Goal: Task Accomplishment & Management: Manage account settings

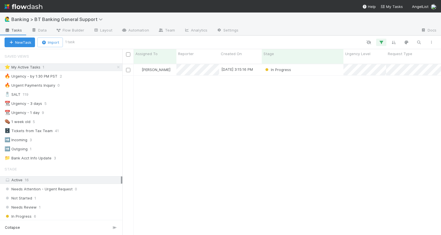
scroll to position [176, 319]
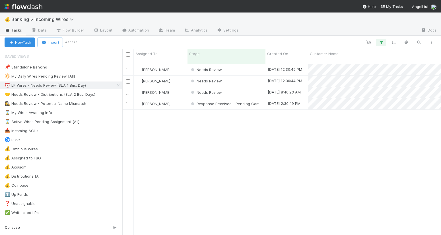
scroll to position [0, 0]
click at [229, 64] on div "Needs Review" at bounding box center [227, 69] width 78 height 11
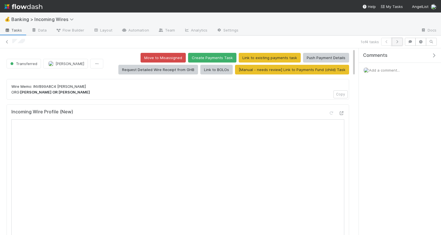
click at [397, 43] on icon "button" at bounding box center [398, 41] width 6 height 3
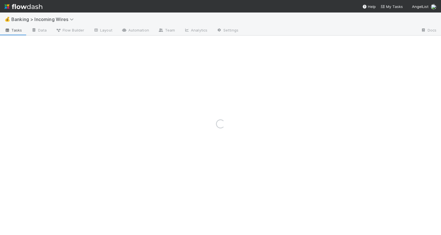
click at [397, 43] on div "Loading..." at bounding box center [220, 124] width 441 height 223
click at [396, 42] on icon "button" at bounding box center [398, 41] width 6 height 3
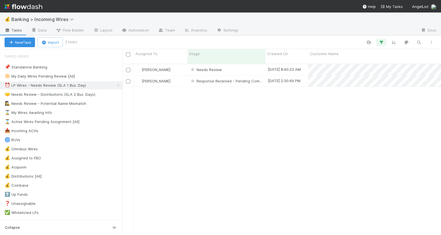
scroll to position [176, 319]
click at [67, 94] on div "🤝 Needs Review - Distributions (SLA 2 Bus. Days)" at bounding box center [50, 94] width 91 height 7
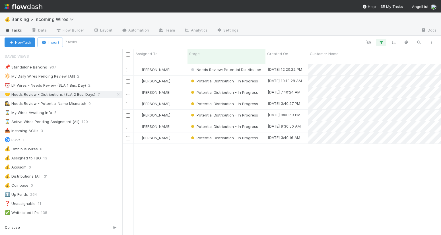
scroll to position [176, 319]
click at [120, 94] on icon at bounding box center [119, 95] width 6 height 4
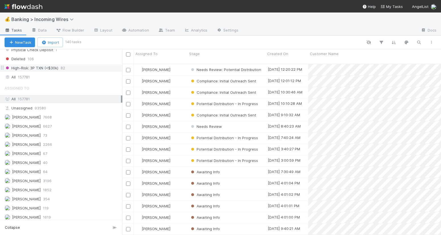
scroll to position [176, 319]
drag, startPoint x: 69, startPoint y: 79, endPoint x: 75, endPoint y: 79, distance: 5.7
click at [70, 79] on div "All 157781" at bounding box center [63, 77] width 116 height 7
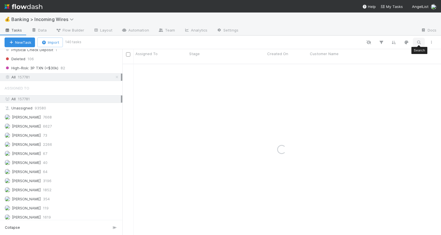
click at [420, 41] on icon "button" at bounding box center [419, 42] width 6 height 5
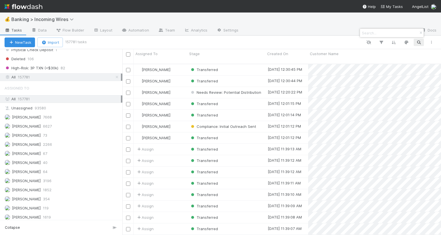
scroll to position [176, 319]
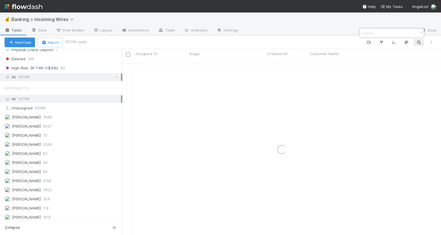
click at [380, 31] on input at bounding box center [389, 33] width 57 height 7
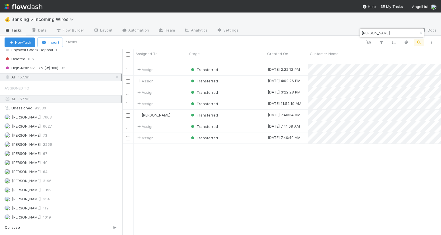
type input "ANTONIO ECHAVARRIA"
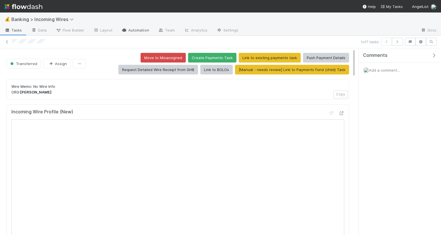
click at [131, 28] on link "Automation" at bounding box center [135, 30] width 37 height 9
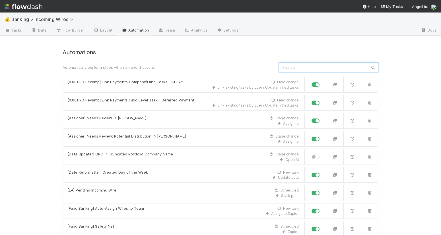
click at [309, 70] on input "text" at bounding box center [329, 68] width 100 height 10
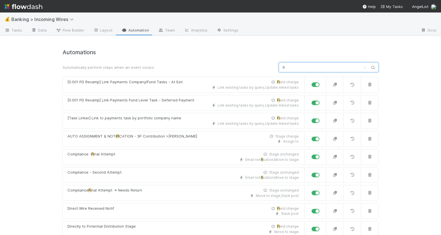
type input "f"
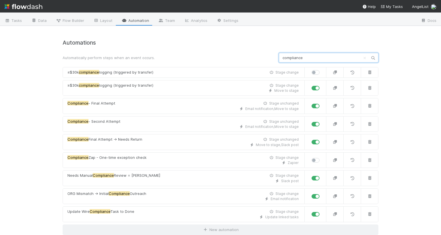
scroll to position [10, 0]
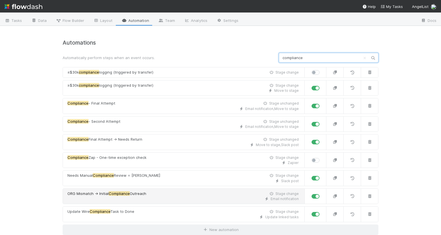
type input "compliance"
click at [186, 198] on div "Email notification" at bounding box center [182, 199] width 231 height 5
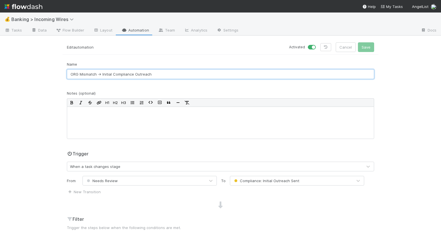
click at [159, 74] on input "ORG Mismatch -> Initial Compliance Outreach" at bounding box center [220, 74] width 307 height 10
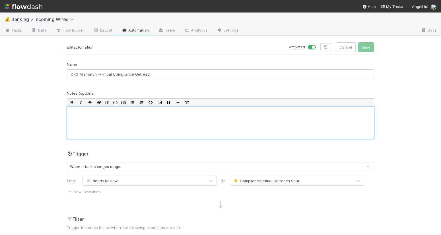
click at [158, 129] on div at bounding box center [220, 123] width 307 height 32
click at [145, 166] on div "When a task changes stage" at bounding box center [214, 166] width 295 height 9
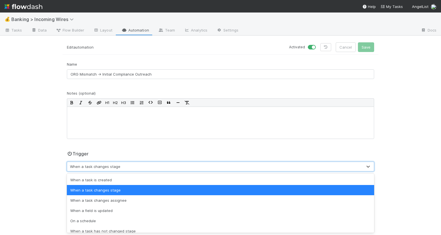
click at [151, 151] on div "Trigger option When a task changes stage focused, 2 of 7. 7 results available. …" at bounding box center [220, 161] width 307 height 21
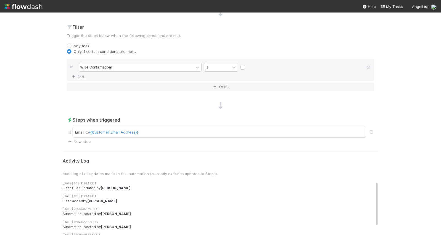
scroll to position [193, 0]
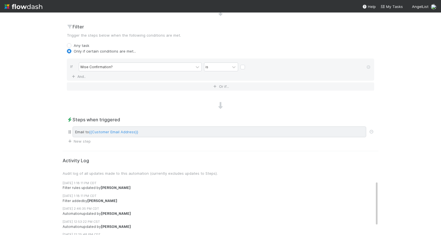
click at [158, 132] on div "Email to {{Customer Email Address}}" at bounding box center [220, 132] width 294 height 11
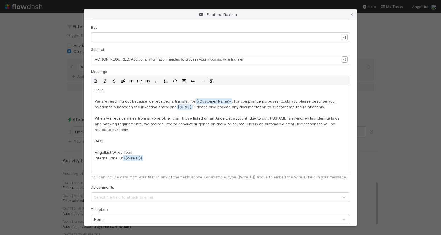
scroll to position [103, 0]
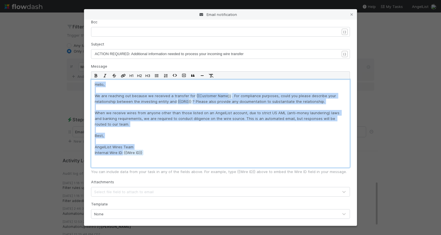
drag, startPoint x: 95, startPoint y: 87, endPoint x: 142, endPoint y: 152, distance: 80.3
click at [144, 155] on p "Hello, We are reaching out because we received a transfer for {{Customer Name .…" at bounding box center [221, 124] width 252 height 84
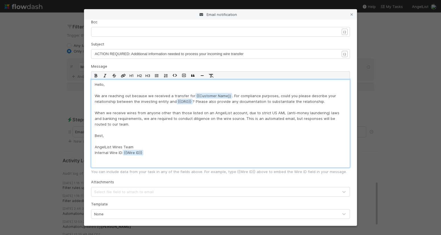
click at [145, 151] on p "Hello, We are reaching out because we received a transfer for {{Customer Name .…" at bounding box center [221, 124] width 252 height 84
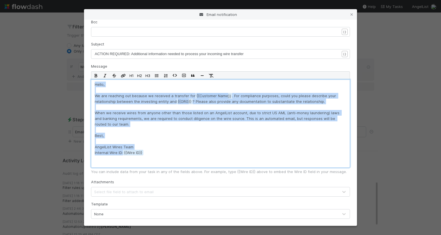
drag, startPoint x: 147, startPoint y: 154, endPoint x: 95, endPoint y: 85, distance: 86.4
click at [94, 85] on div "Hello, We are reaching out because we received a transfer for {{Customer Name .…" at bounding box center [220, 124] width 259 height 88
copy p "Hello, We are reaching out because we received a transfer for {{Customer Name .…"
drag, startPoint x: 353, startPoint y: 13, endPoint x: 348, endPoint y: 11, distance: 5.2
click at [353, 14] on icon at bounding box center [352, 15] width 6 height 4
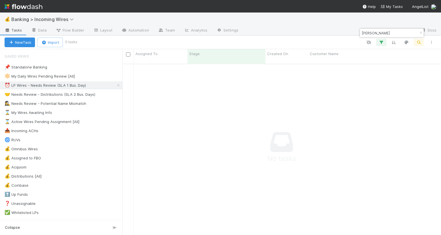
scroll to position [176, 319]
drag, startPoint x: 422, startPoint y: 32, endPoint x: 414, endPoint y: 33, distance: 8.0
click at [422, 32] on icon "button" at bounding box center [421, 32] width 6 height 3
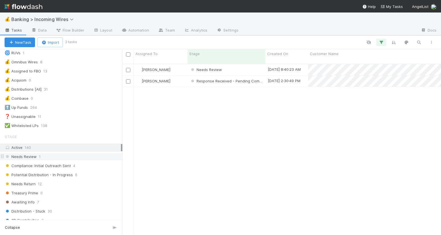
scroll to position [149, 0]
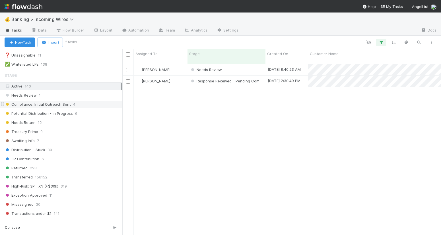
click at [52, 108] on span "Compliance: Initial Outreach Sent" at bounding box center [38, 104] width 66 height 7
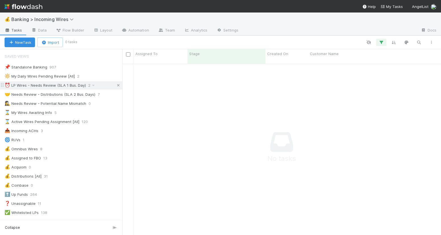
click at [117, 87] on icon at bounding box center [119, 86] width 6 height 4
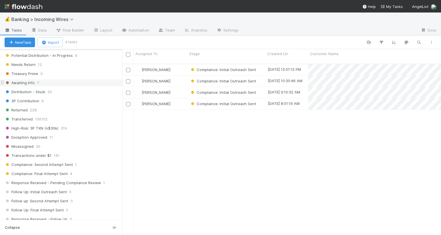
scroll to position [212, 0]
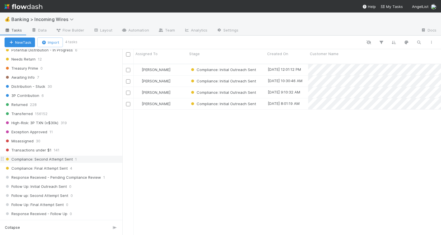
click at [34, 162] on span "Compliance: Second Attempt Sent" at bounding box center [39, 159] width 68 height 7
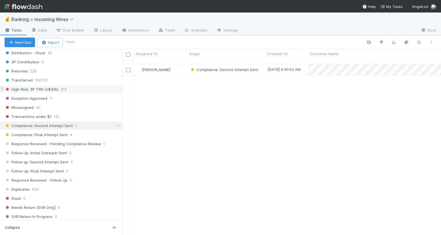
scroll to position [265, 0]
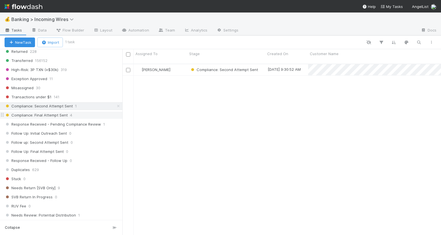
click at [50, 117] on span "Compliance: Final Attempt Sent" at bounding box center [36, 115] width 63 height 7
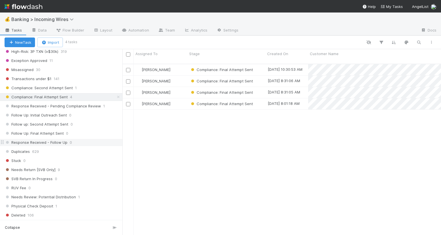
scroll to position [288, 0]
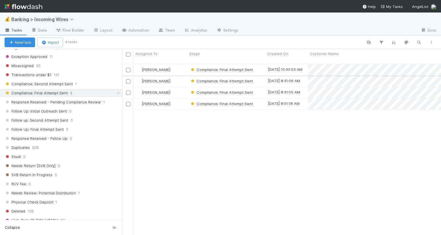
click at [182, 64] on div "[PERSON_NAME]" at bounding box center [161, 69] width 54 height 11
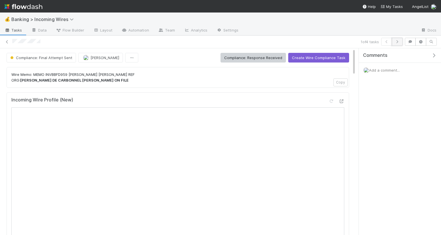
click at [399, 43] on icon "button" at bounding box center [398, 41] width 6 height 3
click at [6, 40] on icon at bounding box center [7, 42] width 6 height 4
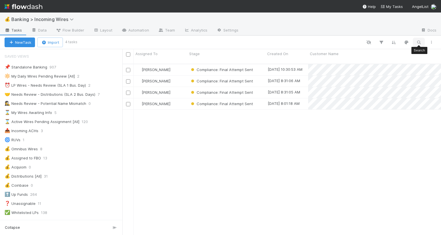
click at [421, 42] on icon "button" at bounding box center [419, 42] width 6 height 5
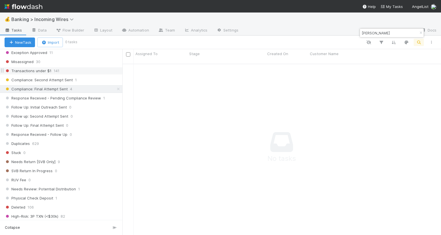
scroll to position [320, 0]
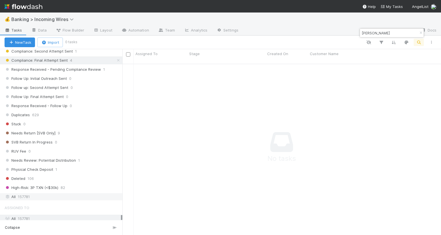
type input "tej kapoor"
click at [62, 196] on div "All 157781" at bounding box center [63, 197] width 116 height 7
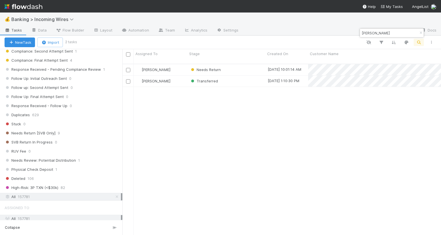
scroll to position [176, 319]
click at [243, 65] on div "Needs Return" at bounding box center [227, 69] width 78 height 11
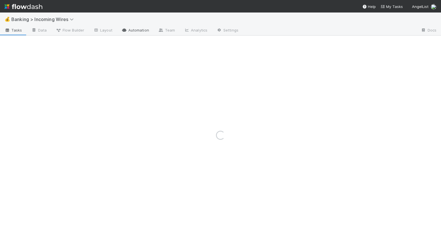
click at [136, 29] on link "Automation" at bounding box center [135, 30] width 37 height 9
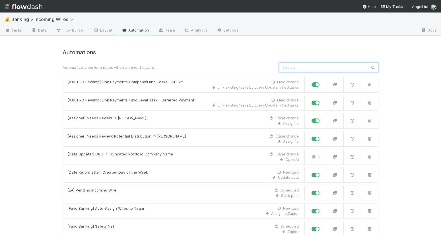
click at [323, 65] on input "text" at bounding box center [329, 68] width 100 height 10
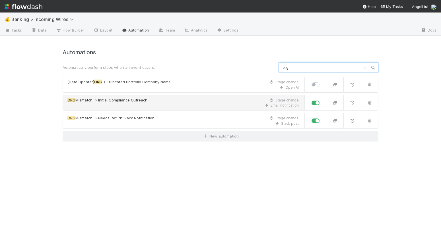
type input "org"
click at [186, 100] on div "ORG Mismatch -> Initial Compliance Outreach Stage change" at bounding box center [182, 101] width 231 height 6
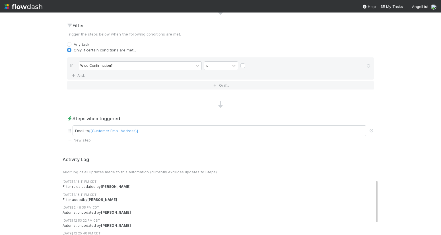
scroll to position [183, 0]
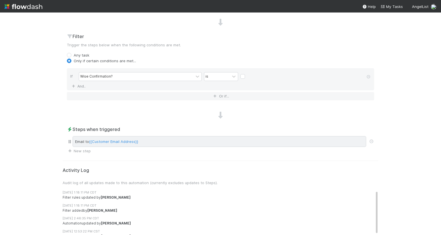
click at [159, 143] on div "Email to {{Customer Email Address}}" at bounding box center [220, 141] width 294 height 11
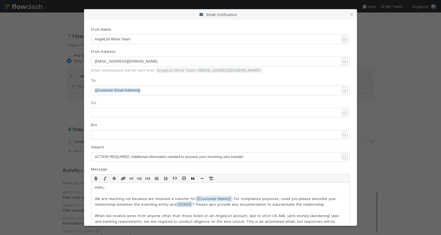
click at [122, 61] on span "invest@belltowerfunds.com" at bounding box center [126, 61] width 63 height 4
type textarea "invest@belltowerfunds.com"
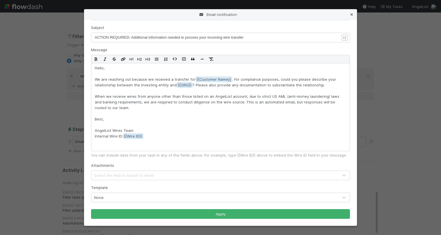
click at [352, 14] on icon at bounding box center [352, 15] width 6 height 4
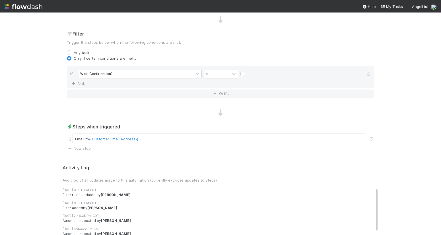
scroll to position [0, 0]
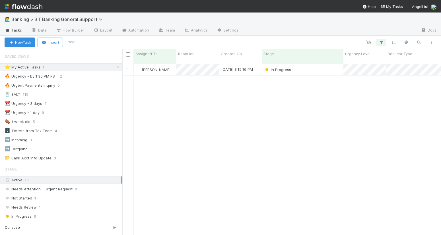
scroll to position [176, 319]
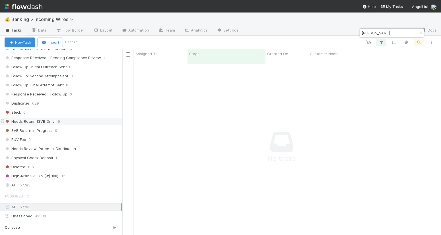
scroll to position [329, 0]
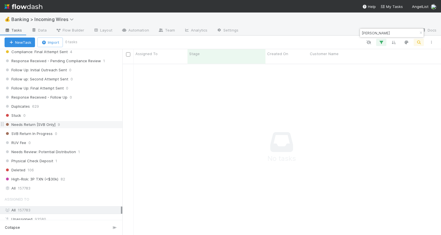
click at [46, 127] on span "Needs Return [SVB Only]" at bounding box center [30, 124] width 51 height 7
click at [420, 32] on icon "button" at bounding box center [421, 32] width 6 height 3
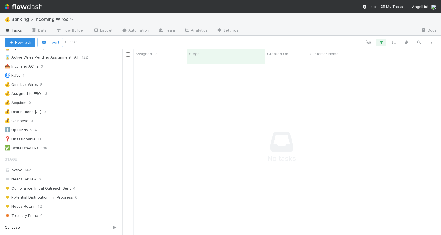
scroll to position [0, 0]
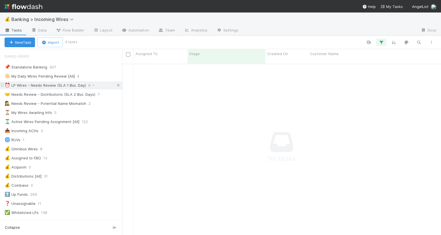
click at [118, 86] on icon at bounding box center [119, 86] width 6 height 4
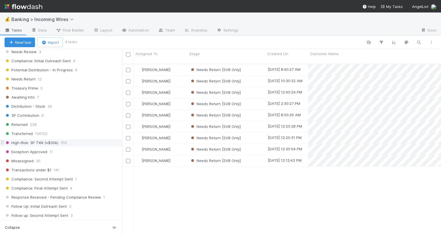
scroll to position [188, 0]
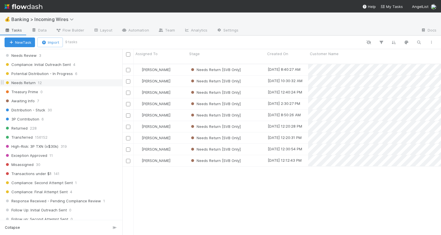
click at [28, 85] on span "Needs Return" at bounding box center [20, 82] width 31 height 7
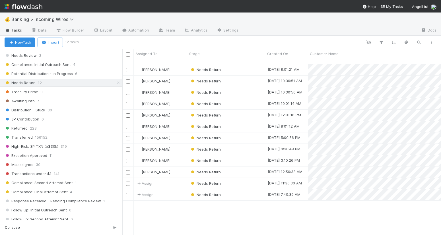
scroll to position [176, 319]
click at [247, 144] on div "Needs Return" at bounding box center [227, 149] width 78 height 11
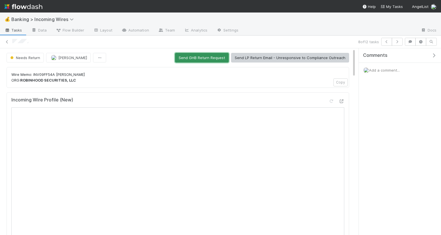
click at [206, 60] on button "Send GHB Return Request" at bounding box center [202, 58] width 54 height 10
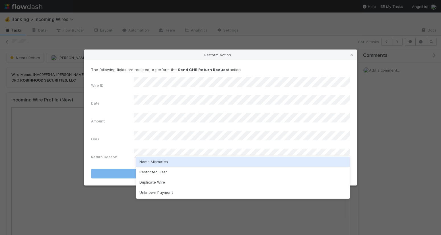
click at [191, 163] on div "Name Mismatch" at bounding box center [243, 162] width 214 height 10
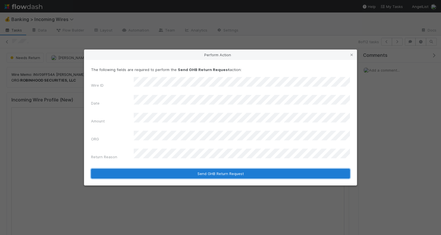
click at [188, 169] on button "Send GHB Return Request" at bounding box center [220, 174] width 259 height 10
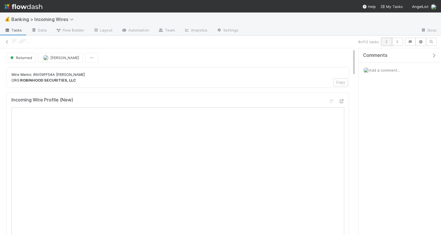
click at [387, 42] on icon "button" at bounding box center [387, 41] width 6 height 3
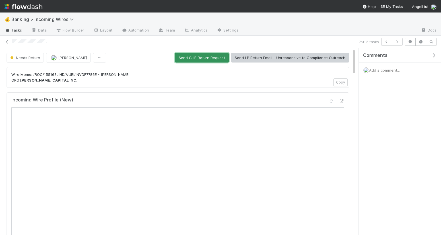
click at [209, 61] on button "Send GHB Return Request" at bounding box center [202, 58] width 54 height 10
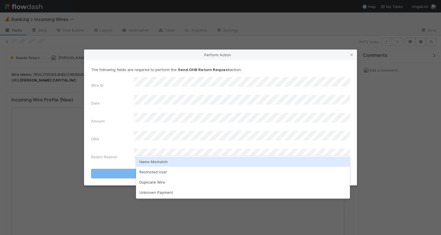
click at [184, 164] on div "Name Mismatch" at bounding box center [243, 162] width 214 height 10
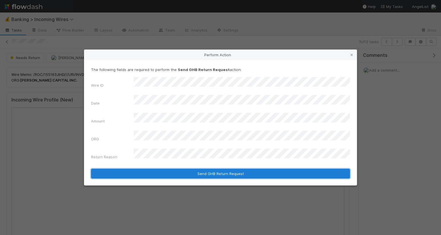
click at [181, 169] on button "Send GHB Return Request" at bounding box center [220, 174] width 259 height 10
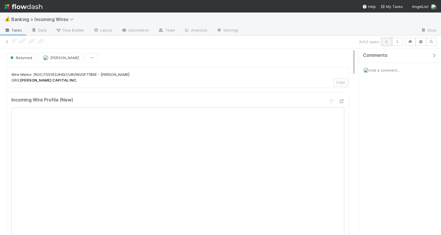
click at [384, 42] on icon "button" at bounding box center [387, 41] width 6 height 3
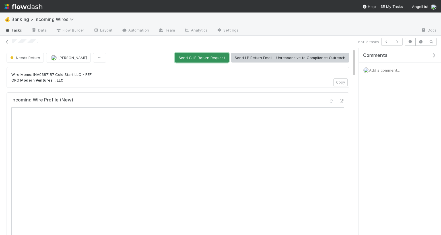
click at [206, 58] on button "Send GHB Return Request" at bounding box center [202, 58] width 54 height 10
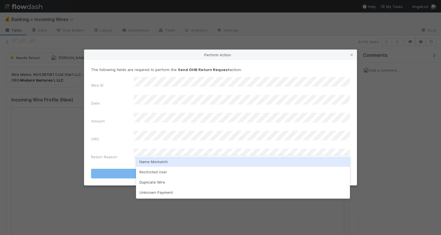
click at [187, 164] on div "Name Mismatch" at bounding box center [243, 162] width 214 height 10
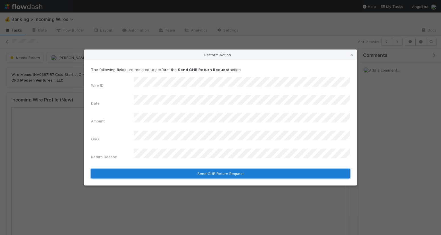
click at [206, 169] on button "Send GHB Return Request" at bounding box center [220, 174] width 259 height 10
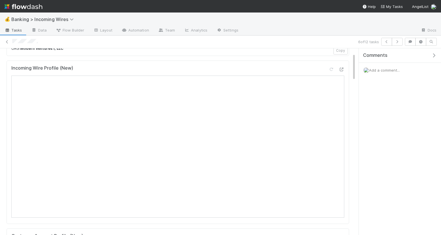
scroll to position [41, 0]
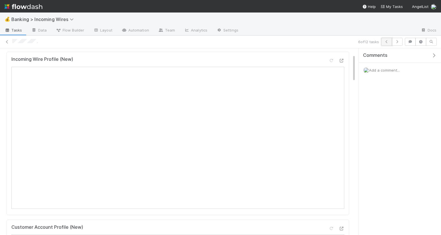
click at [384, 45] on button "button" at bounding box center [386, 42] width 11 height 8
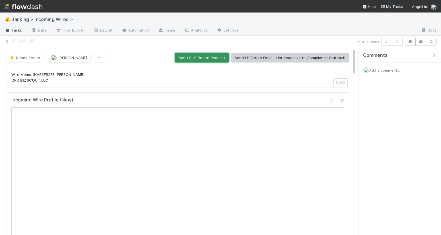
click at [215, 61] on button "Send GHB Return Request" at bounding box center [202, 58] width 54 height 10
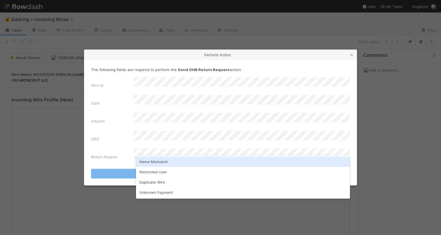
click at [165, 160] on div "Name Mismatch" at bounding box center [243, 162] width 214 height 10
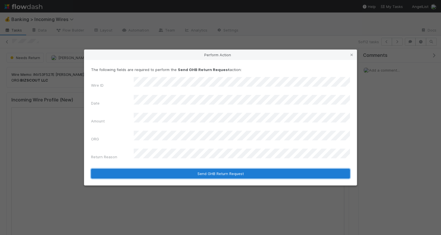
click at [164, 169] on button "Send GHB Return Request" at bounding box center [220, 174] width 259 height 10
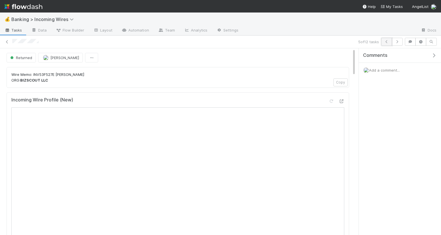
click at [385, 43] on icon "button" at bounding box center [387, 41] width 6 height 3
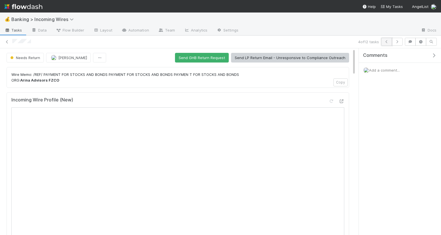
click at [384, 42] on icon "button" at bounding box center [387, 41] width 6 height 3
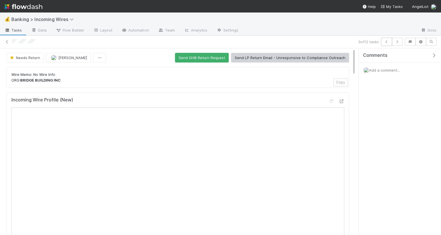
click at [384, 42] on icon "button" at bounding box center [387, 41] width 6 height 3
click at [197, 58] on button "Send GHB Return Request" at bounding box center [202, 58] width 54 height 10
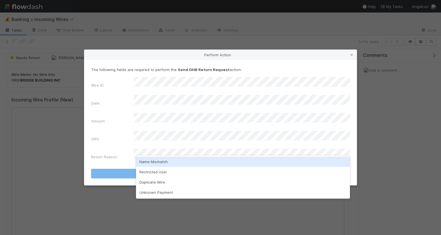
click at [157, 163] on div "Name Mismatch" at bounding box center [243, 162] width 214 height 10
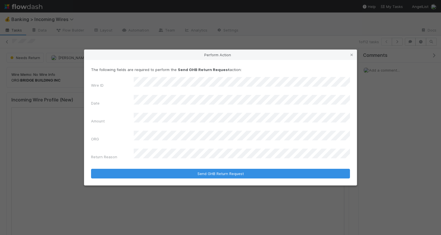
click at [153, 170] on div "The following fields are required to perform the Send GHB Return Request action…" at bounding box center [220, 123] width 273 height 126
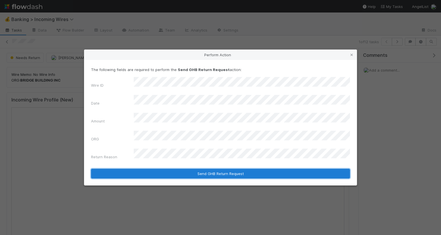
click at [202, 169] on button "Send GHB Return Request" at bounding box center [220, 174] width 259 height 10
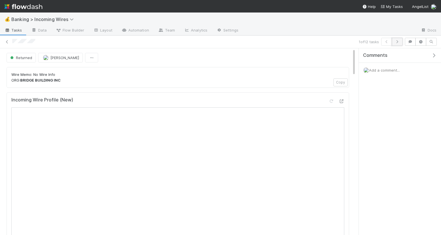
click at [397, 42] on icon "button" at bounding box center [398, 41] width 6 height 3
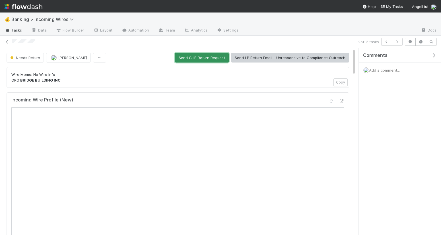
click at [204, 57] on button "Send GHB Return Request" at bounding box center [202, 58] width 54 height 10
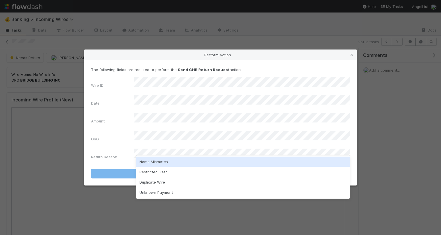
click at [175, 163] on div "Name Mismatch" at bounding box center [243, 162] width 214 height 10
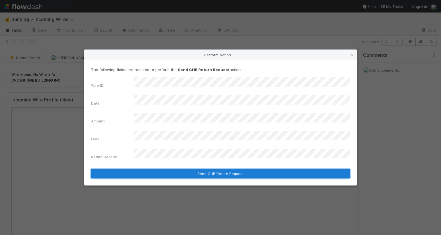
click at [173, 169] on button "Send GHB Return Request" at bounding box center [220, 174] width 259 height 10
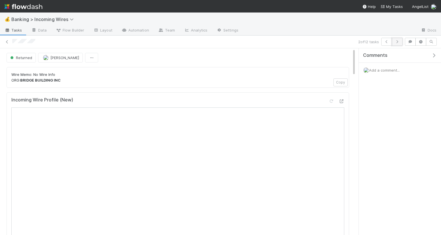
click at [398, 43] on button "button" at bounding box center [397, 42] width 11 height 8
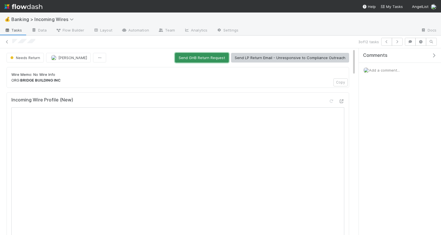
click at [190, 57] on button "Send GHB Return Request" at bounding box center [202, 58] width 54 height 10
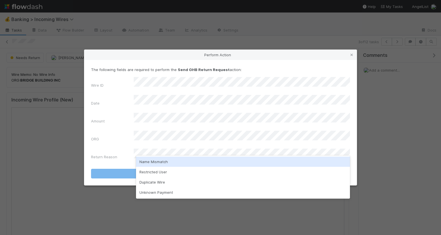
click at [163, 163] on div "Name Mismatch" at bounding box center [243, 162] width 214 height 10
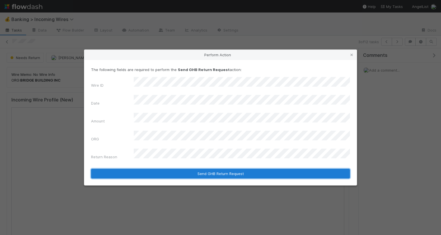
click at [160, 169] on button "Send GHB Return Request" at bounding box center [220, 174] width 259 height 10
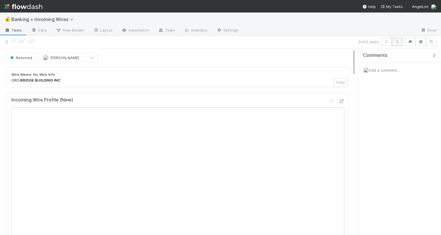
click at [398, 40] on icon "button" at bounding box center [398, 41] width 6 height 3
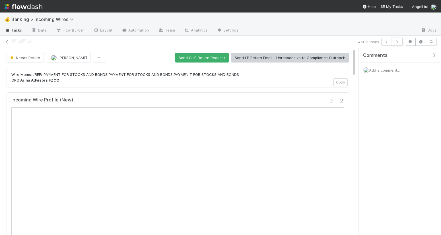
click at [398, 40] on icon "button" at bounding box center [398, 41] width 6 height 3
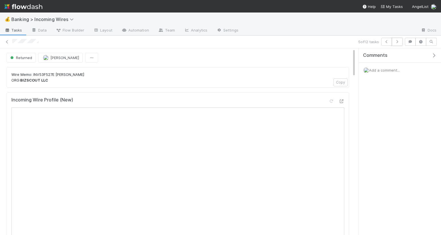
click at [398, 40] on icon "button" at bounding box center [398, 41] width 6 height 3
click at [397, 43] on icon "button" at bounding box center [398, 41] width 6 height 3
click at [398, 43] on icon "button" at bounding box center [398, 41] width 6 height 3
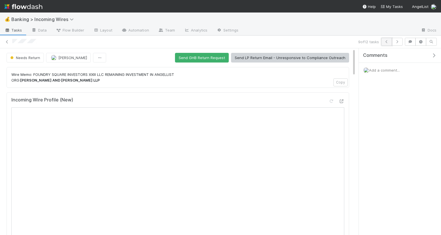
click at [386, 44] on button "button" at bounding box center [386, 42] width 11 height 8
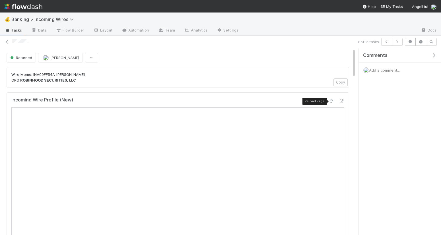
click at [331, 101] on icon at bounding box center [332, 102] width 6 height 4
click at [384, 42] on icon "button" at bounding box center [387, 41] width 6 height 3
click at [331, 102] on icon at bounding box center [332, 102] width 6 height 4
click at [384, 42] on icon "button" at bounding box center [387, 41] width 6 height 3
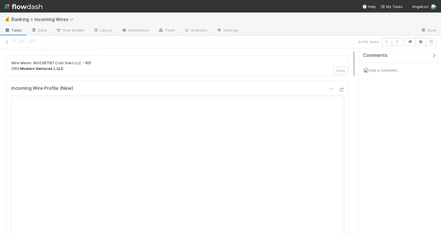
scroll to position [4, 0]
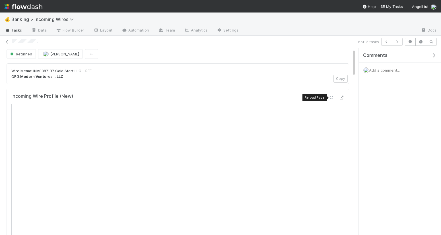
click at [332, 96] on icon at bounding box center [332, 98] width 6 height 4
click at [386, 41] on icon "button" at bounding box center [387, 41] width 6 height 3
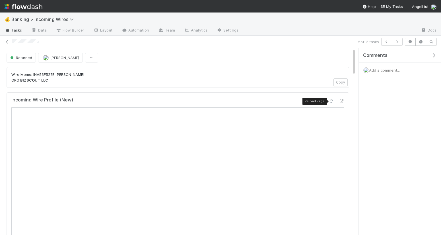
click at [329, 101] on icon at bounding box center [332, 102] width 6 height 4
click at [384, 42] on icon "button" at bounding box center [387, 41] width 6 height 3
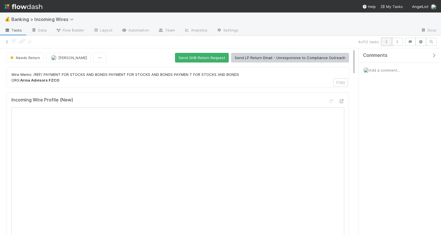
click at [386, 43] on button "button" at bounding box center [386, 42] width 11 height 8
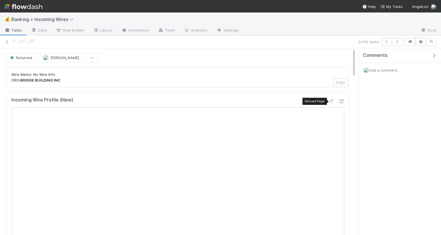
click at [332, 101] on icon at bounding box center [332, 102] width 6 height 4
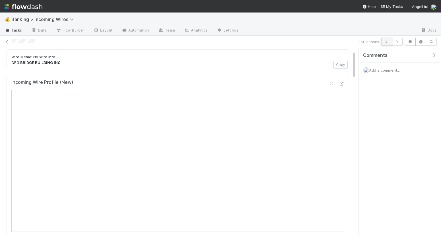
click at [387, 42] on icon "button" at bounding box center [387, 41] width 6 height 3
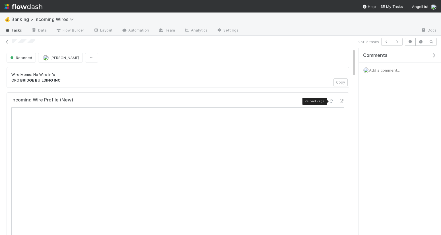
click at [331, 104] on div at bounding box center [332, 101] width 6 height 6
click at [384, 43] on button "button" at bounding box center [386, 42] width 11 height 8
click at [330, 102] on icon at bounding box center [332, 102] width 6 height 4
click at [6, 43] on icon at bounding box center [7, 42] width 6 height 4
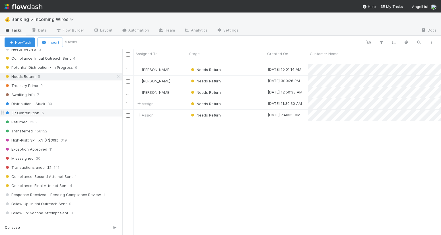
scroll to position [195, 0]
click at [239, 98] on div "Needs Return" at bounding box center [227, 103] width 78 height 11
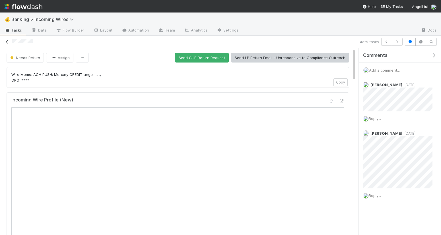
click at [7, 44] on link at bounding box center [7, 42] width 6 height 6
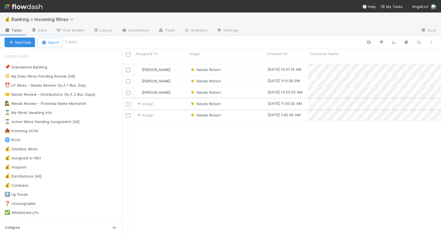
scroll to position [176, 319]
click at [149, 101] on span "Assign" at bounding box center [145, 104] width 18 height 6
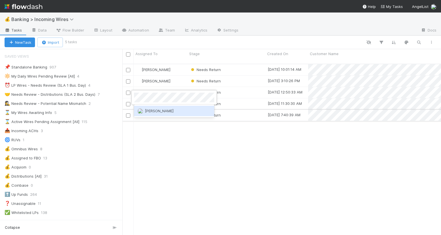
click at [163, 112] on span "[PERSON_NAME]" at bounding box center [159, 111] width 29 height 5
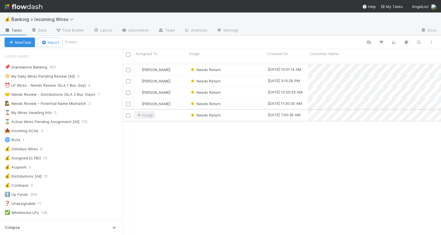
click at [147, 112] on span "Assign" at bounding box center [145, 115] width 18 height 6
click at [182, 127] on div "[PERSON_NAME]" at bounding box center [174, 122] width 80 height 10
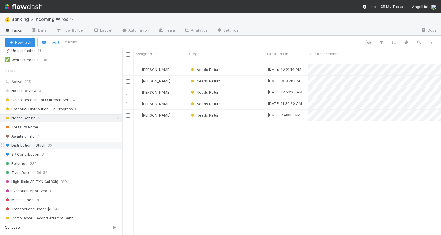
scroll to position [0, 0]
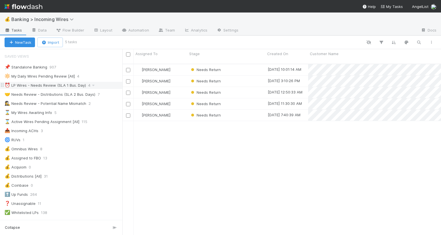
click at [29, 87] on div "⏰ LP Wires - Needs Review (SLA 1 Bus. Day)" at bounding box center [45, 85] width 81 height 7
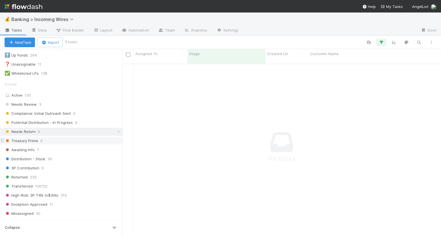
scroll to position [165, 0]
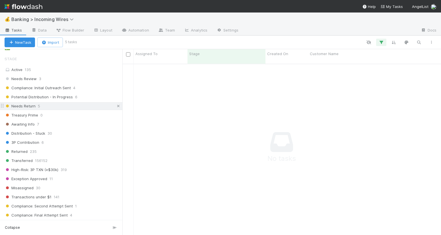
click at [119, 108] on icon at bounding box center [119, 106] width 6 height 4
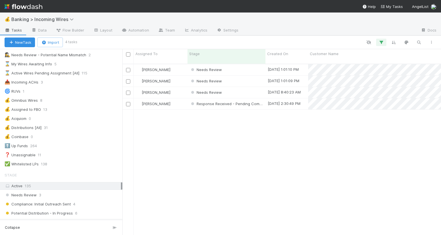
scroll to position [44, 0]
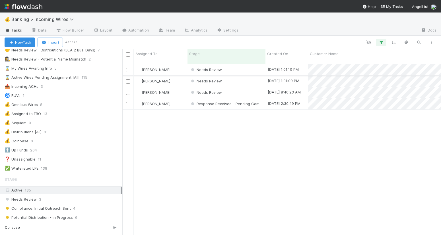
click at [241, 65] on div "Needs Review" at bounding box center [227, 69] width 78 height 11
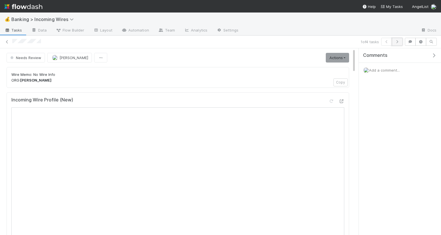
click at [397, 43] on icon "button" at bounding box center [398, 41] width 6 height 3
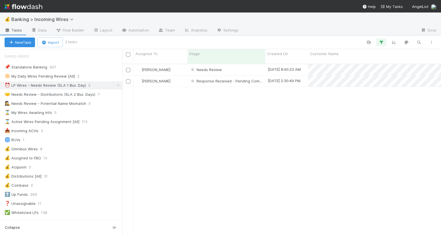
scroll to position [176, 319]
click at [71, 95] on div "🤝 Needs Review - Distributions (SLA 2 Bus. Days)" at bounding box center [50, 94] width 91 height 7
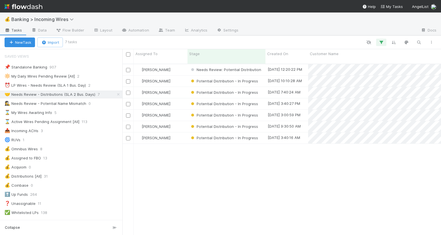
scroll to position [176, 319]
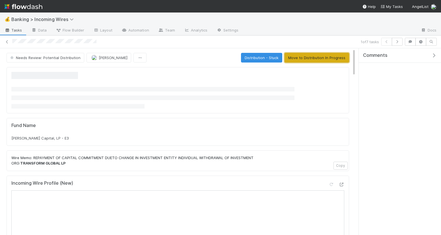
click at [311, 58] on button "Move to Distribution In Progress" at bounding box center [317, 58] width 65 height 10
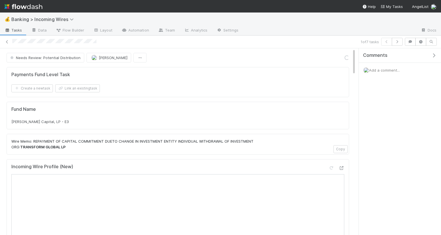
click at [77, 120] on div "[PERSON_NAME] Capital, LP - E3" at bounding box center [177, 122] width 333 height 6
copy div "[PERSON_NAME] Capital, LP - E3"
click at [73, 89] on button "Link an existing task" at bounding box center [77, 89] width 45 height 8
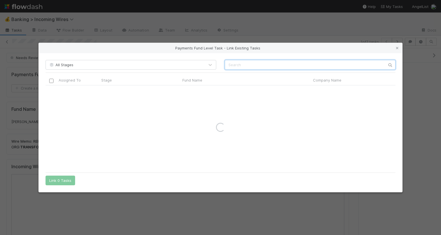
click at [280, 64] on input "text" at bounding box center [310, 65] width 171 height 10
paste input "[PERSON_NAME] Capital, LP - E3"
type input "[PERSON_NAME] Capital, LP - E3"
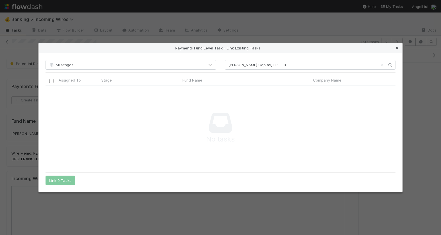
click at [397, 49] on icon at bounding box center [398, 48] width 6 height 4
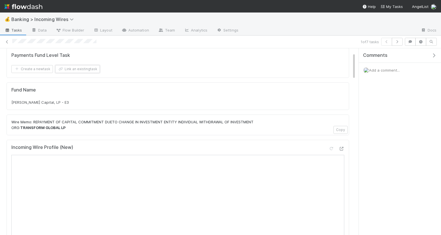
scroll to position [30, 0]
click at [63, 103] on span "[PERSON_NAME] Capital, LP - E3" at bounding box center [40, 103] width 58 height 5
copy div "Kamal Ravikant Capital, LP - E3"
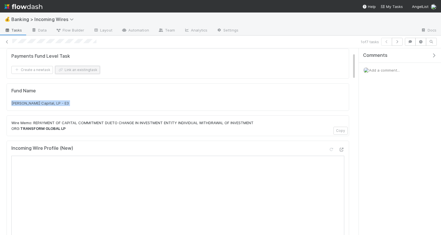
click at [76, 69] on button "Link an existing task" at bounding box center [77, 70] width 45 height 8
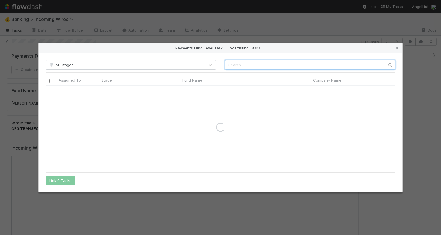
click at [260, 68] on input "text" at bounding box center [310, 65] width 171 height 10
type input "neuralink"
click at [397, 46] on icon at bounding box center [398, 48] width 6 height 4
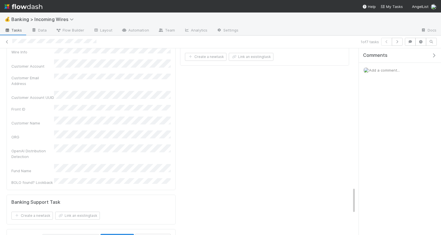
scroll to position [894, 0]
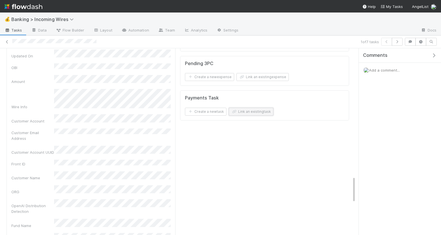
click at [261, 114] on button "Link an existing task" at bounding box center [251, 112] width 45 height 8
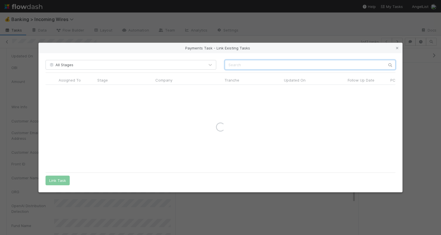
click at [308, 69] on input "text" at bounding box center [310, 65] width 171 height 10
type input "neuralink"
click at [397, 48] on icon at bounding box center [398, 48] width 6 height 4
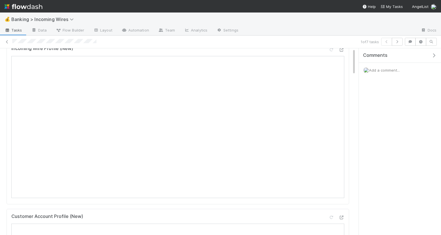
scroll to position [0, 0]
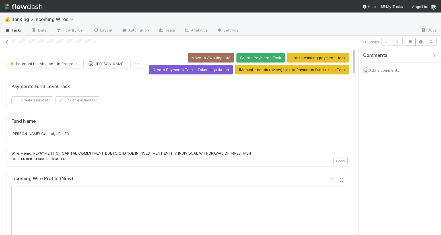
click at [384, 69] on span "Add a comment..." at bounding box center [384, 70] width 31 height 5
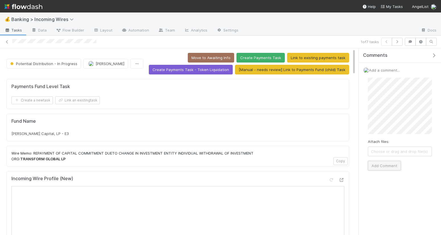
click at [379, 167] on button "Add Comment" at bounding box center [384, 166] width 33 height 10
click at [376, 123] on span "Reply..." at bounding box center [375, 124] width 12 height 5
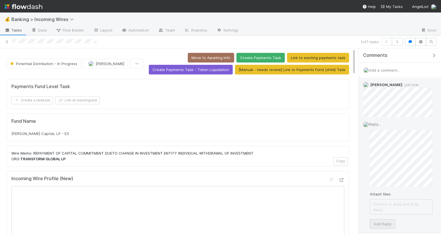
click at [379, 214] on div "Attach files: Choose or drag and drop file(s) Add Reply" at bounding box center [401, 179] width 63 height 99
click at [379, 219] on button "Add Reply" at bounding box center [382, 224] width 25 height 10
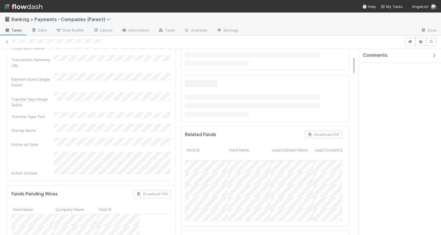
scroll to position [91, 0]
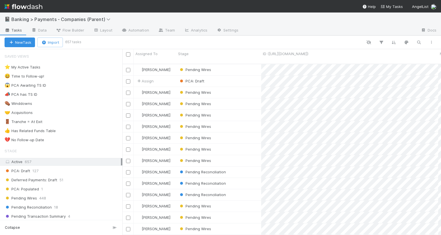
scroll to position [176, 319]
click at [418, 42] on icon "button" at bounding box center [419, 42] width 6 height 5
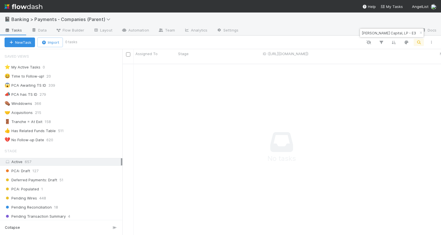
click at [386, 32] on input "Kamal Ravikant Capital, LP - E3" at bounding box center [389, 33] width 57 height 7
click at [374, 34] on input "neuralink" at bounding box center [389, 33] width 57 height 7
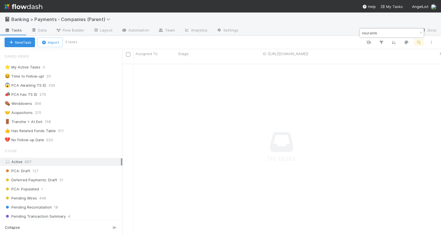
click at [374, 34] on input "neuralink" at bounding box center [389, 33] width 57 height 7
paste input "https://app.frontapp.com/open/cnv_q9z6xdz"
type input "neuralink"
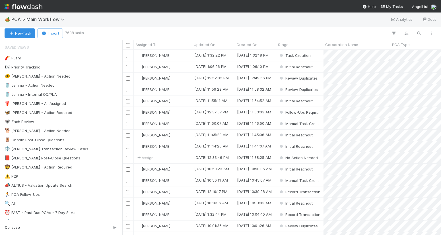
scroll to position [0, 0]
click at [421, 32] on icon "button" at bounding box center [419, 33] width 6 height 5
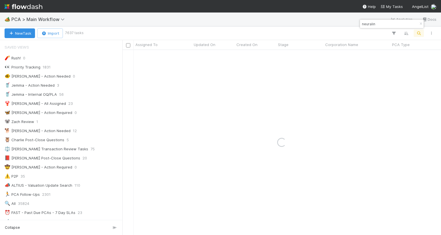
type input "neuralink"
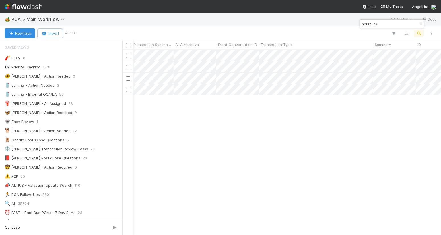
scroll to position [0, 0]
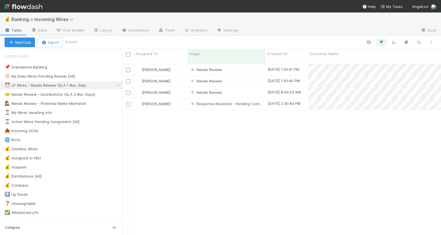
scroll to position [176, 319]
click at [59, 95] on div "🤝 Needs Review - Distributions (SLA 2 Bus. Days)" at bounding box center [50, 94] width 91 height 7
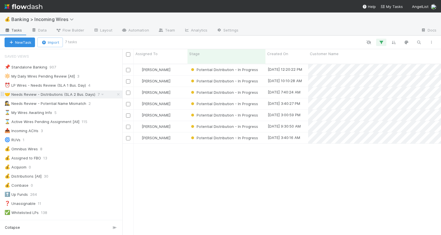
scroll to position [176, 319]
click at [69, 87] on div "⏰ LP Wires - Needs Review (SLA 1 Bus. Day)" at bounding box center [45, 85] width 81 height 7
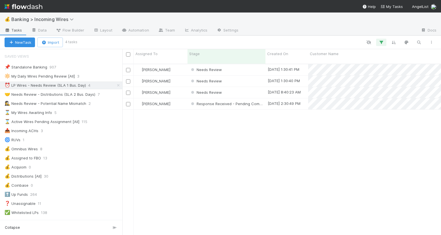
scroll to position [176, 319]
click at [229, 67] on div "Needs Review" at bounding box center [227, 69] width 78 height 11
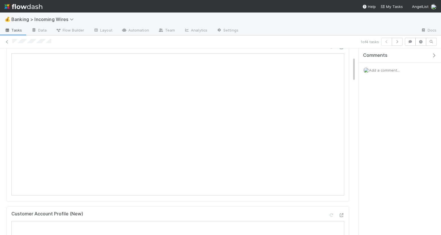
scroll to position [63, 0]
click at [398, 42] on icon "button" at bounding box center [398, 41] width 6 height 3
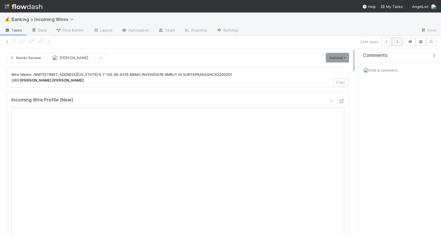
click at [398, 42] on icon "button" at bounding box center [398, 41] width 6 height 3
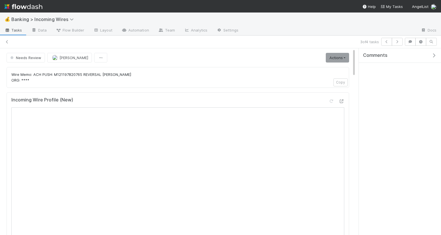
scroll to position [1, 0]
click at [399, 42] on icon "button" at bounding box center [398, 41] width 6 height 3
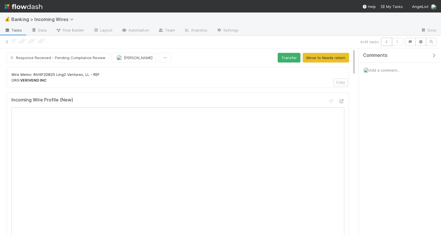
click at [386, 42] on icon "button" at bounding box center [387, 41] width 6 height 3
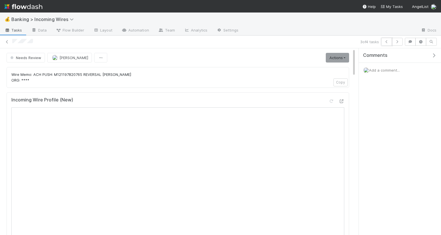
click at [386, 42] on icon "button" at bounding box center [387, 41] width 6 height 3
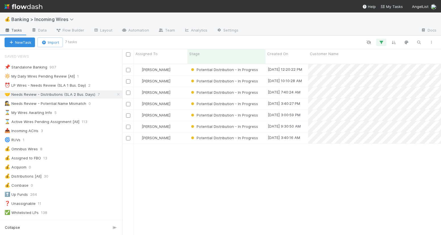
scroll to position [176, 319]
click at [119, 94] on icon at bounding box center [119, 95] width 6 height 4
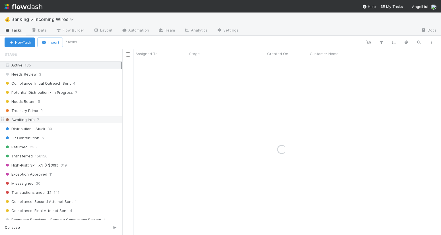
scroll to position [173, 0]
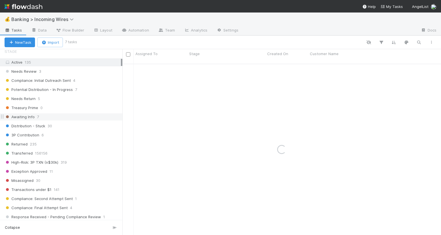
click at [59, 118] on div "Awaiting Info 7" at bounding box center [64, 117] width 118 height 7
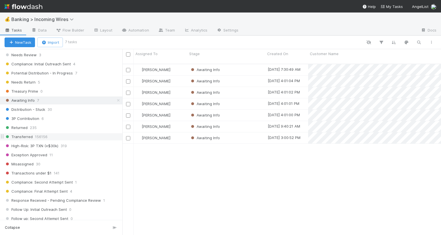
scroll to position [191, 0]
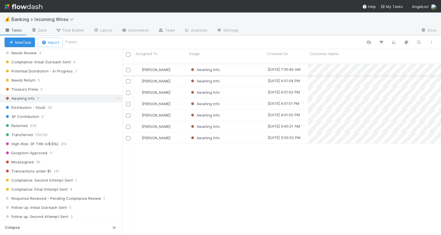
click at [235, 67] on div "Awaiting Info" at bounding box center [227, 69] width 78 height 11
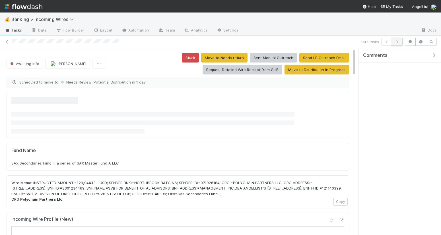
click at [399, 43] on icon "button" at bounding box center [398, 41] width 6 height 3
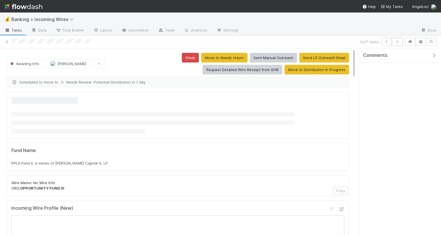
click at [399, 43] on icon "button" at bounding box center [398, 41] width 6 height 3
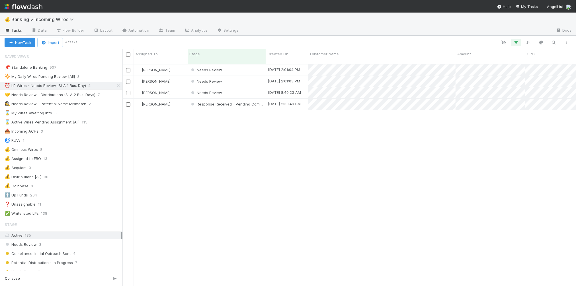
scroll to position [0, 0]
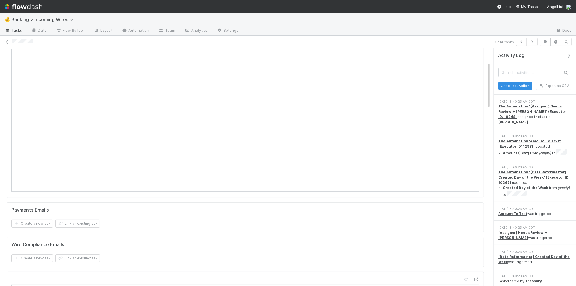
scroll to position [97, 0]
click at [441, 56] on icon "button" at bounding box center [569, 55] width 6 height 5
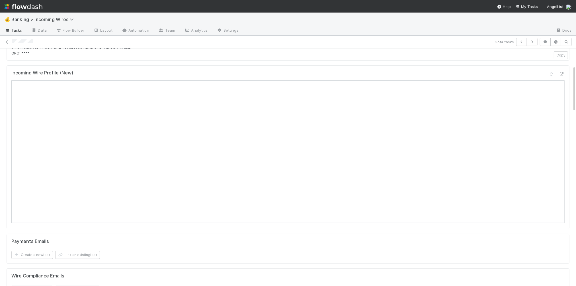
scroll to position [0, 0]
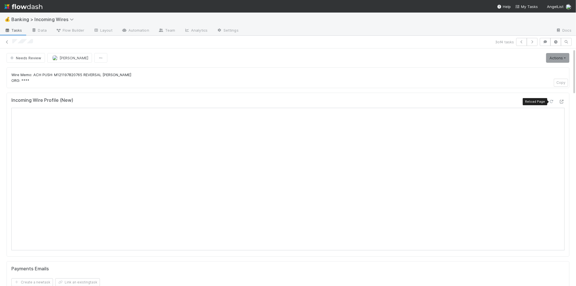
click at [441, 101] on icon at bounding box center [552, 102] width 6 height 4
click at [441, 44] on button "button" at bounding box center [532, 42] width 11 height 8
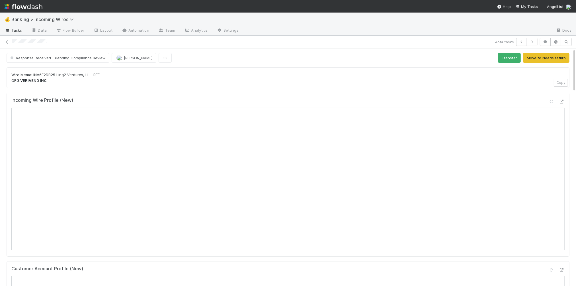
scroll to position [0, 0]
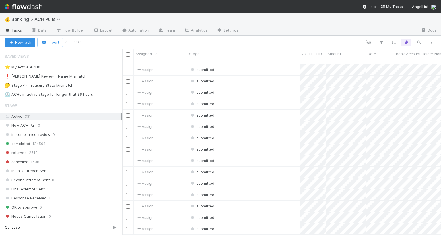
scroll to position [176, 319]
click at [37, 97] on div "⏲️ ACHs in active stage for longer that 36 hours" at bounding box center [49, 94] width 89 height 7
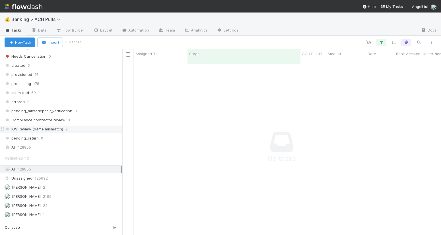
scroll to position [171, 0]
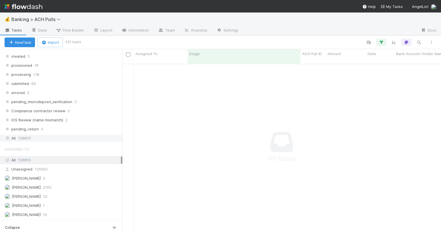
click at [86, 137] on div "All 128855" at bounding box center [63, 138] width 116 height 7
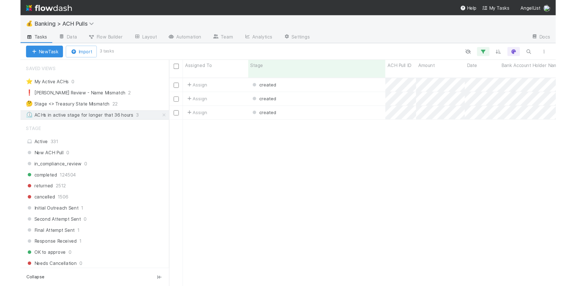
scroll to position [176, 319]
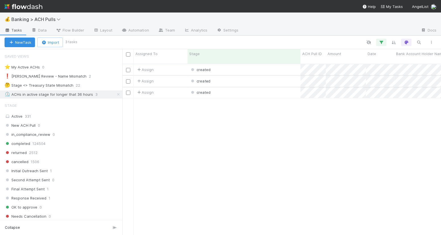
click at [242, 76] on div "created" at bounding box center [244, 81] width 113 height 11
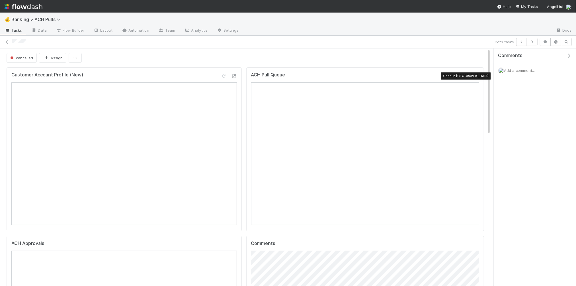
click at [441, 77] on icon at bounding box center [476, 76] width 6 height 4
click at [8, 43] on icon at bounding box center [7, 42] width 6 height 4
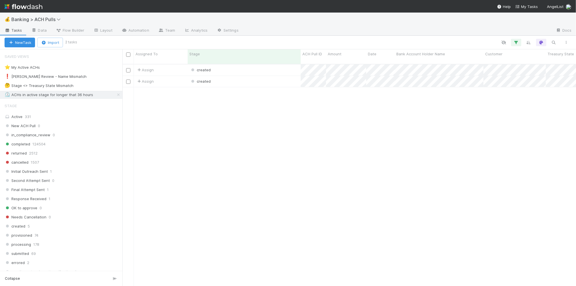
scroll to position [226, 453]
click at [255, 76] on div "created" at bounding box center [244, 81] width 113 height 11
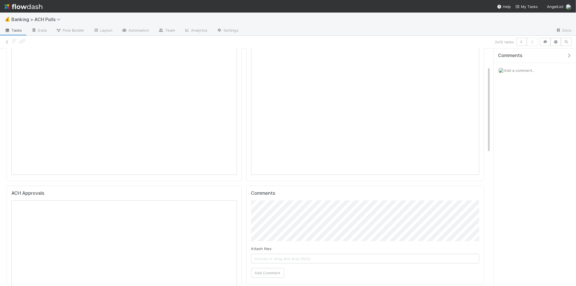
scroll to position [48, 0]
click at [7, 44] on icon at bounding box center [7, 42] width 6 height 4
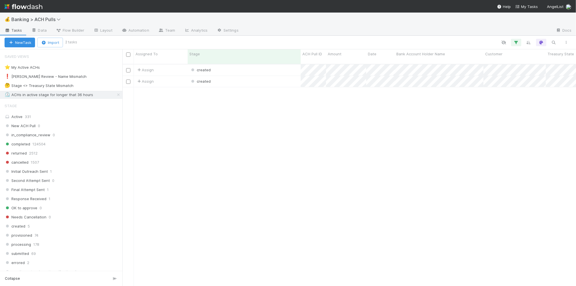
scroll to position [226, 453]
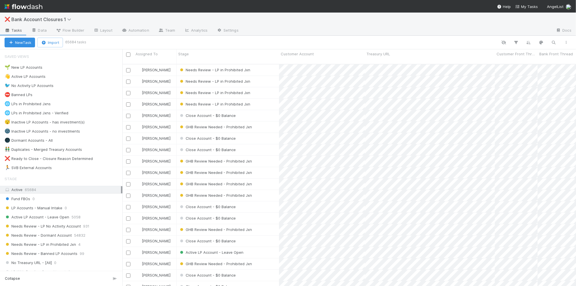
scroll to position [226, 453]
click at [555, 40] on icon "button" at bounding box center [554, 42] width 6 height 5
type input "[PERSON_NAME]"
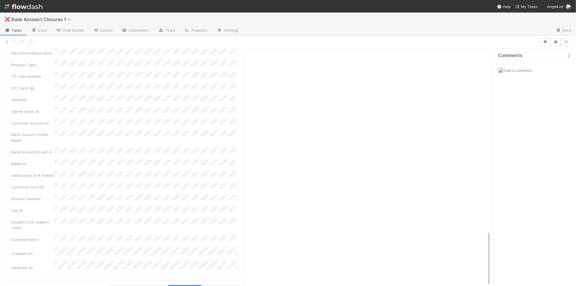
scroll to position [785, 0]
click at [555, 41] on icon "button" at bounding box center [556, 41] width 6 height 3
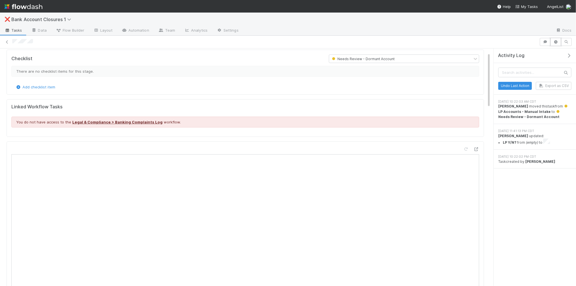
scroll to position [0, 0]
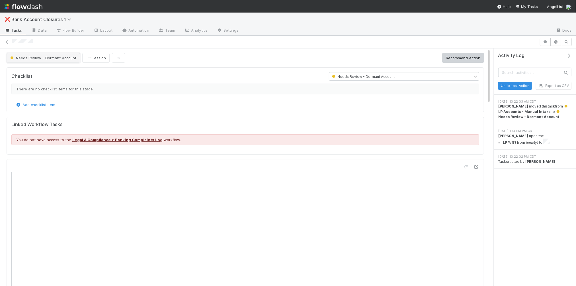
click at [32, 57] on span "Needs Review - Dormant Account" at bounding box center [42, 58] width 67 height 5
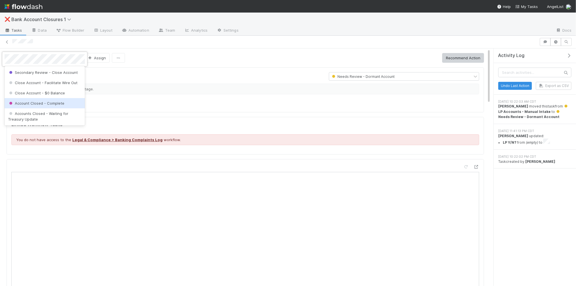
click at [34, 104] on span "Account Closed - Complete" at bounding box center [36, 103] width 56 height 5
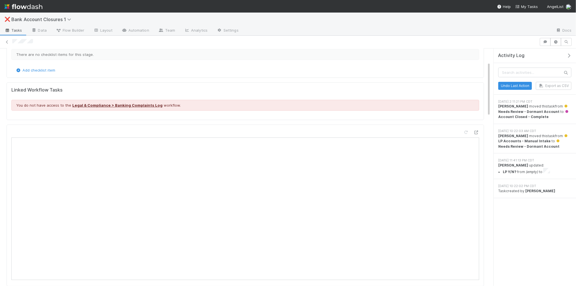
scroll to position [28, 0]
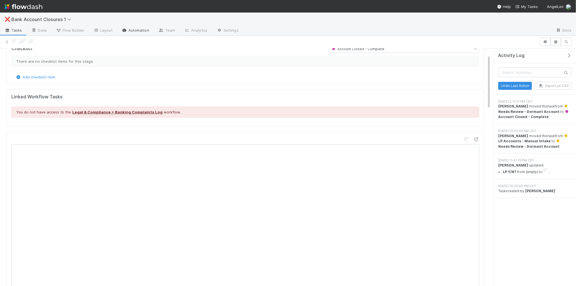
click at [137, 31] on link "Automation" at bounding box center [135, 30] width 37 height 9
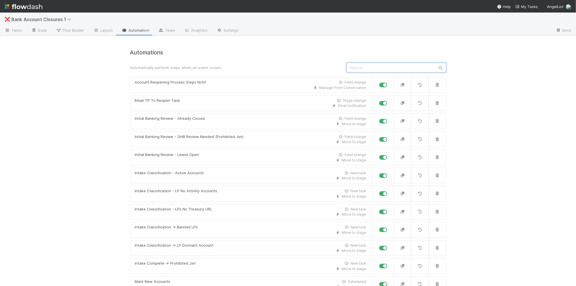
click at [387, 64] on input "text" at bounding box center [396, 68] width 100 height 10
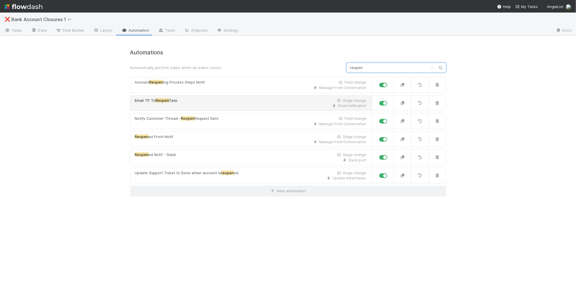
type input "reopen"
click at [306, 103] on div "Email notification" at bounding box center [250, 105] width 231 height 5
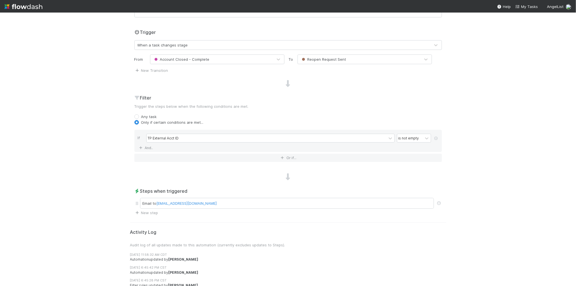
scroll to position [140, 0]
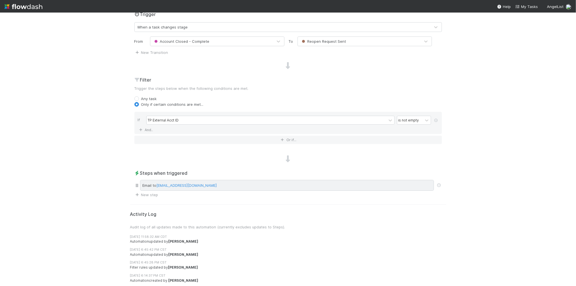
click at [254, 184] on div "Email to help@treasuryprime.com" at bounding box center [287, 185] width 294 height 11
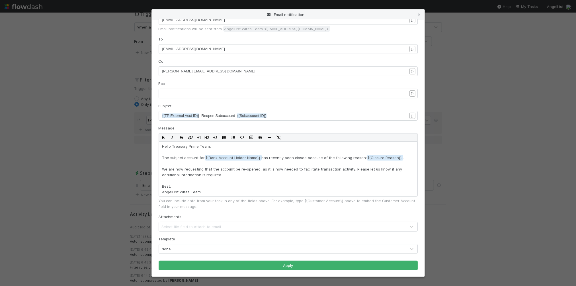
scroll to position [0, 0]
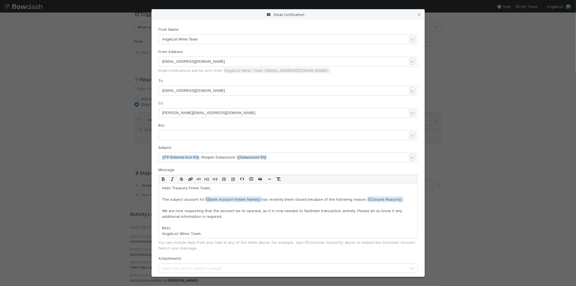
click at [419, 14] on icon at bounding box center [419, 15] width 6 height 4
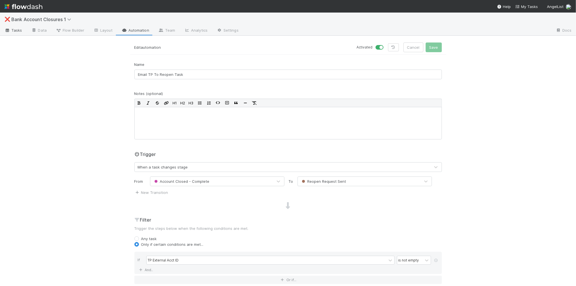
click at [13, 32] on span "Tasks" at bounding box center [14, 30] width 18 height 6
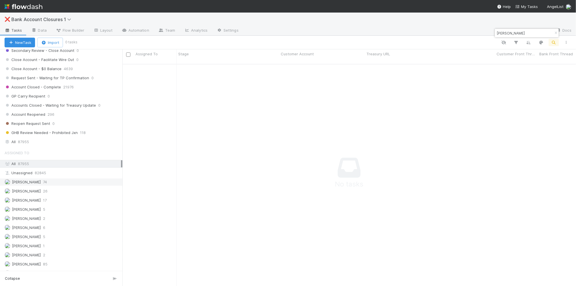
scroll to position [239, 0]
click at [40, 146] on div "All 87955" at bounding box center [61, 142] width 122 height 8
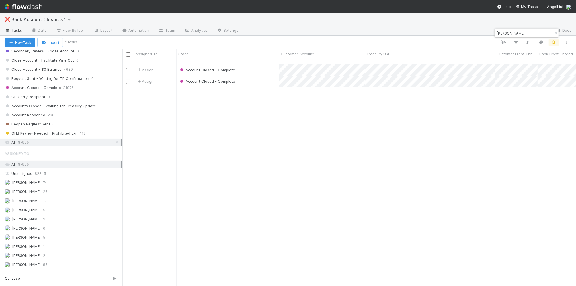
scroll to position [226, 453]
click at [260, 76] on div "Account Closed - Complete" at bounding box center [227, 81] width 102 height 11
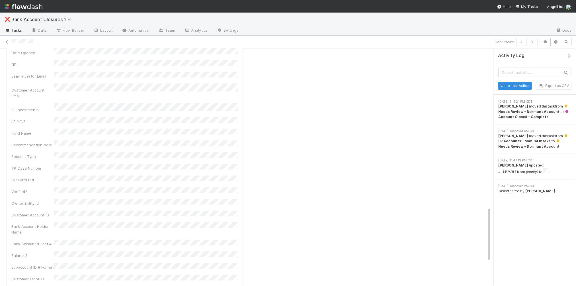
scroll to position [691, 0]
drag, startPoint x: 13, startPoint y: 176, endPoint x: 42, endPoint y: 184, distance: 29.8
click at [42, 185] on div "Customer Account Customer Front Thread URL Bank Front Thread Charity Sweep Amou…" at bounding box center [124, 68] width 227 height 588
click at [100, 222] on div "Bank Account Holder Name" at bounding box center [124, 228] width 227 height 13
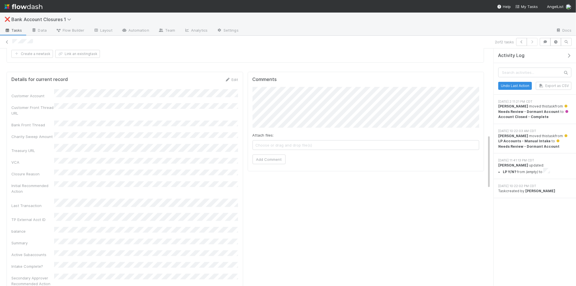
scroll to position [375, 0]
click at [234, 84] on div "Edit" at bounding box center [231, 81] width 13 height 6
click at [233, 82] on link "Edit" at bounding box center [231, 81] width 13 height 5
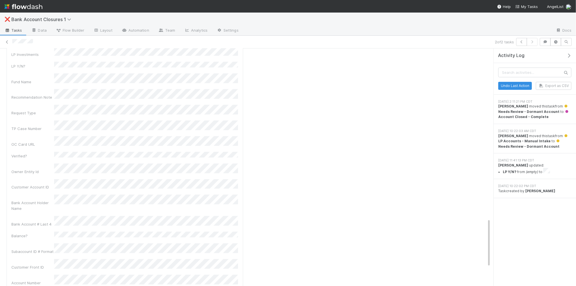
scroll to position [826, 0]
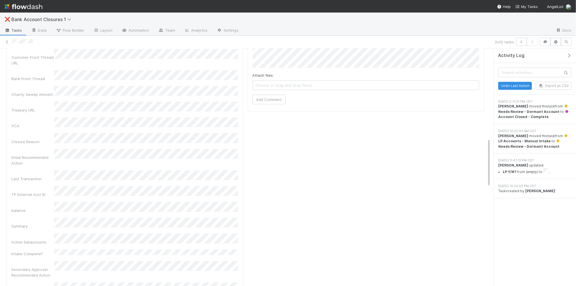
scroll to position [433, 0]
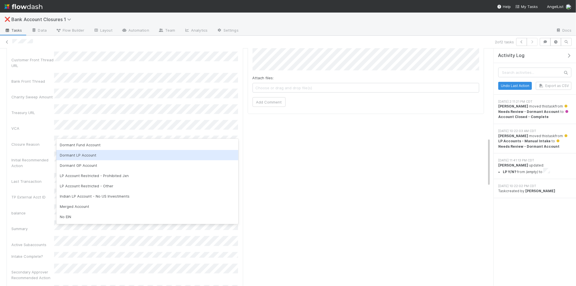
click at [82, 154] on div "Dormant LP Account" at bounding box center [147, 155] width 182 height 10
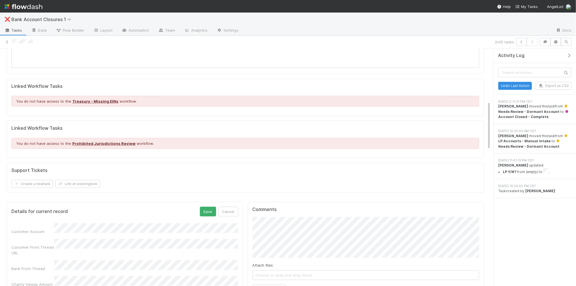
scroll to position [256, 0]
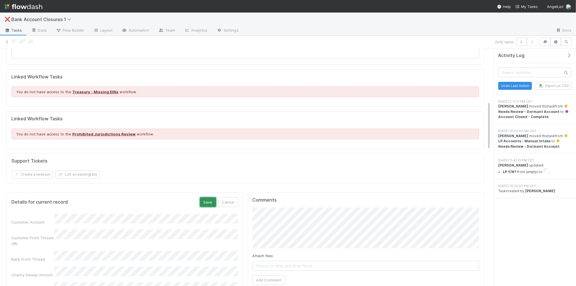
click at [210, 204] on button "Save" at bounding box center [208, 202] width 16 height 10
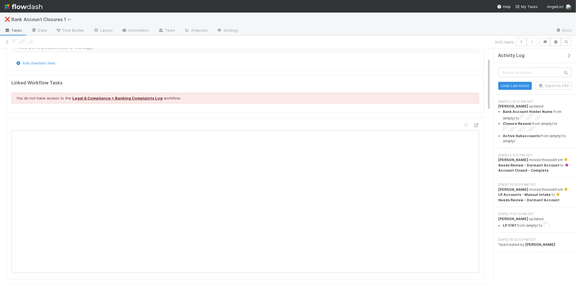
scroll to position [0, 0]
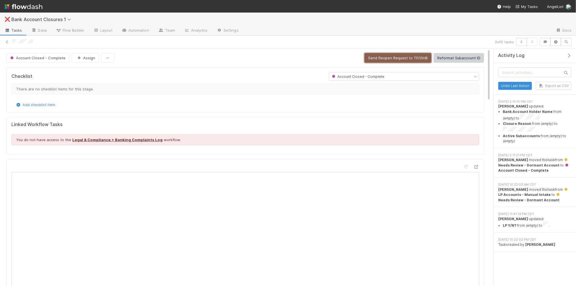
click at [389, 60] on button "Send Reopen Request to TP/GHB" at bounding box center [397, 58] width 67 height 10
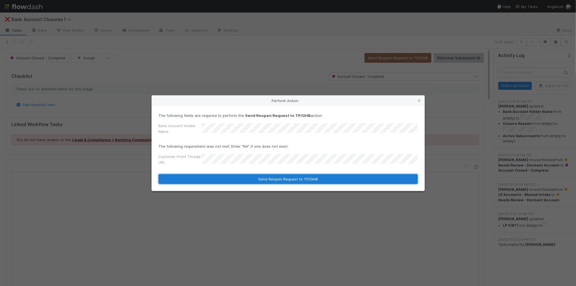
click at [242, 180] on button "Send Reopen Request to TP/GHB" at bounding box center [288, 179] width 259 height 10
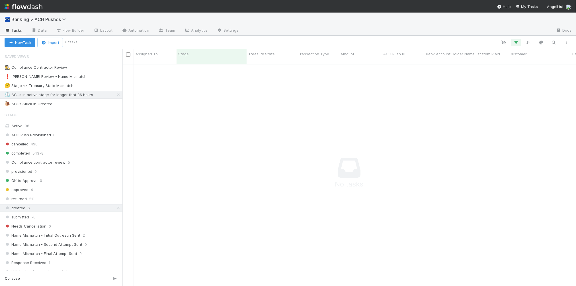
scroll to position [226, 453]
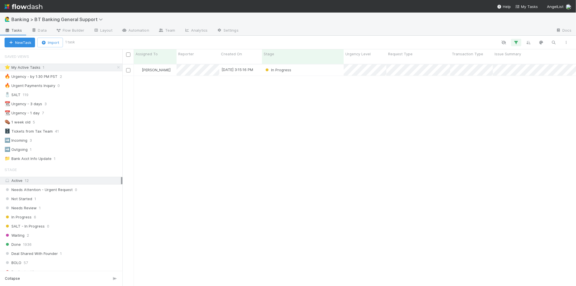
scroll to position [226, 453]
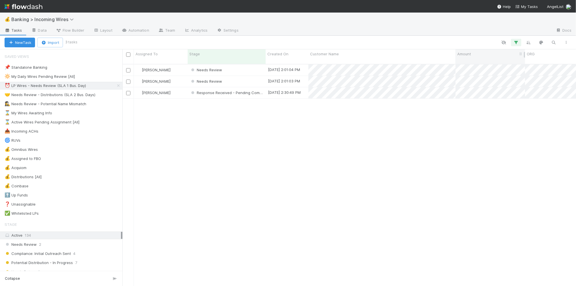
scroll to position [226, 453]
click at [80, 95] on div "🤝 Needs Review - Distributions (SLA 2 Bus. Days)" at bounding box center [50, 94] width 91 height 7
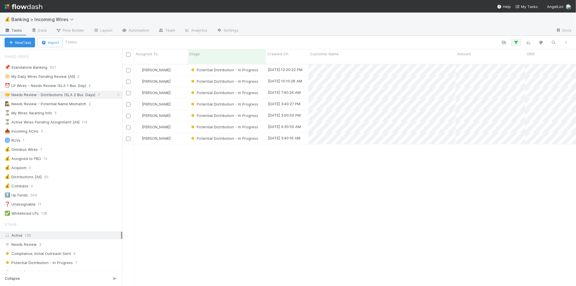
scroll to position [226, 453]
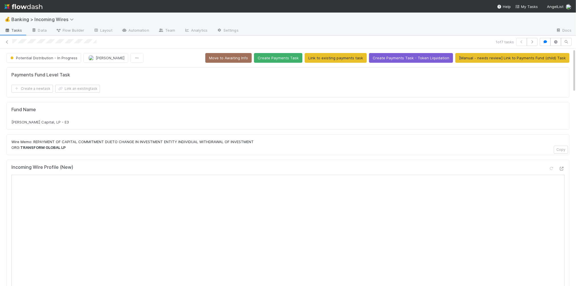
click at [60, 124] on span "Kamal Ravikant Capital, LP - E3" at bounding box center [40, 122] width 58 height 5
copy div "Kamal Ravikant Capital, LP - E3"
click at [545, 42] on icon "button" at bounding box center [545, 41] width 6 height 3
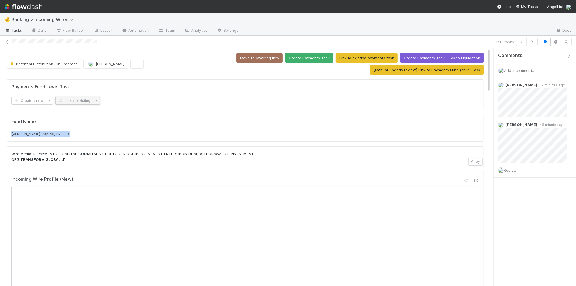
click at [73, 100] on button "Link an existing task" at bounding box center [77, 101] width 45 height 8
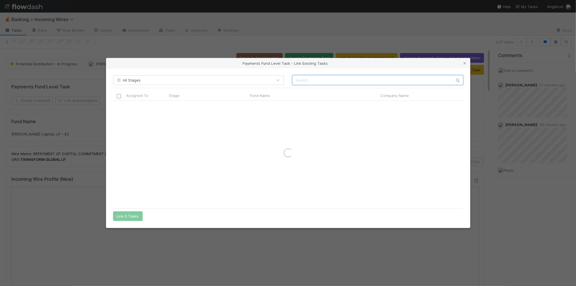
click at [342, 77] on input "text" at bounding box center [377, 80] width 171 height 10
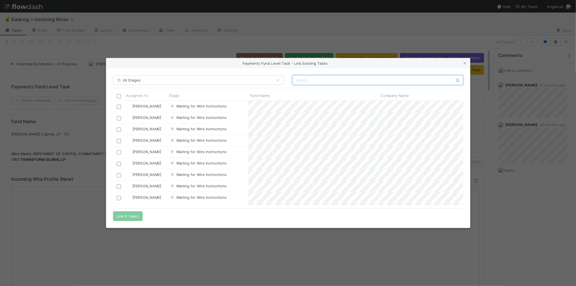
scroll to position [104, 350]
paste input "Kamal Ravikant Capital, LP - E3"
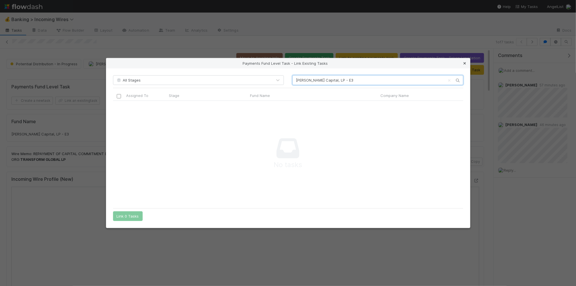
type input "Kamal Ravikant Capital, LP - E3"
click at [464, 64] on icon at bounding box center [465, 63] width 6 height 4
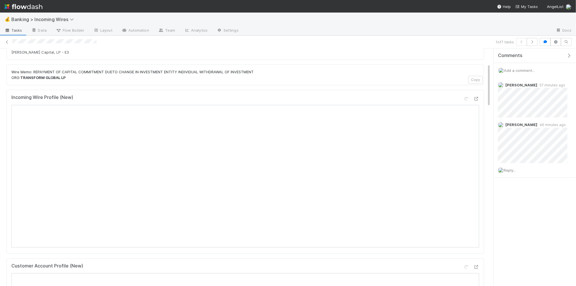
scroll to position [80, 0]
click at [533, 43] on button "button" at bounding box center [532, 42] width 11 height 8
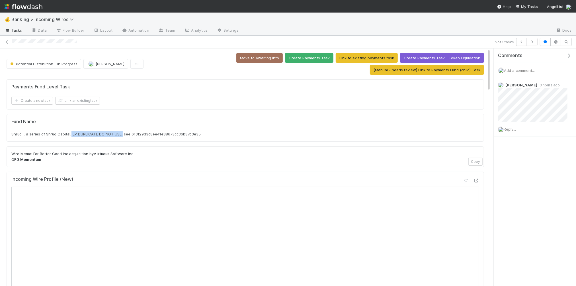
drag, startPoint x: 70, startPoint y: 134, endPoint x: 121, endPoint y: 136, distance: 51.3
click at [121, 136] on span "Shrug I, a series of Shrug Capital, LP DUPLICATE DO NOT USE, see 613f29d3c8ee41…" at bounding box center [105, 134] width 189 height 5
click at [41, 134] on span "Shrug I, a series of Shrug Capital, LP DUPLICATE DO NOT USE, see 613f29d3c8ee41…" at bounding box center [105, 134] width 189 height 5
drag, startPoint x: 12, startPoint y: 135, endPoint x: 69, endPoint y: 135, distance: 56.4
click at [69, 135] on span "Shrug I, a series of Shrug Capital, LP DUPLICATE DO NOT USE, see 613f29d3c8ee41…" at bounding box center [105, 134] width 189 height 5
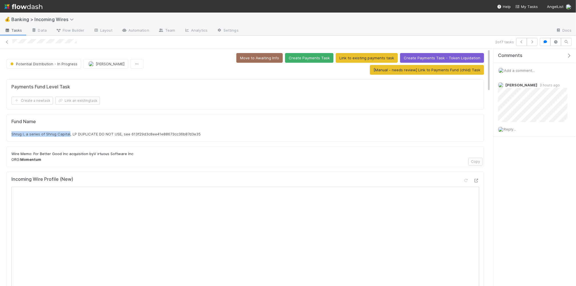
copy span "Shrug I, a series of Shrug Capital"
click at [76, 100] on button "Link an existing task" at bounding box center [77, 101] width 45 height 8
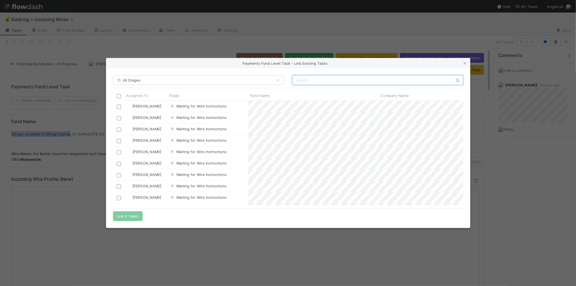
scroll to position [104, 350]
click at [340, 77] on input "text" at bounding box center [377, 80] width 171 height 10
paste input "Shrug I, a series of Shrug Capital"
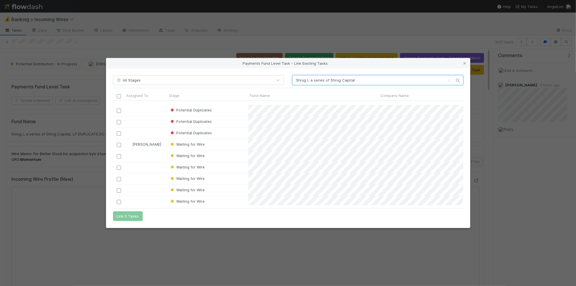
scroll to position [297, 0]
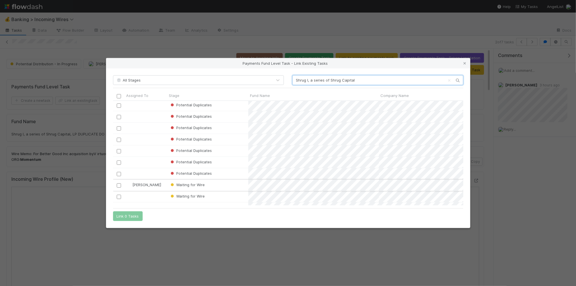
type input "Shrug I, a series of Shrug Capital"
click at [117, 184] on input "checkbox" at bounding box center [118, 185] width 4 height 4
click at [135, 216] on button "Link 1 Task" at bounding box center [126, 216] width 27 height 10
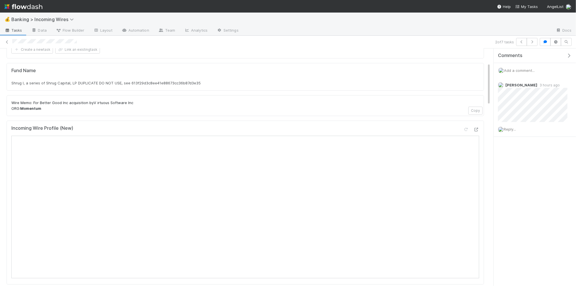
scroll to position [80, 0]
click at [532, 42] on icon "button" at bounding box center [532, 41] width 6 height 3
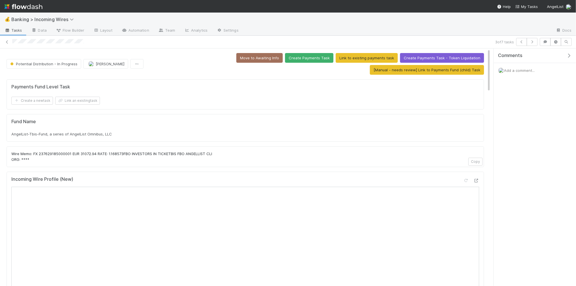
click at [77, 134] on span "AngelList-Tbis-Fund, a series of AngelList Omnibus, LLC" at bounding box center [61, 134] width 100 height 5
click at [76, 134] on span "AngelList-Tbis-Fund, a series of AngelList Omnibus, LLC" at bounding box center [61, 134] width 100 height 5
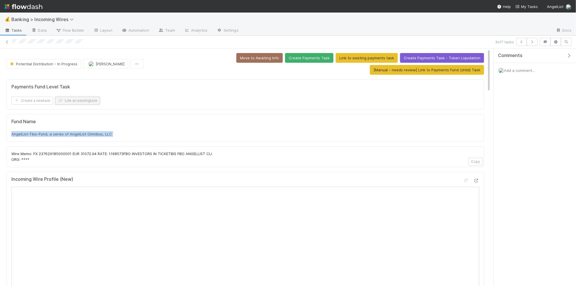
click at [82, 99] on button "Link an existing task" at bounding box center [77, 101] width 45 height 8
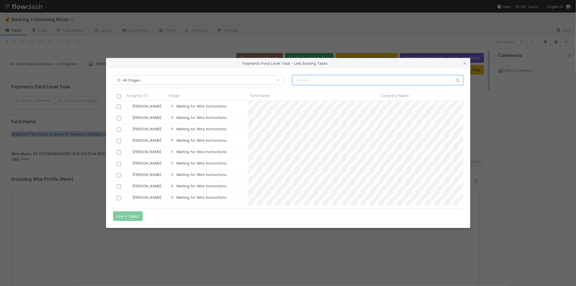
click at [325, 78] on input "text" at bounding box center [377, 80] width 171 height 10
paste input "AngelList-Tbis-Fund, a series of AngelList Omnibus, LLC"
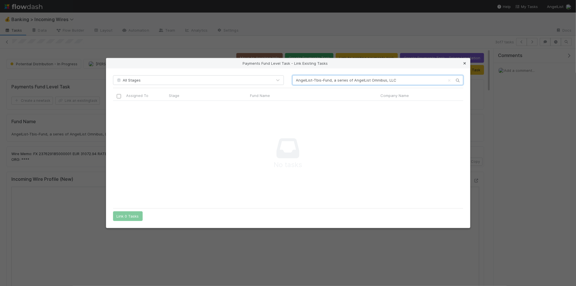
type input "AngelList-Tbis-Fund, a series of AngelList Omnibus, LLC"
click at [465, 64] on icon at bounding box center [465, 63] width 6 height 4
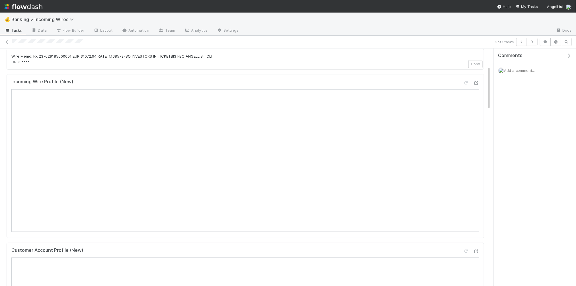
scroll to position [0, 0]
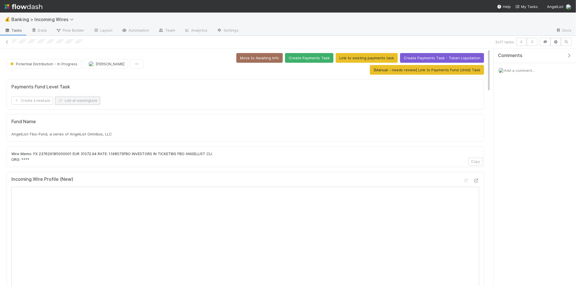
click at [91, 102] on button "Link an existing task" at bounding box center [77, 101] width 45 height 8
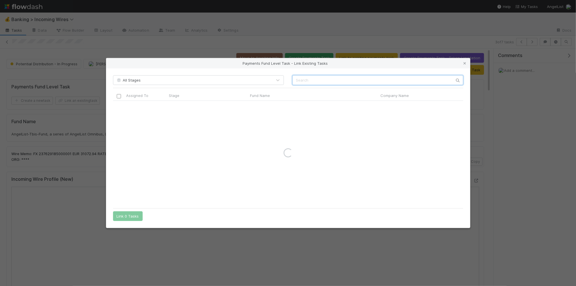
click at [303, 82] on input "text" at bounding box center [377, 80] width 171 height 10
type input "ticketbis"
drag, startPoint x: 465, startPoint y: 63, endPoint x: 465, endPoint y: 71, distance: 8.3
click at [465, 63] on icon at bounding box center [465, 63] width 6 height 4
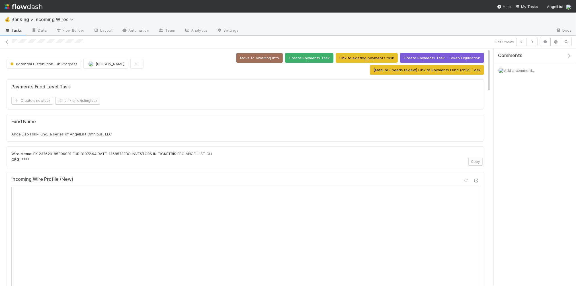
click at [55, 133] on span "AngelList-Tbis-Fund, a series of AngelList Omnibus, LLC" at bounding box center [61, 134] width 100 height 5
copy div "AngelList-Tbis-Fund, a series of AngelList Omnibus, LLC"
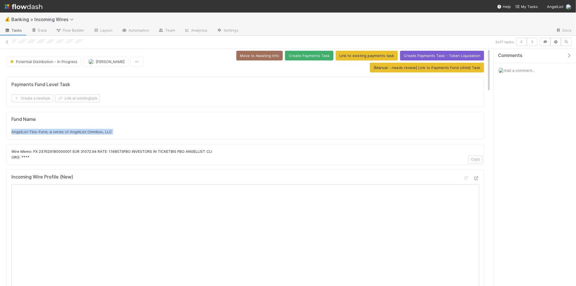
scroll to position [0, 0]
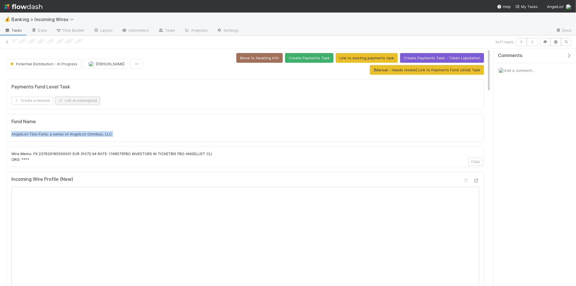
click at [89, 100] on button "Link an existing task" at bounding box center [77, 101] width 45 height 8
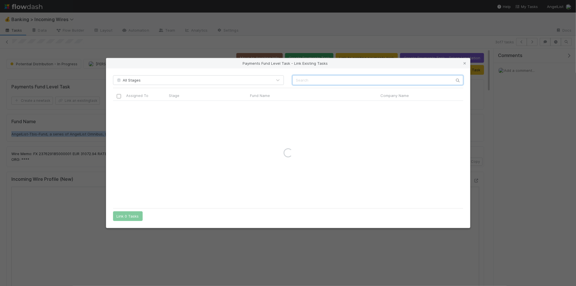
click at [329, 83] on input "text" at bounding box center [377, 80] width 171 height 10
type input "todoentradas"
click at [463, 61] on icon at bounding box center [465, 63] width 6 height 4
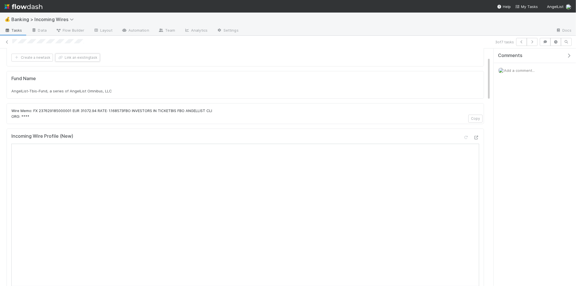
scroll to position [46, 0]
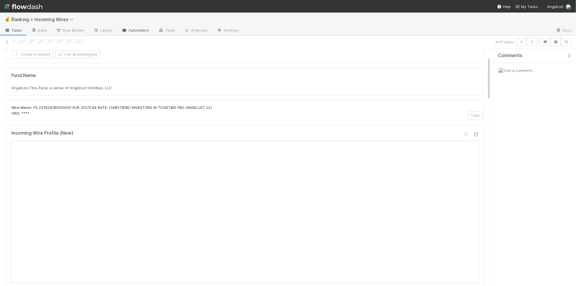
click at [137, 30] on link "Automation" at bounding box center [135, 30] width 37 height 9
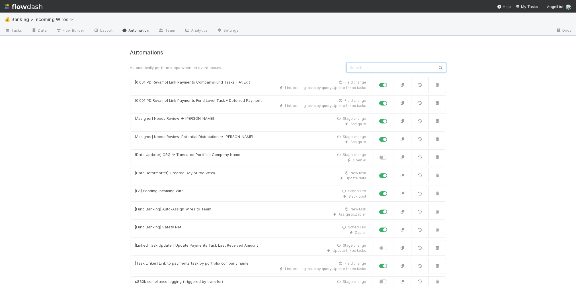
click at [414, 67] on input "text" at bounding box center [396, 68] width 100 height 10
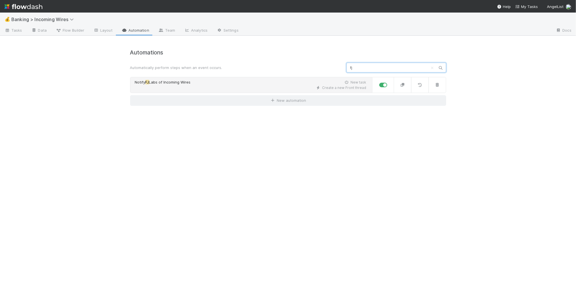
type input "fj"
click at [242, 82] on div "Notify FJ Labs of Incoming Wires New task" at bounding box center [250, 82] width 231 height 6
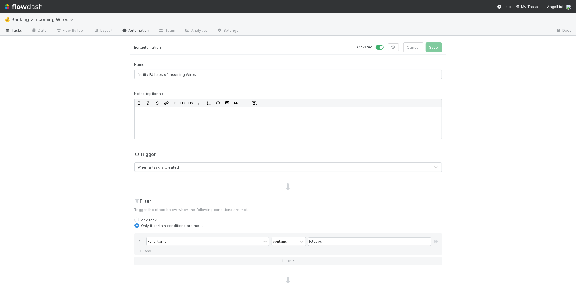
click at [21, 30] on span "Tasks" at bounding box center [14, 30] width 18 height 6
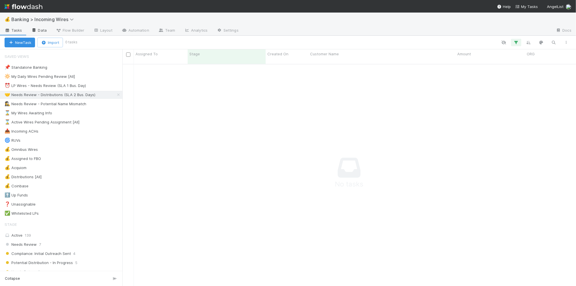
scroll to position [226, 453]
click at [136, 31] on link "Automation" at bounding box center [135, 30] width 37 height 9
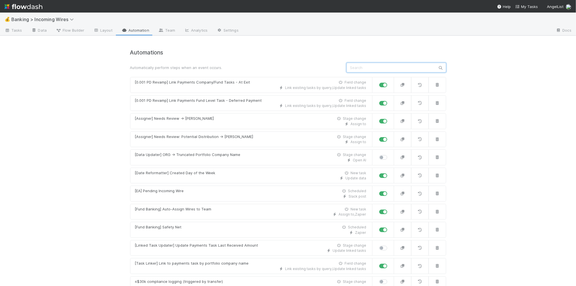
click at [378, 67] on input "text" at bounding box center [396, 68] width 100 height 10
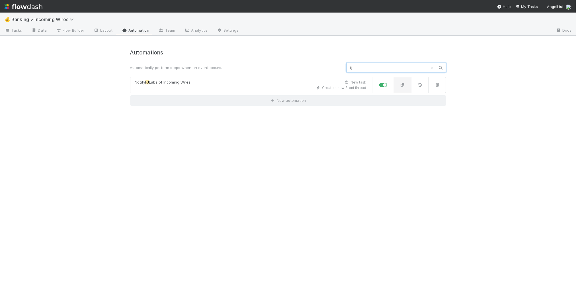
type input "fj"
click at [402, 84] on icon "button" at bounding box center [403, 85] width 6 height 4
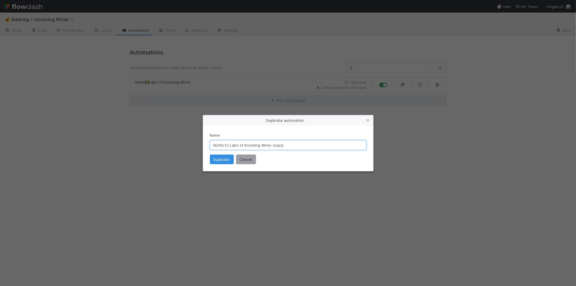
click at [234, 143] on input "Notify FJ Labs of Incoming Wires (copy)" at bounding box center [288, 145] width 157 height 10
drag, startPoint x: 273, startPoint y: 145, endPoint x: 282, endPoint y: 145, distance: 9.4
click at [282, 145] on input "Notify FJ Labs of Incoming Wires (copy)" at bounding box center [288, 145] width 157 height 10
type input "Notify FJ Labs of Incoming Wires"
click at [219, 157] on button "Duplicate" at bounding box center [222, 159] width 24 height 10
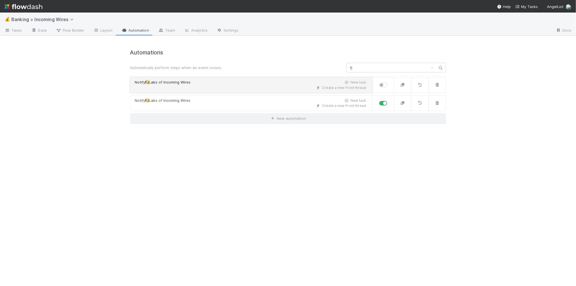
click at [205, 85] on div "Create a new Front thread" at bounding box center [250, 87] width 231 height 5
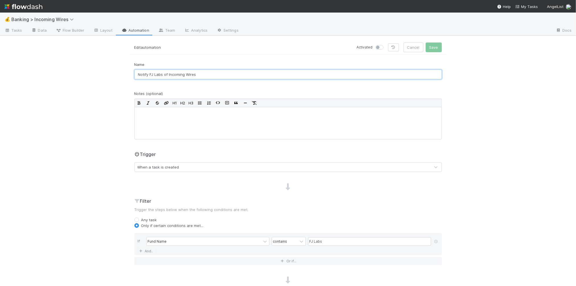
drag, startPoint x: 201, startPoint y: 71, endPoint x: 204, endPoint y: 72, distance: 3.1
click at [201, 71] on input "Notify FJ Labs of Incoming Wires" at bounding box center [287, 74] width 307 height 10
click at [215, 73] on input "Notify FJ Labs of Incoming Wires" at bounding box center [287, 74] width 307 height 10
type input "Notify FJ Labs of Incoming Wires (Copy)"
click at [189, 169] on div "When a task is created" at bounding box center [282, 166] width 295 height 9
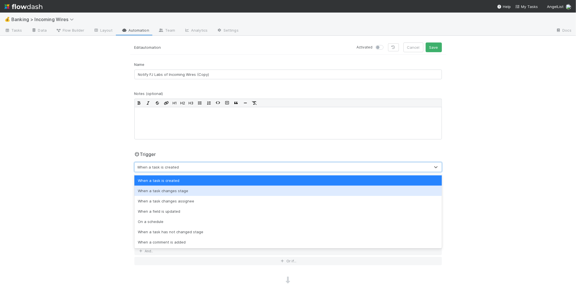
click at [178, 190] on div "When a task changes stage" at bounding box center [287, 190] width 307 height 10
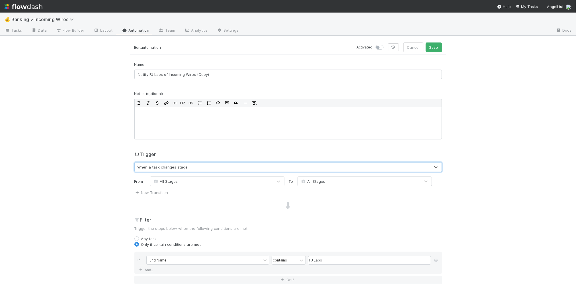
click at [319, 182] on span "All Stages" at bounding box center [313, 181] width 25 height 5
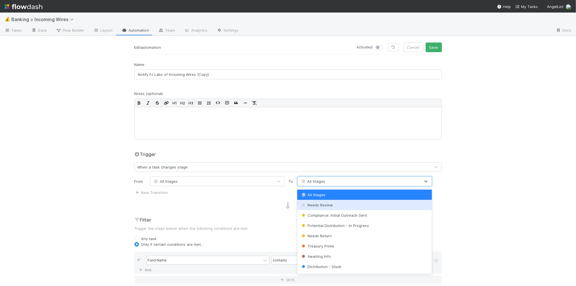
click at [317, 206] on span "Needs Review" at bounding box center [317, 204] width 32 height 5
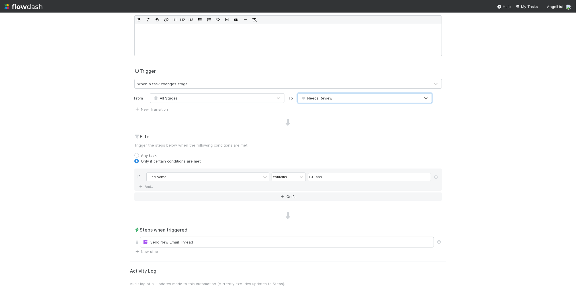
scroll to position [82, 0]
click at [284, 196] on icon "button" at bounding box center [283, 197] width 6 height 3
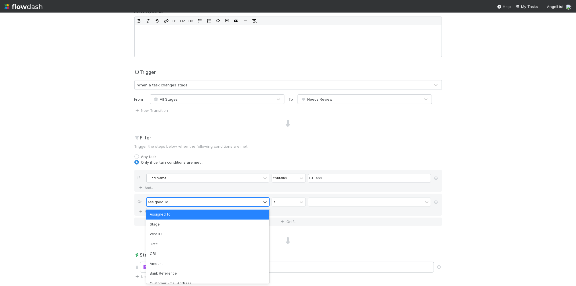
click at [210, 201] on div "Assigned To" at bounding box center [204, 202] width 114 height 8
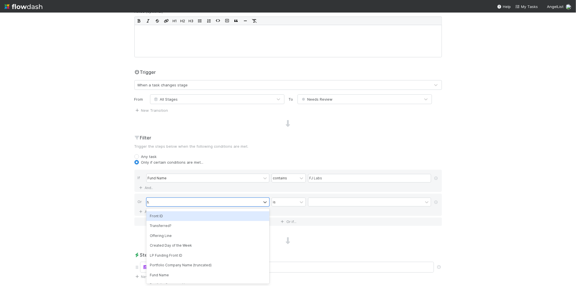
scroll to position [0, 0]
type input "fund"
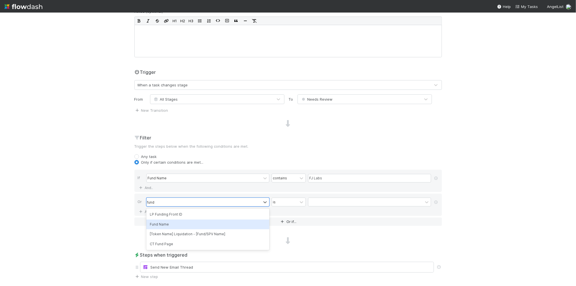
drag, startPoint x: 181, startPoint y: 224, endPoint x: 188, endPoint y: 224, distance: 6.8
click at [181, 224] on div "Fund Name" at bounding box center [207, 224] width 123 height 10
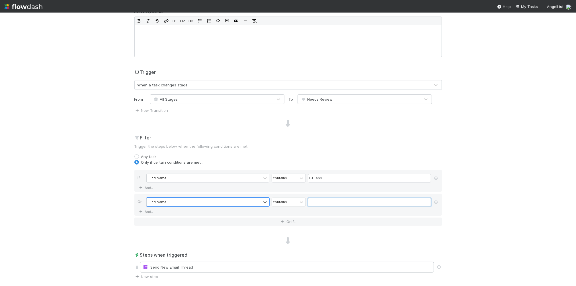
click at [319, 200] on input "text" at bounding box center [369, 202] width 123 height 9
click at [321, 200] on input "text" at bounding box center [369, 202] width 123 height 9
paste input "AngelList-Tbis-Fund, a series of AngelList Omnibus, LLC"
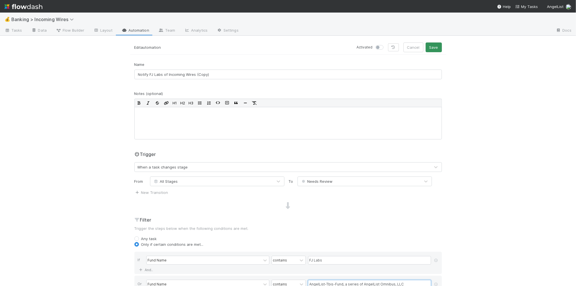
type input "AngelList-Tbis-Fund, a series of AngelList Omnibus, LLC"
click at [433, 48] on button "Save" at bounding box center [434, 47] width 16 height 10
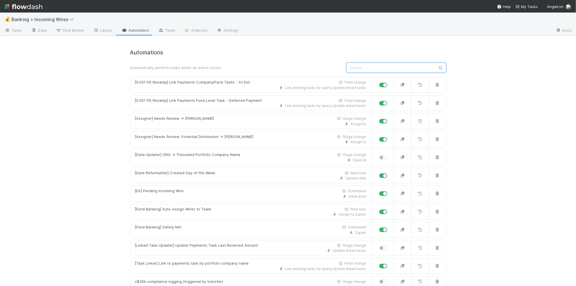
click at [356, 70] on input "text" at bounding box center [396, 68] width 100 height 10
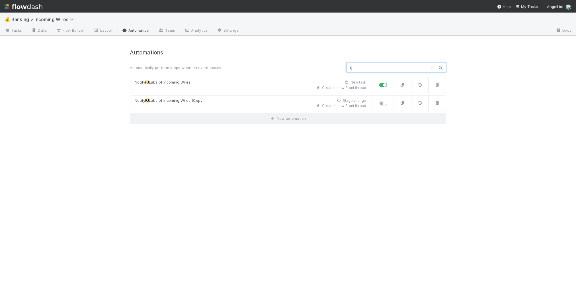
type input "fj"
click at [389, 100] on label at bounding box center [389, 100] width 0 height 0
click at [381, 104] on input "checkbox" at bounding box center [381, 102] width 5 height 5
checkbox input "true"
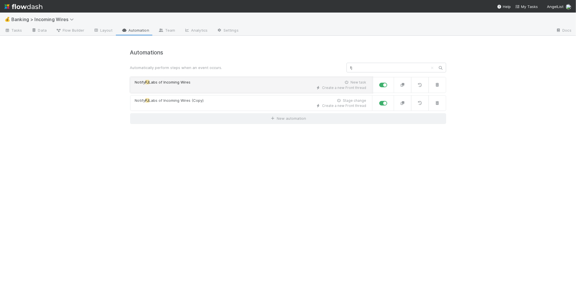
click at [280, 85] on div "Notify FJ Labs of Incoming Wires New task" at bounding box center [250, 82] width 231 height 6
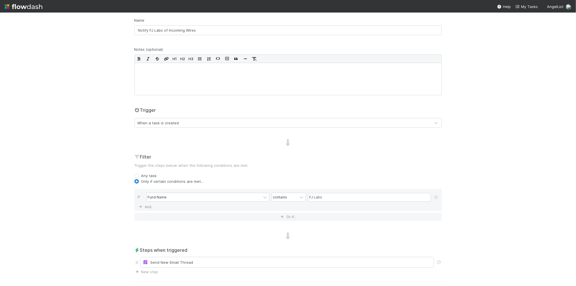
scroll to position [51, 0]
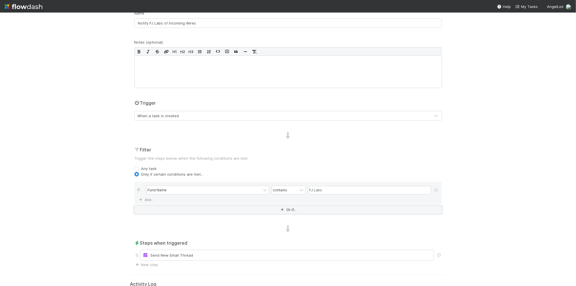
click at [287, 208] on button "Or if..." at bounding box center [287, 209] width 307 height 8
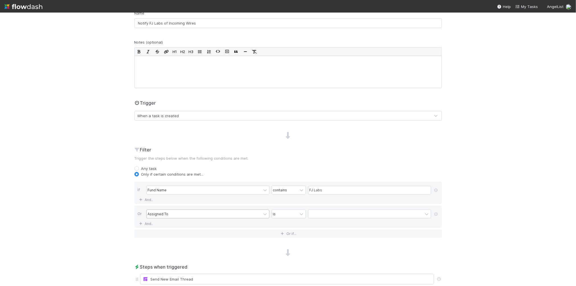
click at [242, 215] on div "Assigned To" at bounding box center [204, 214] width 114 height 8
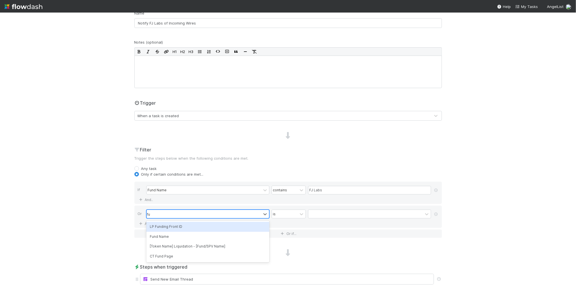
type input "fun"
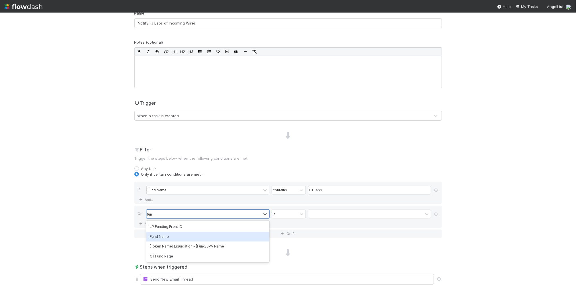
click at [231, 234] on div "Fund Name" at bounding box center [207, 236] width 123 height 10
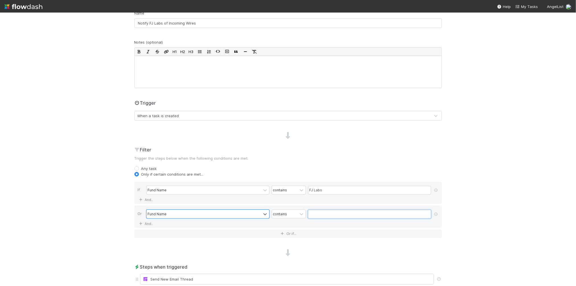
click at [322, 214] on input "text" at bounding box center [369, 214] width 123 height 9
paste input "AngelList-Tbis-Fund, a series of AngelList Omnibus, LLC"
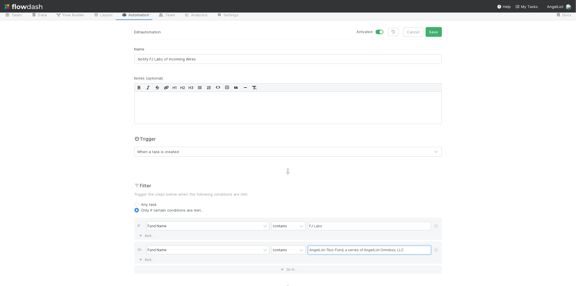
scroll to position [0, 0]
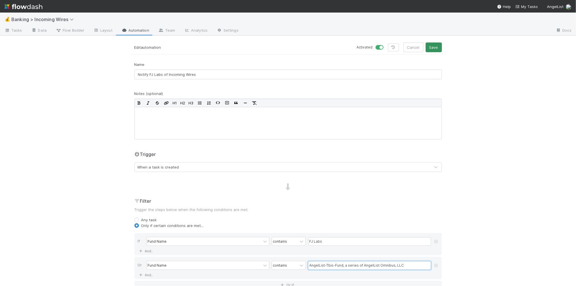
type input "AngelList-Tbis-Fund, a series of AngelList Omnibus, LLC"
click at [438, 47] on button "Save" at bounding box center [434, 47] width 16 height 10
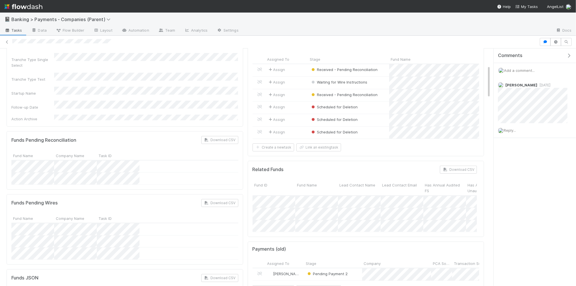
scroll to position [130, 0]
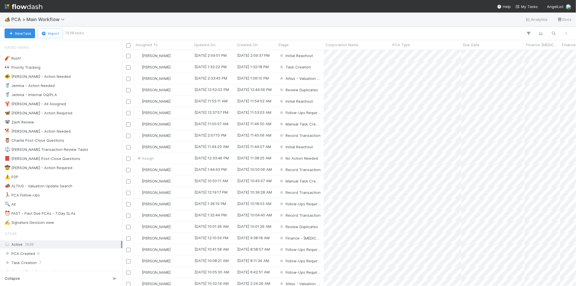
scroll to position [0, 0]
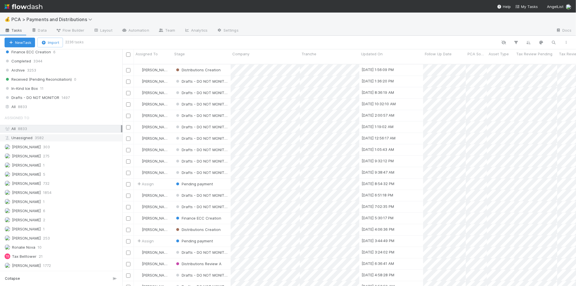
scroll to position [430, 0]
click at [45, 107] on div "All 8833" at bounding box center [63, 106] width 116 height 7
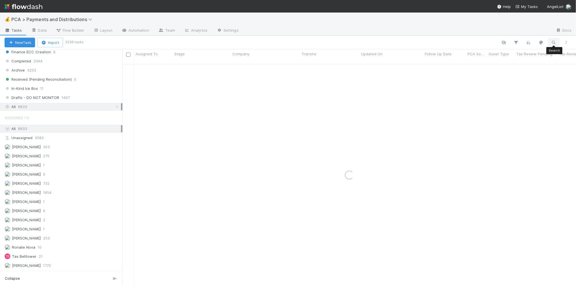
click at [555, 43] on icon "button" at bounding box center [554, 42] width 6 height 5
type input "ticketbis"
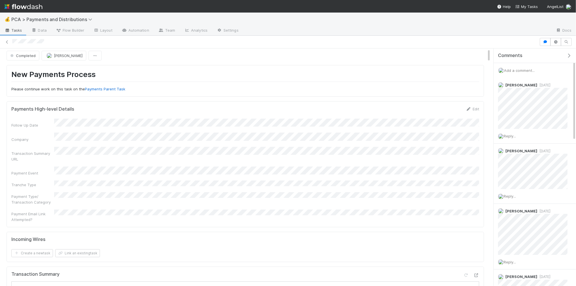
scroll to position [2, 0]
click at [87, 88] on link "Payments Parent Task" at bounding box center [105, 89] width 40 height 5
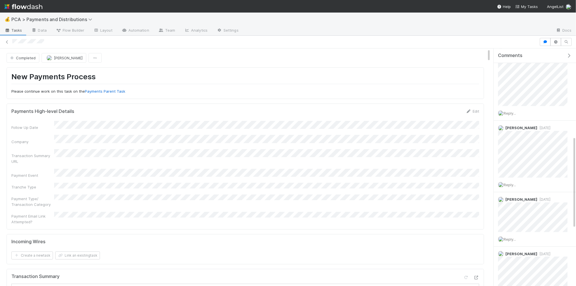
scroll to position [219, 0]
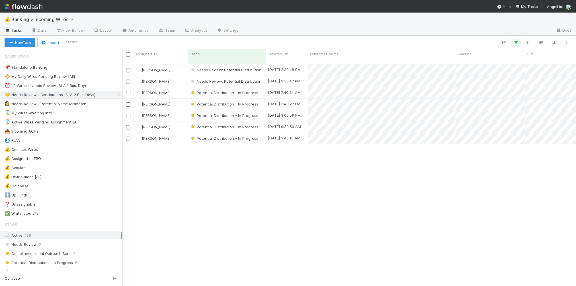
scroll to position [226, 453]
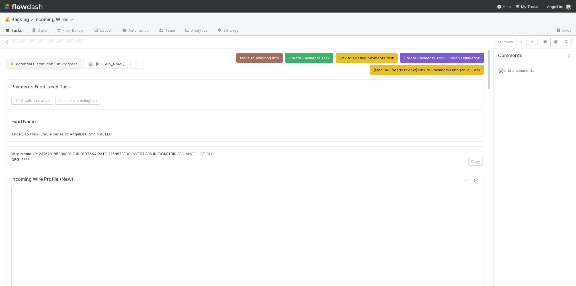
click at [39, 63] on span "Potential Distribution - In Progress" at bounding box center [43, 63] width 68 height 5
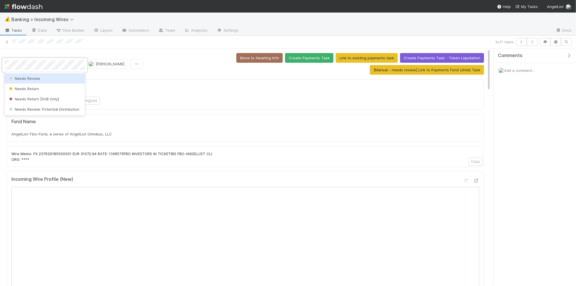
click at [58, 78] on div "Needs Review" at bounding box center [45, 78] width 80 height 10
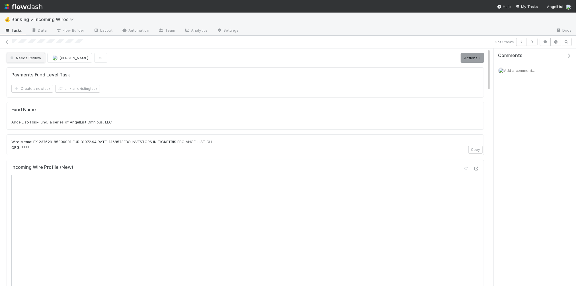
click at [25, 59] on span "Needs Review" at bounding box center [25, 58] width 32 height 5
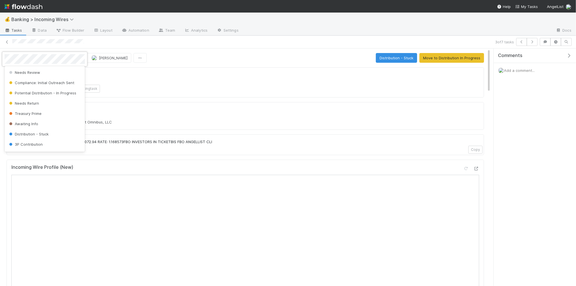
scroll to position [201, 0]
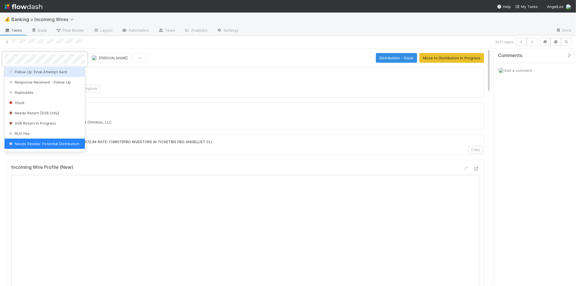
click at [201, 89] on div at bounding box center [288, 143] width 576 height 286
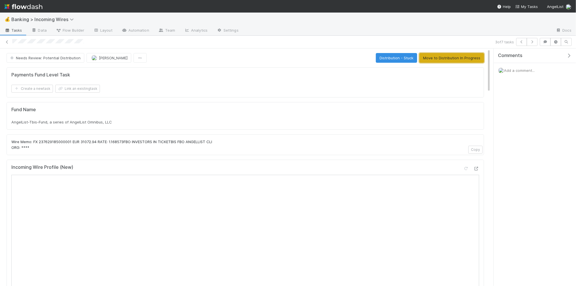
click at [442, 59] on button "Move to Distribution In Progress" at bounding box center [451, 58] width 65 height 10
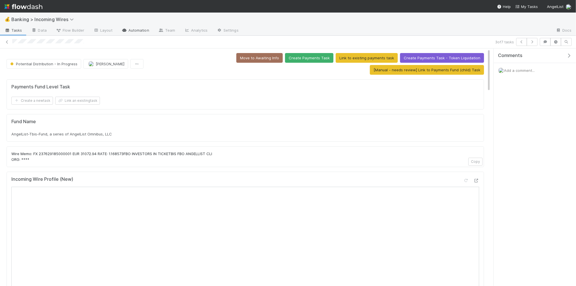
click at [133, 30] on link "Automation" at bounding box center [135, 30] width 37 height 9
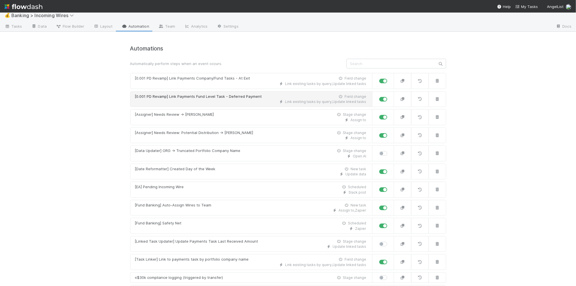
scroll to position [2, 0]
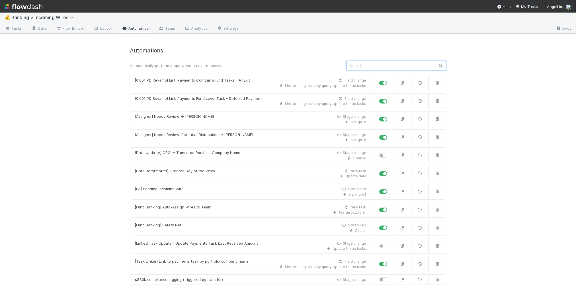
click at [387, 65] on input "text" at bounding box center [396, 66] width 100 height 10
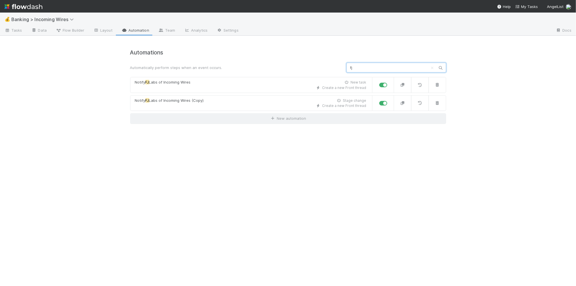
scroll to position [0, 0]
type input "fj"
click at [389, 100] on label at bounding box center [389, 100] width 0 height 0
click at [384, 103] on input "checkbox" at bounding box center [381, 102] width 5 height 5
checkbox input "false"
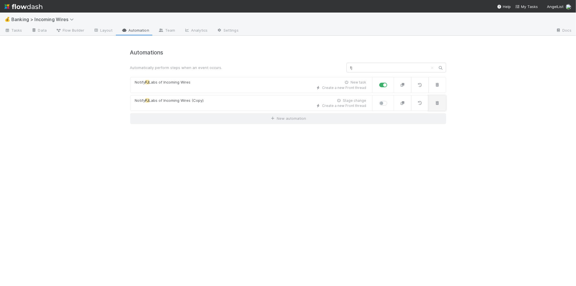
click at [437, 102] on icon "button" at bounding box center [437, 103] width 6 height 4
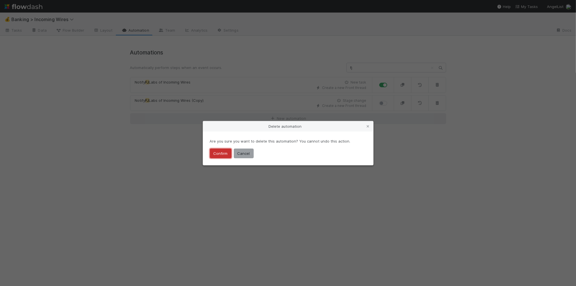
click at [221, 153] on button "Confirm" at bounding box center [221, 153] width 22 height 10
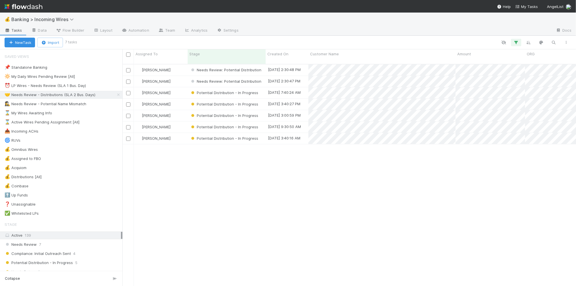
scroll to position [226, 453]
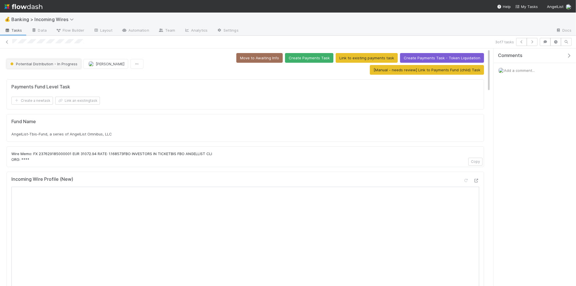
click at [58, 65] on span "Potential Distribution - In Progress" at bounding box center [43, 63] width 68 height 5
click at [41, 78] on div "Awaiting Info" at bounding box center [45, 78] width 80 height 10
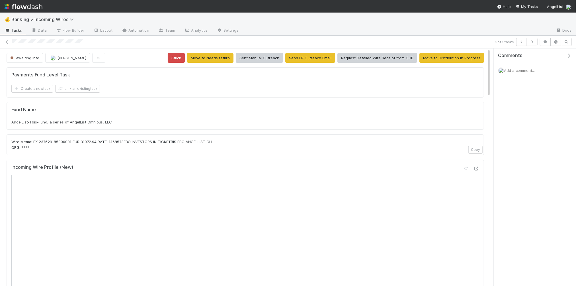
click at [535, 71] on span "Add a comment..." at bounding box center [519, 70] width 31 height 5
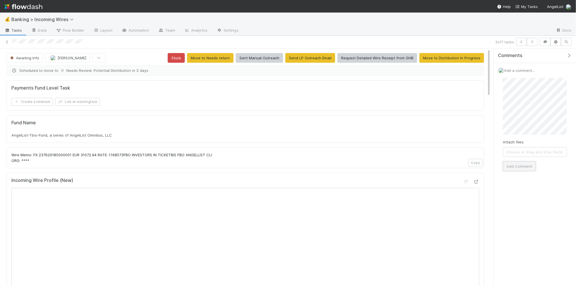
click at [518, 165] on button "Add Comment" at bounding box center [519, 166] width 33 height 10
click at [532, 41] on icon "button" at bounding box center [532, 41] width 6 height 3
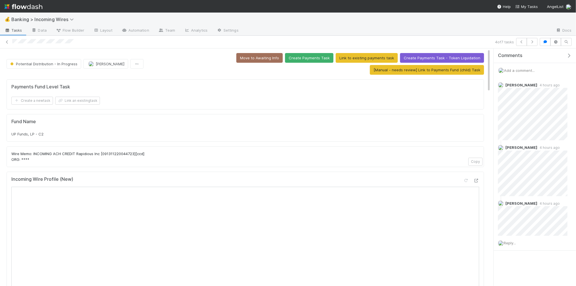
click at [15, 133] on span "UP Funds, LP - C2" at bounding box center [27, 134] width 32 height 5
click at [16, 133] on span "UP Funds, LP - C2" at bounding box center [27, 134] width 32 height 5
click at [85, 99] on button "Link an existing task" at bounding box center [77, 101] width 45 height 8
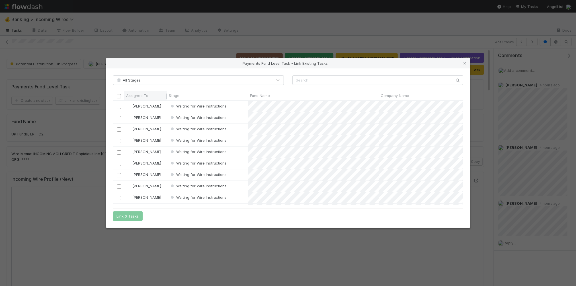
scroll to position [104, 350]
click at [119, 106] on input "checkbox" at bounding box center [118, 106] width 4 height 4
click at [123, 217] on button "Link 1 Task" at bounding box center [126, 216] width 27 height 10
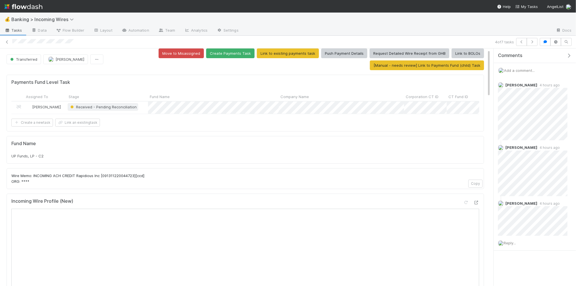
scroll to position [0, 3]
click at [105, 107] on span "Received - Pending Reconciliation" at bounding box center [99, 106] width 67 height 5
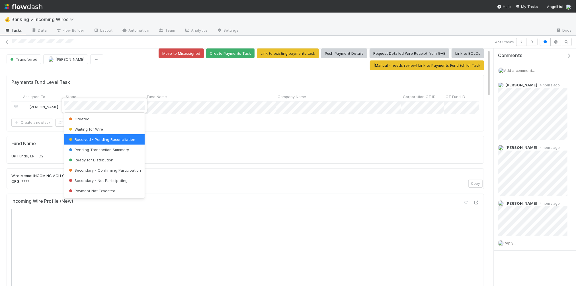
scroll to position [0, 1]
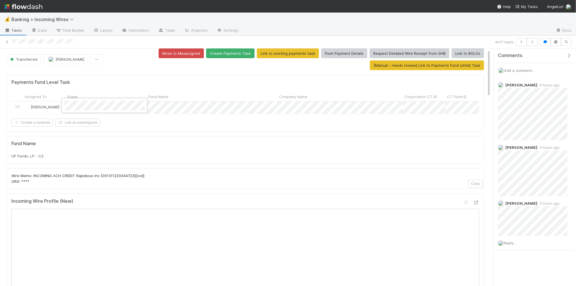
click at [191, 149] on div at bounding box center [288, 143] width 576 height 286
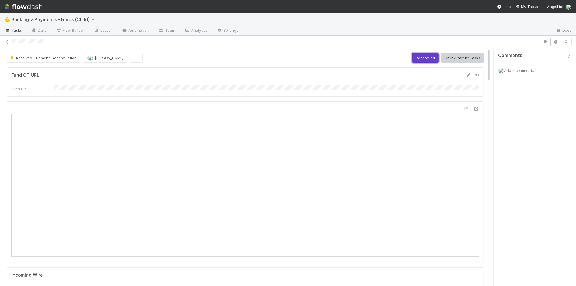
click at [422, 58] on button "Reconciled" at bounding box center [425, 58] width 27 height 10
click at [7, 41] on icon at bounding box center [7, 42] width 6 height 4
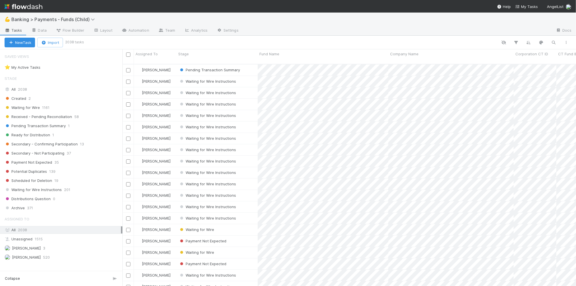
scroll to position [226, 453]
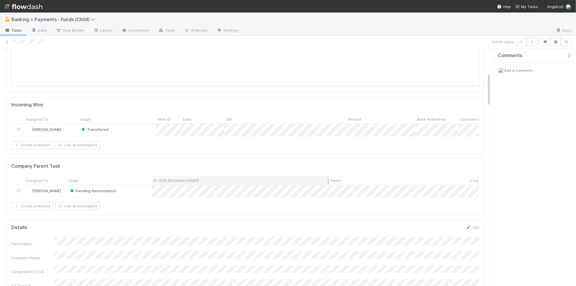
scroll to position [179, 0]
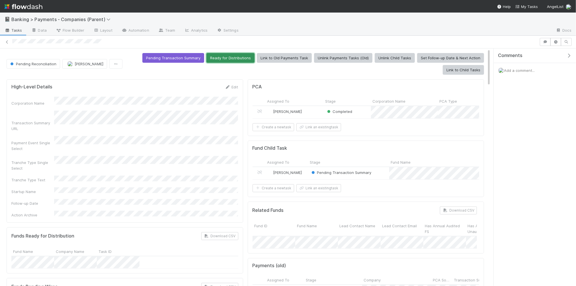
click at [235, 58] on button "Ready for Distributions" at bounding box center [230, 58] width 48 height 10
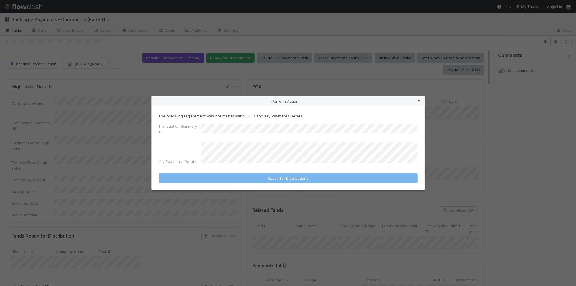
click at [419, 102] on icon at bounding box center [419, 101] width 6 height 4
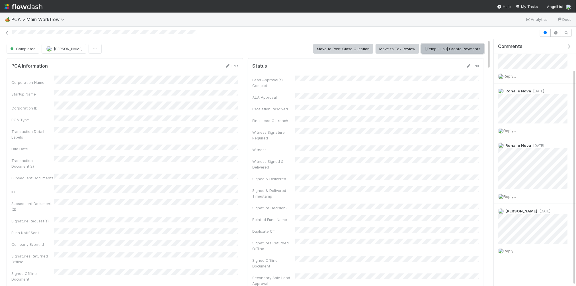
click at [446, 49] on button "[Temp - Lou] Create Payments" at bounding box center [452, 49] width 63 height 10
click at [233, 66] on link "Edit" at bounding box center [231, 65] width 13 height 5
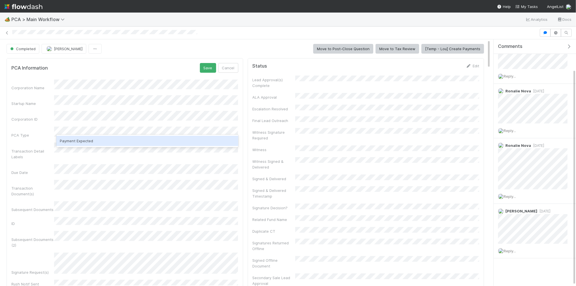
click at [86, 142] on div "Payment Expected" at bounding box center [147, 141] width 182 height 10
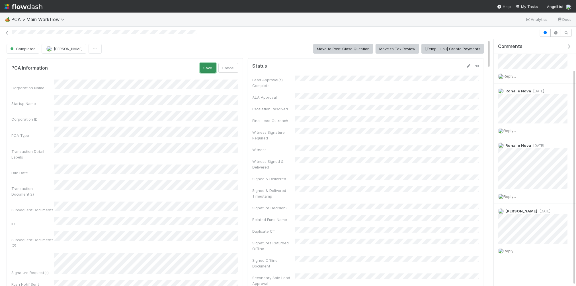
click at [206, 71] on button "Save" at bounding box center [208, 68] width 16 height 10
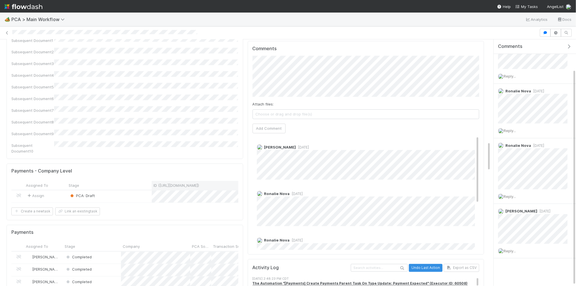
scroll to position [859, 0]
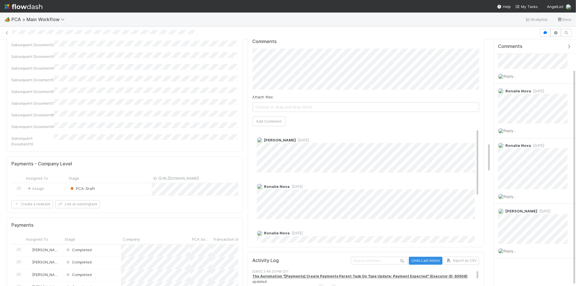
click at [125, 183] on div "PCA: Draft" at bounding box center [109, 189] width 85 height 12
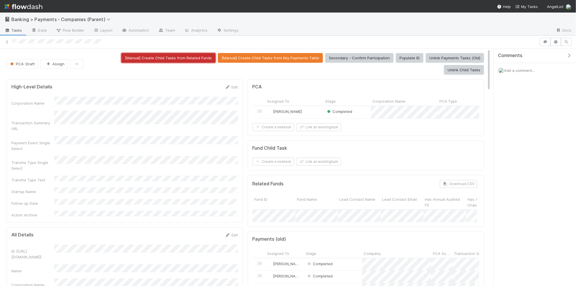
click at [131, 58] on button "[Manual] Create Child Tasks from Related Funds" at bounding box center [168, 58] width 94 height 10
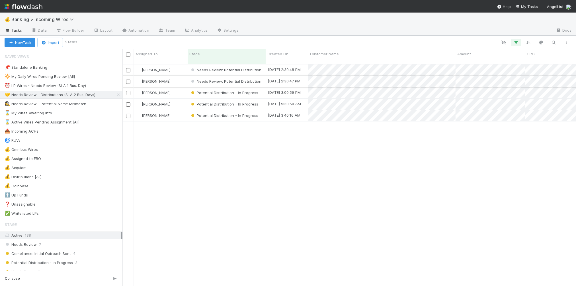
scroll to position [226, 453]
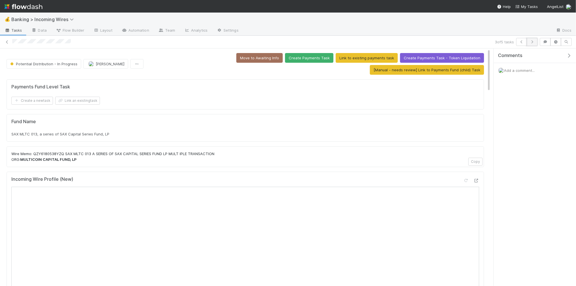
click at [531, 43] on icon "button" at bounding box center [532, 41] width 6 height 3
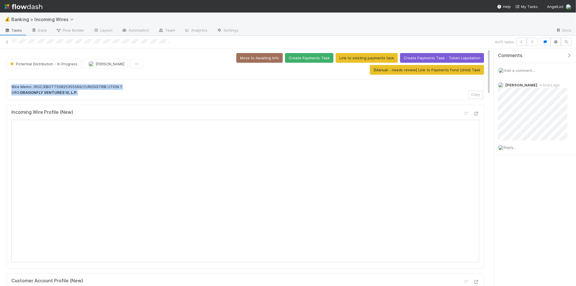
drag, startPoint x: 85, startPoint y: 93, endPoint x: 15, endPoint y: 88, distance: 70.8
click at [103, 88] on p "Wire Memo: /ROC/EBOTT50825355569///URI/DISTRIB UTION 1 ORG: DRAGONFLY VENTURES …" at bounding box center [245, 89] width 468 height 11
drag, startPoint x: 93, startPoint y: 87, endPoint x: 130, endPoint y: 87, distance: 36.7
click at [130, 87] on p "Wire Memo: /ROC/EBOTT50825355569///URI/DISTRIB UTION 1 ORG: DRAGONFLY VENTURES …" at bounding box center [245, 89] width 468 height 11
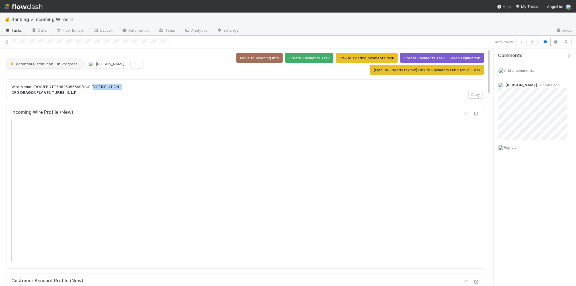
click at [56, 65] on span "Potential Distribution - In Progress" at bounding box center [43, 63] width 68 height 5
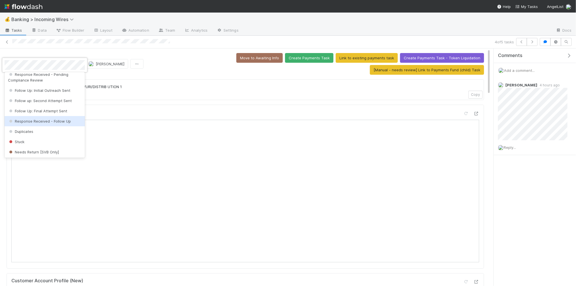
scroll to position [229, 0]
click at [34, 122] on span "Needs Review: Potential Distribution" at bounding box center [43, 121] width 71 height 5
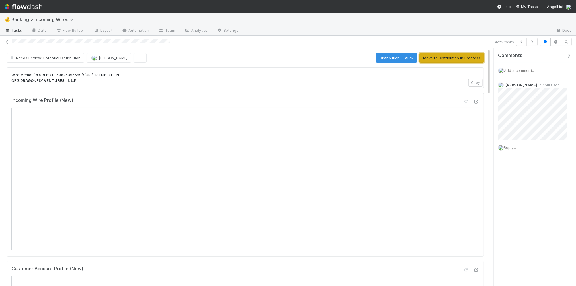
click at [445, 57] on button "Move to Distribution In Progress" at bounding box center [451, 58] width 65 height 10
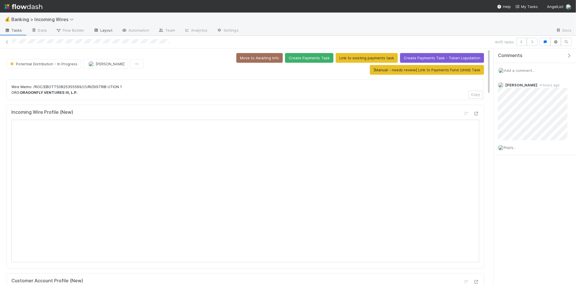
drag, startPoint x: 102, startPoint y: 30, endPoint x: 106, endPoint y: 30, distance: 3.7
click at [102, 30] on link "Layout" at bounding box center [103, 30] width 28 height 9
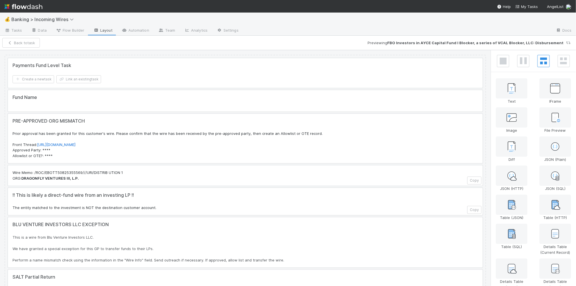
click at [309, 74] on div at bounding box center [245, 73] width 475 height 30
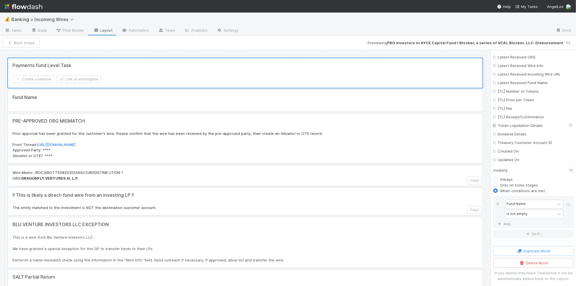
scroll to position [618, 0]
click at [530, 232] on icon "button" at bounding box center [528, 231] width 6 height 3
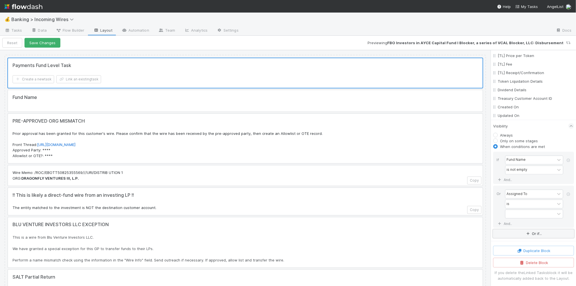
scroll to position [662, 0]
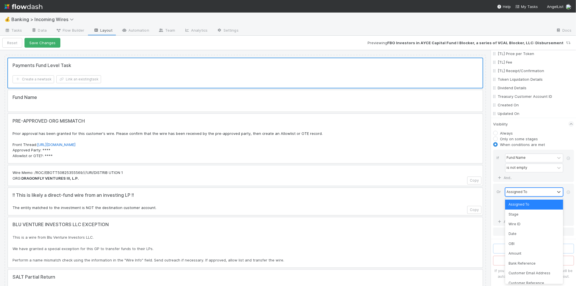
click at [546, 192] on div "Assigned To" at bounding box center [530, 192] width 50 height 8
click at [524, 215] on div "Stage" at bounding box center [534, 214] width 58 height 10
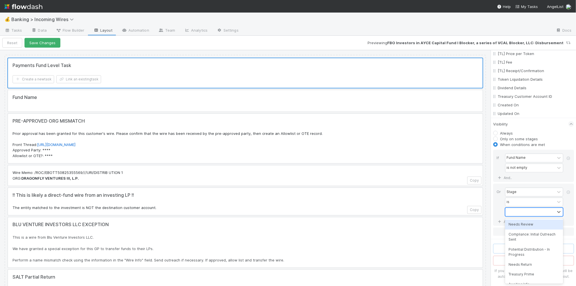
click at [545, 212] on div at bounding box center [530, 212] width 50 height 8
click at [533, 226] on div "Potential Distribution - In Progress" at bounding box center [534, 224] width 58 height 15
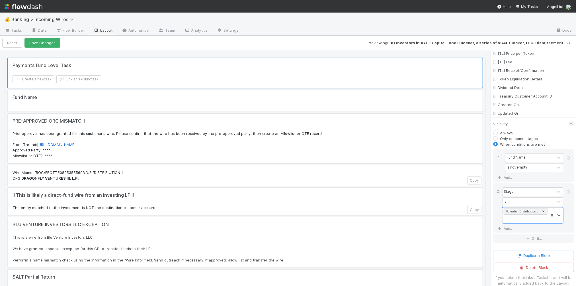
scroll to position [670, 0]
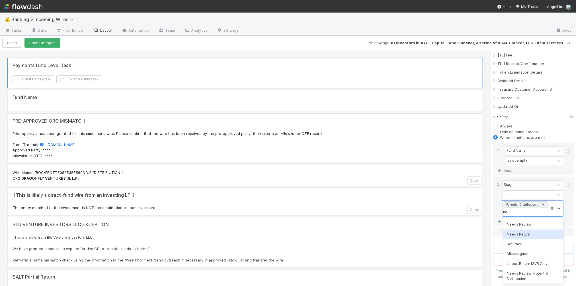
type input "nee"
click at [525, 254] on div "Needs Review: Potential Distribution" at bounding box center [533, 256] width 60 height 15
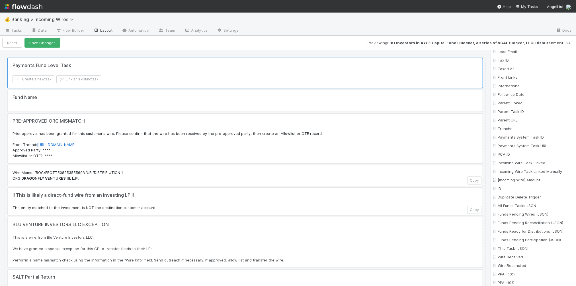
scroll to position [0, 0]
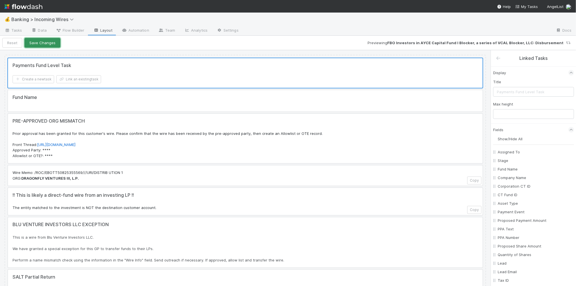
click at [37, 45] on button "Save Changes" at bounding box center [42, 43] width 36 height 10
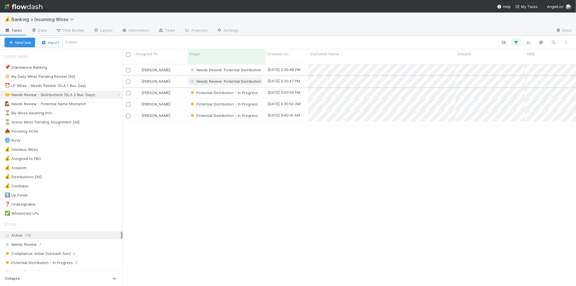
scroll to position [0, 0]
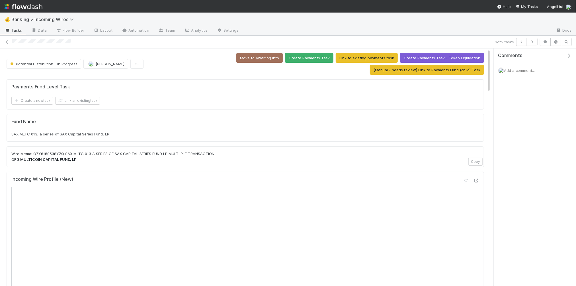
scroll to position [2, 0]
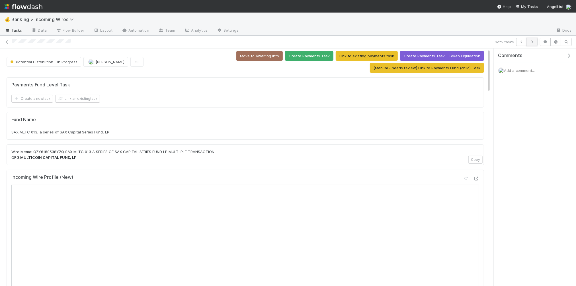
click at [529, 40] on icon "button" at bounding box center [532, 41] width 6 height 3
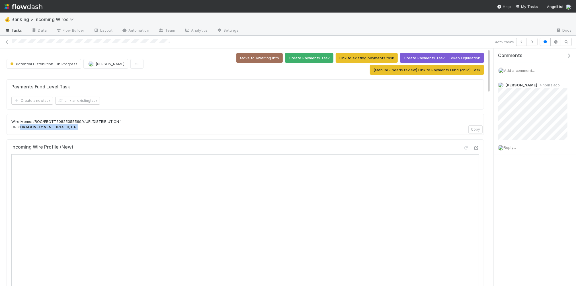
drag, startPoint x: 22, startPoint y: 125, endPoint x: 82, endPoint y: 126, distance: 60.6
click at [82, 126] on p "Wire Memo: /ROC/EBOTT50825355569///URI/DISTRIB UTION 1 ORG: DRAGONFLY VENTURES …" at bounding box center [245, 124] width 468 height 11
copy strong "DRAGONFLY VENTURES III, L.P."
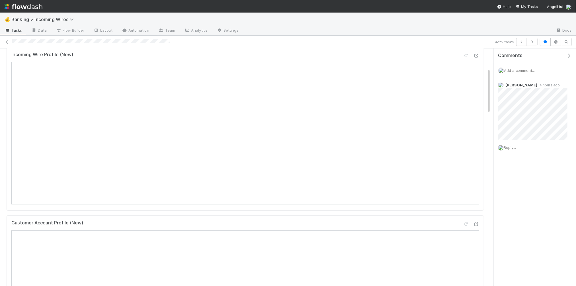
scroll to position [106, 0]
click at [7, 43] on icon at bounding box center [7, 42] width 6 height 4
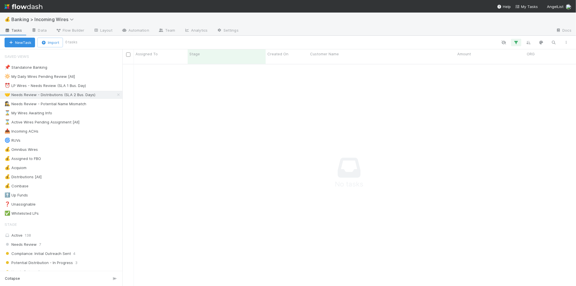
scroll to position [226, 453]
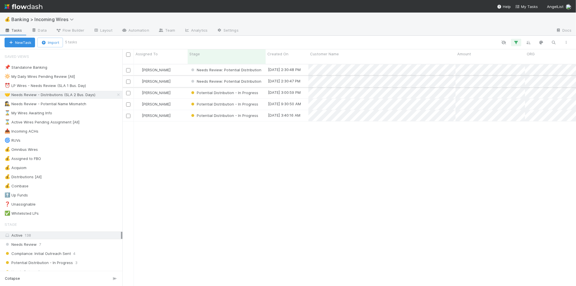
scroll to position [226, 453]
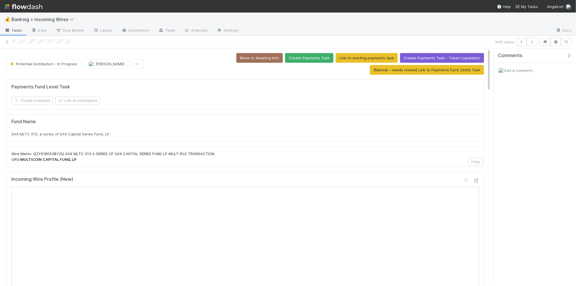
click at [53, 132] on span "SAX MLTC 013, a series of SAX Capital Series Fund, LP" at bounding box center [60, 134] width 98 height 5
copy div "SAX MLTC 013, a series of SAX Capital Series Fund, LP"
click at [73, 102] on button "Link an existing task" at bounding box center [77, 101] width 45 height 8
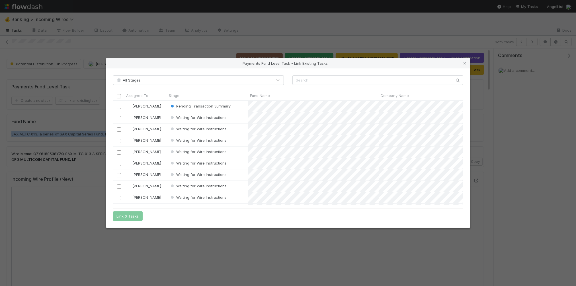
scroll to position [104, 350]
click at [306, 80] on input "text" at bounding box center [377, 80] width 171 height 10
paste input "SAX MLTC 013, a series of SAX Capital Series Fund, LP"
type input "SAX MLTC 013, a series of SAX Capital Series Fund, LP"
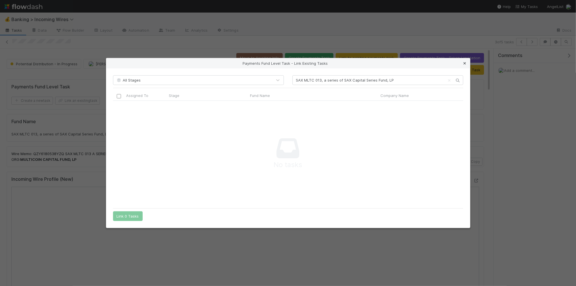
click at [463, 63] on icon at bounding box center [465, 63] width 6 height 4
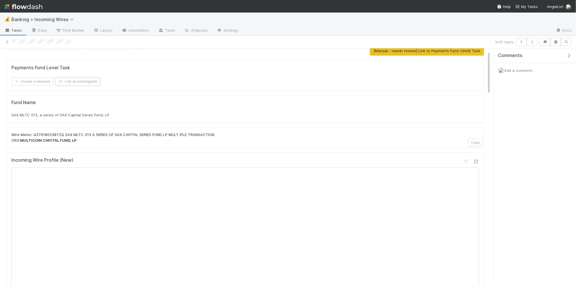
scroll to position [21, 0]
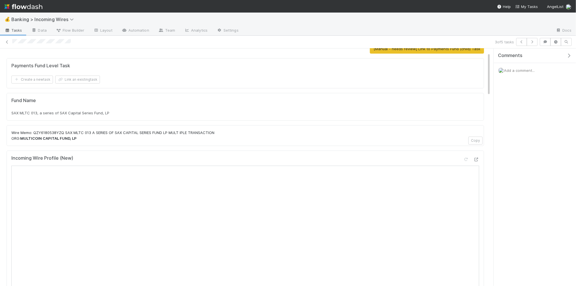
click at [80, 111] on span "SAX MLTC 013, a series of SAX Capital Series Fund, LP" at bounding box center [60, 112] width 98 height 5
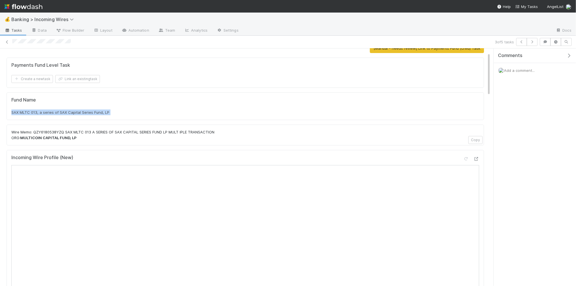
copy div "SAX MLTC 013, a series of SAX Capital Series Fund, LP"
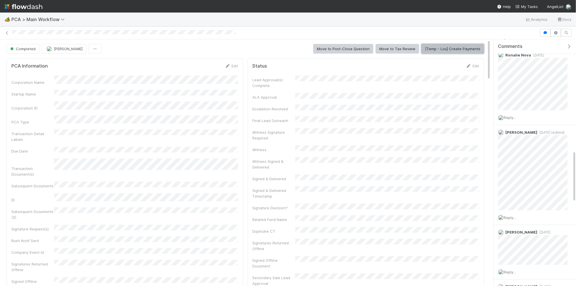
click at [437, 50] on button "[Temp - Lou] Create Payments" at bounding box center [452, 49] width 63 height 10
click at [234, 64] on link "Edit" at bounding box center [231, 65] width 13 height 5
click at [239, 117] on div "PCA Information Save Cancel Corporation Name Startup Name Corporation ID PCA Ty…" at bounding box center [125, 226] width 237 height 336
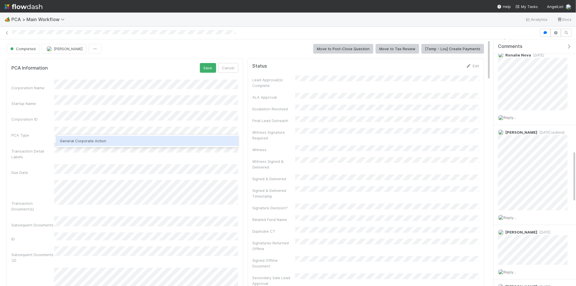
click at [135, 141] on div "General Corporate Action" at bounding box center [147, 141] width 182 height 10
click at [126, 141] on div "Payment Expected" at bounding box center [147, 141] width 182 height 10
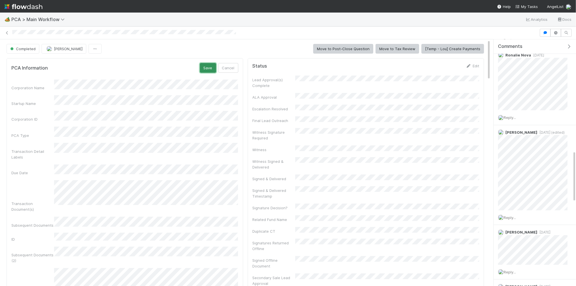
click at [207, 66] on button "Save" at bounding box center [208, 68] width 16 height 10
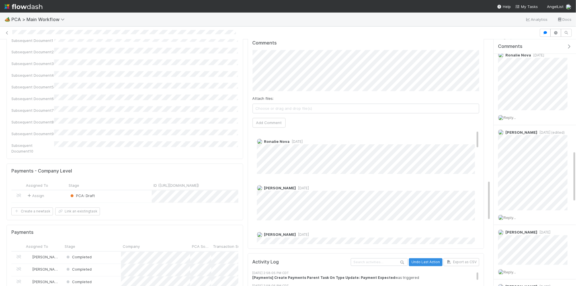
scroll to position [860, 0]
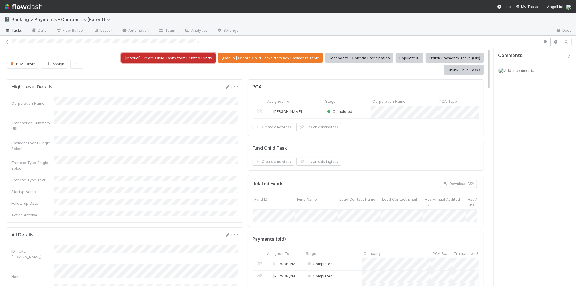
click at [160, 58] on button "[Manual] Create Child Tasks from Related Funds" at bounding box center [168, 58] width 94 height 10
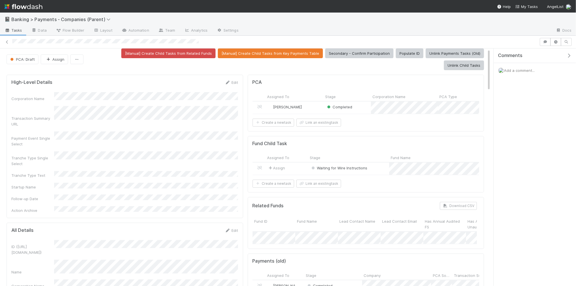
scroll to position [7, 0]
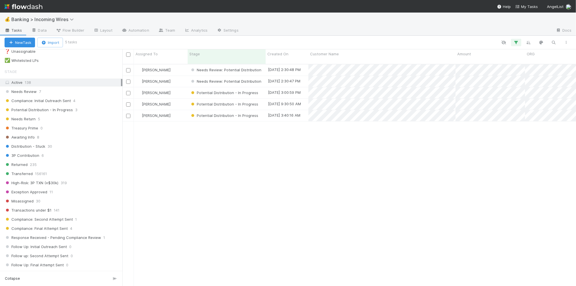
scroll to position [451, 0]
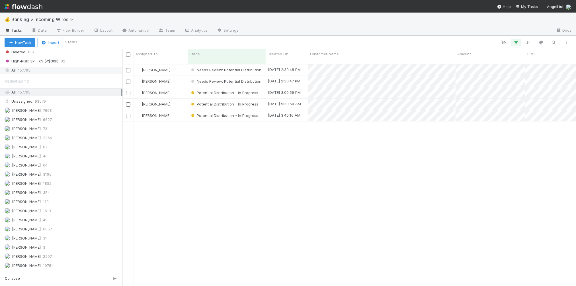
click at [40, 69] on div "All 157795" at bounding box center [63, 70] width 116 height 7
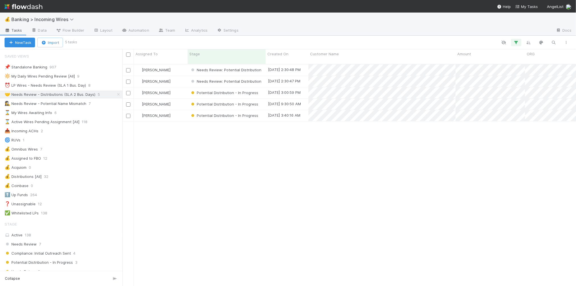
scroll to position [226, 453]
click at [118, 94] on icon at bounding box center [119, 95] width 6 height 4
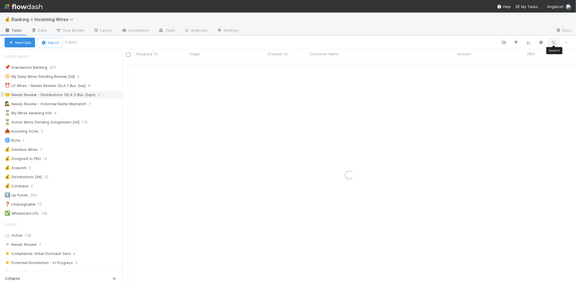
click at [554, 40] on icon "button" at bounding box center [554, 42] width 6 height 5
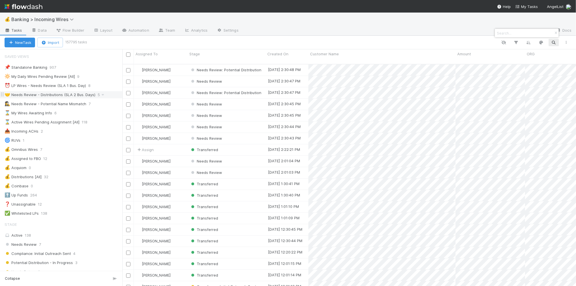
scroll to position [226, 453]
click at [522, 32] on input at bounding box center [524, 33] width 57 height 7
paste input "SAX MLTC 013, a series of SAX Capital Series Fund, LP"
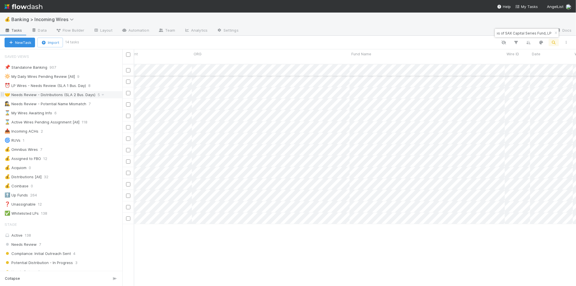
scroll to position [0, 0]
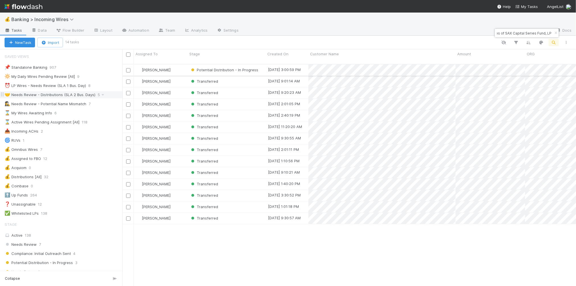
type input "SAX MLTC 013, a series of SAX Capital Series Fund, LP"
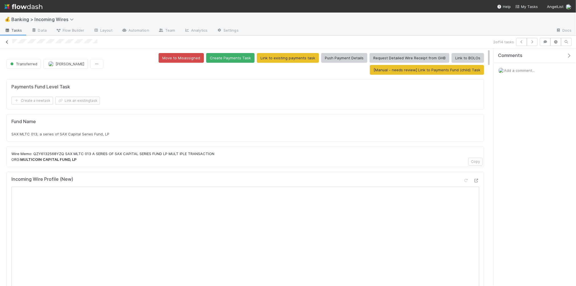
click at [7, 41] on icon at bounding box center [7, 42] width 6 height 4
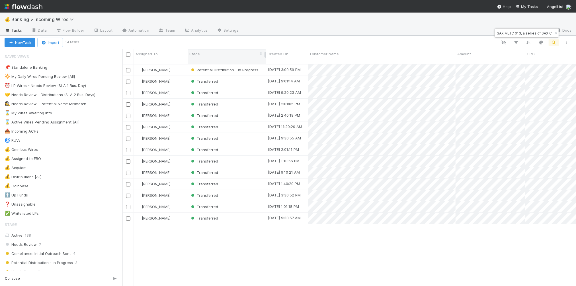
scroll to position [226, 453]
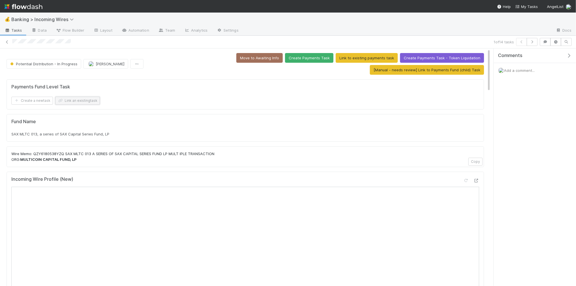
click at [79, 99] on button "Link an existing task" at bounding box center [77, 101] width 45 height 8
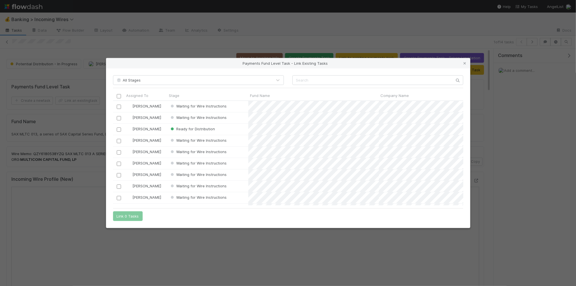
scroll to position [104, 350]
click at [121, 106] on div at bounding box center [118, 106] width 7 height 6
click at [119, 106] on input "checkbox" at bounding box center [118, 106] width 4 height 4
click at [127, 214] on button "Link 1 Task" at bounding box center [126, 216] width 27 height 10
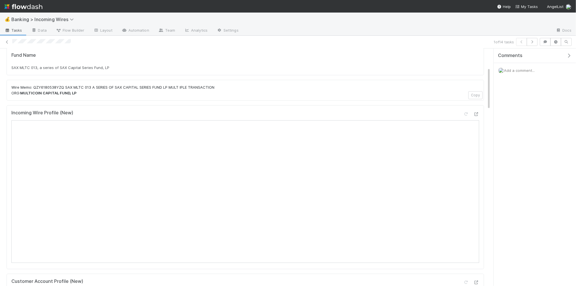
scroll to position [104, 0]
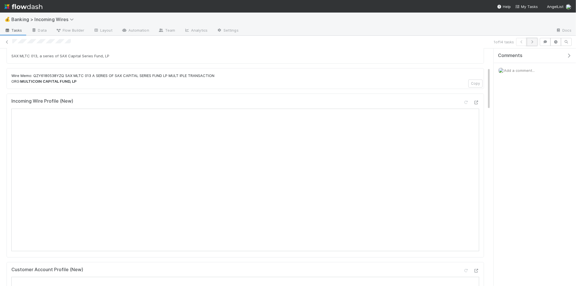
click at [534, 41] on icon "button" at bounding box center [532, 41] width 6 height 3
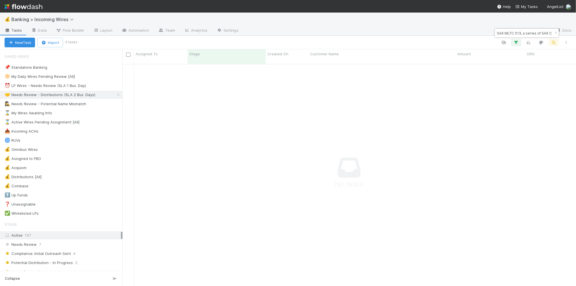
scroll to position [226, 453]
click at [553, 32] on icon "button" at bounding box center [556, 32] width 6 height 3
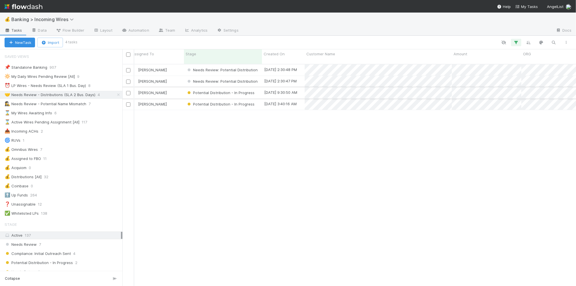
scroll to position [0, 5]
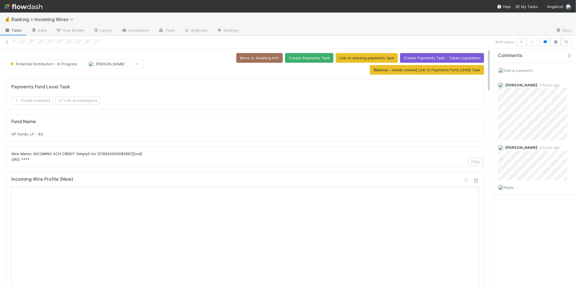
click at [29, 135] on span "UP Funds, LP - B3" at bounding box center [27, 134] width 32 height 5
copy div "UP Funds, LP - B3"
click at [70, 100] on button "Link an existing task" at bounding box center [77, 101] width 45 height 8
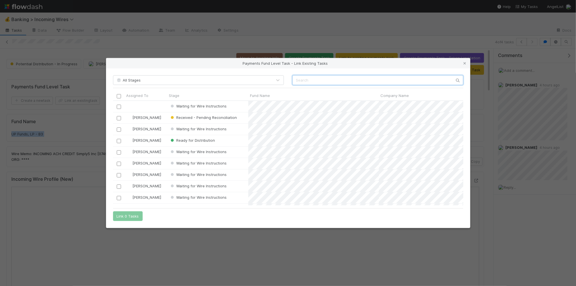
scroll to position [104, 350]
click at [329, 79] on input "text" at bounding box center [377, 80] width 171 height 10
click at [120, 104] on div at bounding box center [118, 106] width 7 height 6
click at [118, 106] on input "checkbox" at bounding box center [118, 106] width 4 height 4
click at [122, 215] on button "Link 1 Task" at bounding box center [126, 216] width 27 height 10
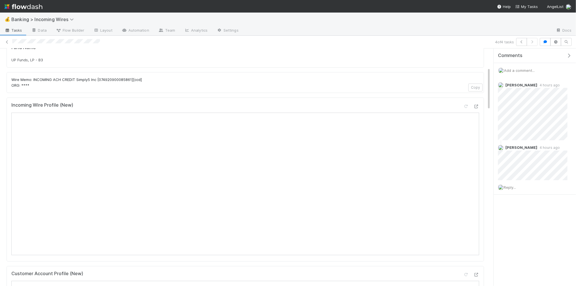
scroll to position [130, 0]
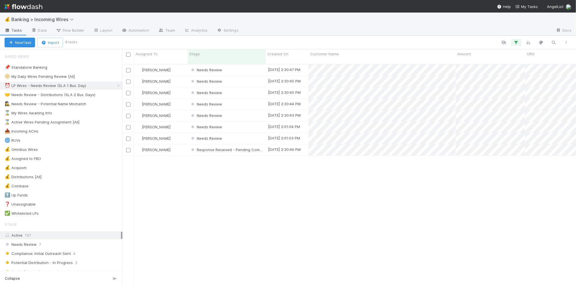
scroll to position [226, 453]
click at [116, 85] on icon at bounding box center [119, 86] width 6 height 4
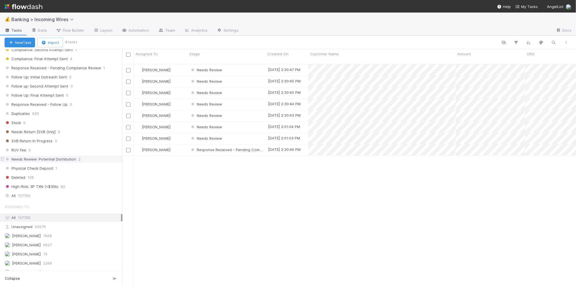
scroll to position [326, 0]
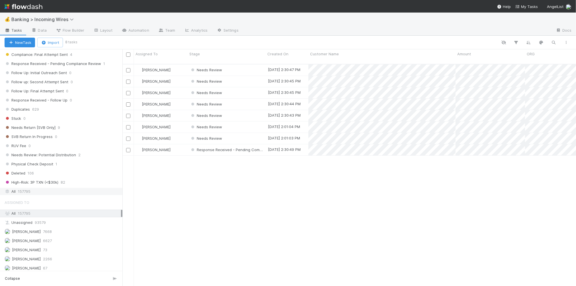
click at [43, 195] on div "All 157795" at bounding box center [63, 191] width 116 height 7
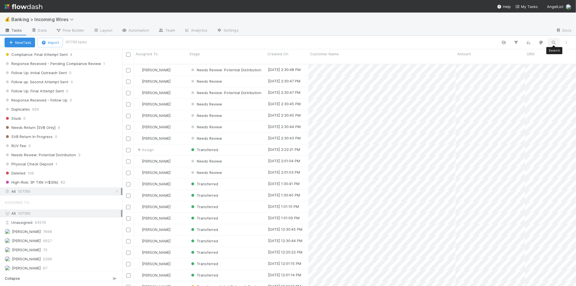
click at [556, 42] on icon "button" at bounding box center [554, 42] width 6 height 5
type input "UP Funds, LP - B3"
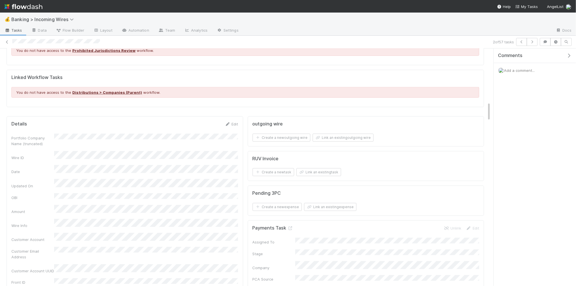
scroll to position [590, 0]
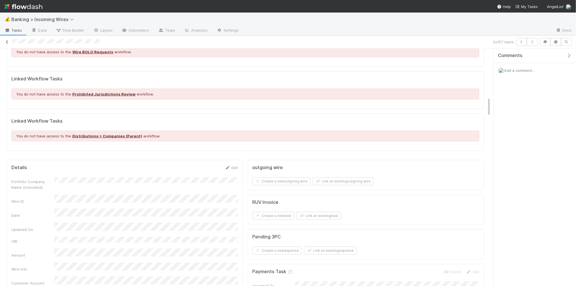
click at [8, 40] on link at bounding box center [7, 42] width 6 height 6
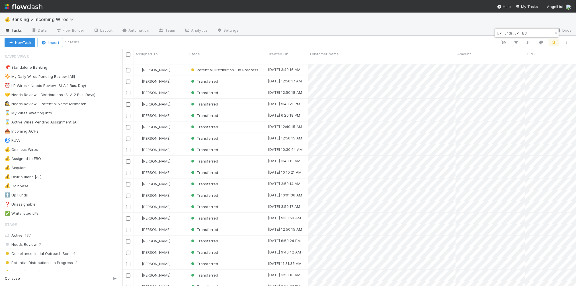
scroll to position [226, 453]
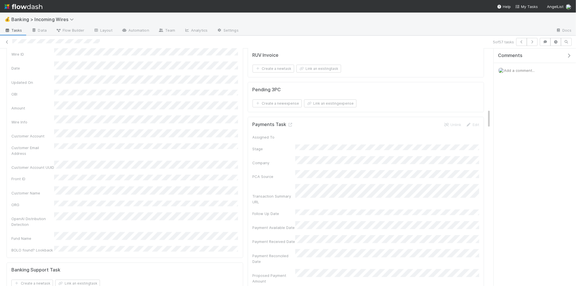
scroll to position [748, 0]
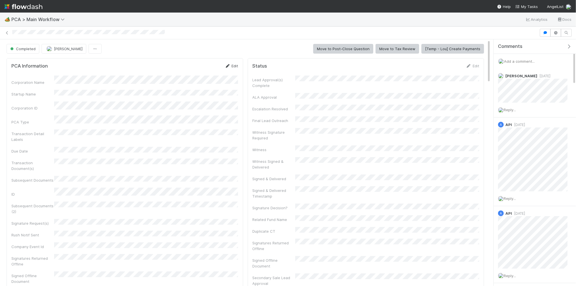
click at [234, 66] on link "Edit" at bounding box center [231, 65] width 13 height 5
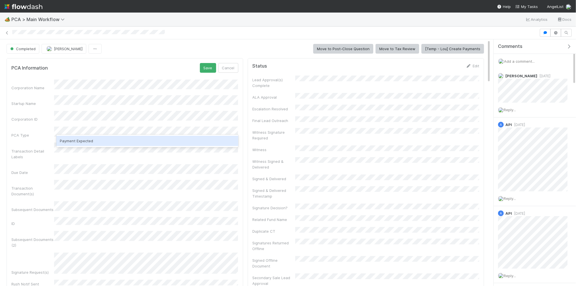
drag, startPoint x: 126, startPoint y: 140, endPoint x: 176, endPoint y: 136, distance: 50.3
click at [127, 140] on div "Payment Expected" at bounding box center [147, 141] width 182 height 10
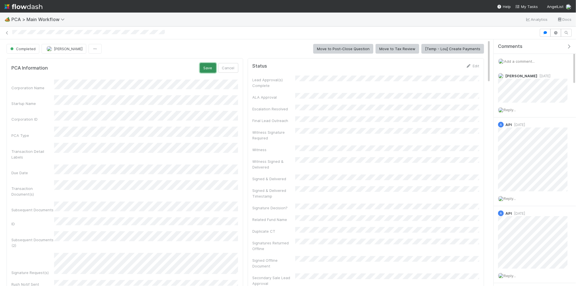
click at [205, 68] on button "Save" at bounding box center [208, 68] width 16 height 10
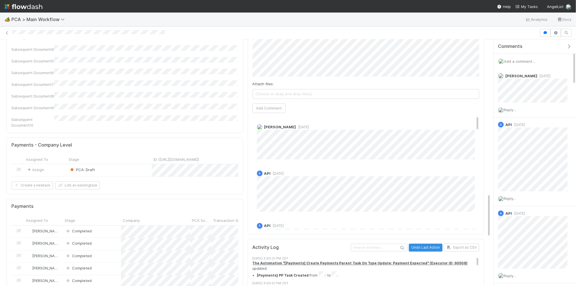
scroll to position [876, 0]
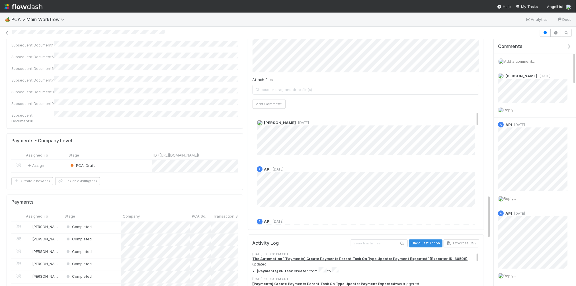
click at [142, 160] on div "PCA: Draft" at bounding box center [109, 166] width 85 height 12
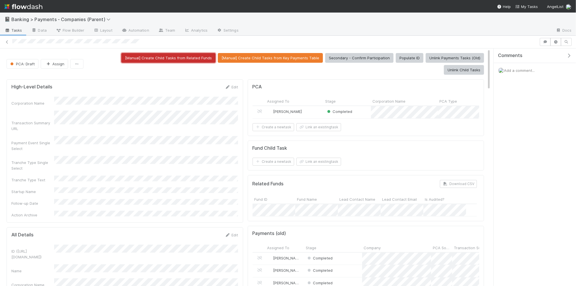
click at [136, 57] on button "[Manual] Create Child Tasks from Related Funds" at bounding box center [168, 58] width 94 height 10
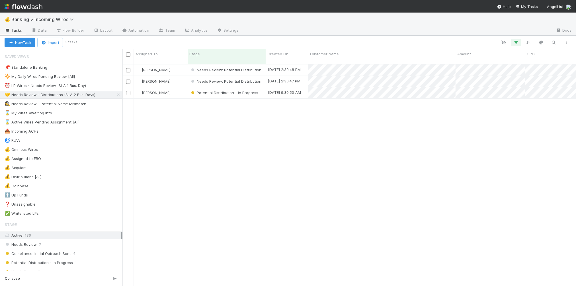
scroll to position [226, 453]
click at [66, 86] on div "⏰ LP Wires - Needs Review (SLA 1 Bus. Day)" at bounding box center [45, 85] width 81 height 7
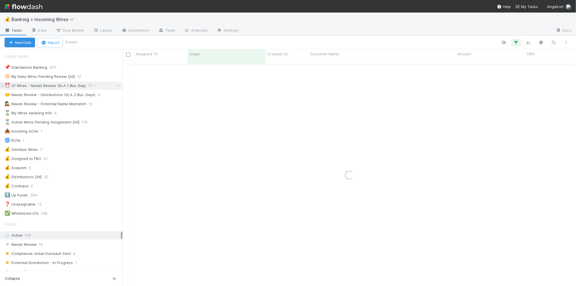
click at [66, 86] on div "⏰ LP Wires - Needs Review (SLA 1 Bus. Day)" at bounding box center [45, 85] width 81 height 7
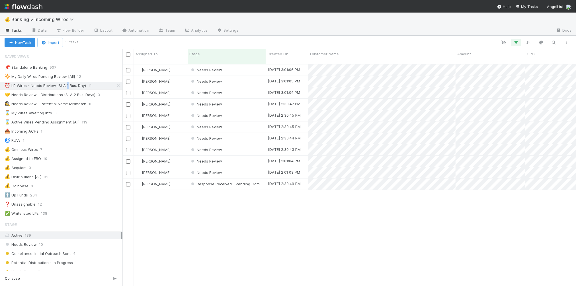
scroll to position [226, 453]
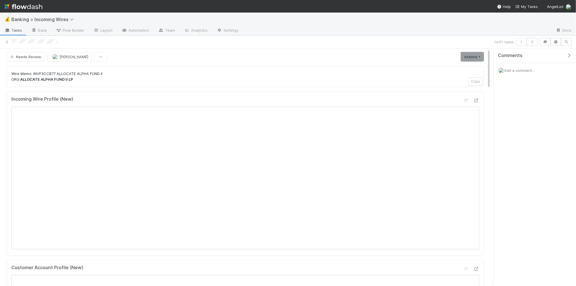
scroll to position [2, 0]
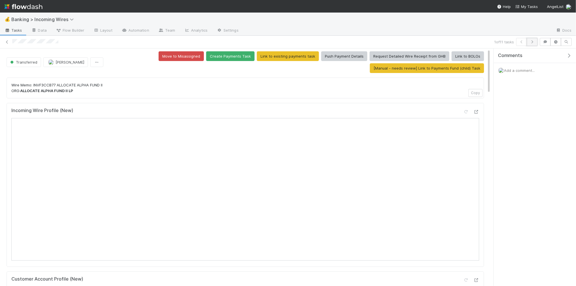
click at [531, 43] on icon "button" at bounding box center [532, 41] width 6 height 3
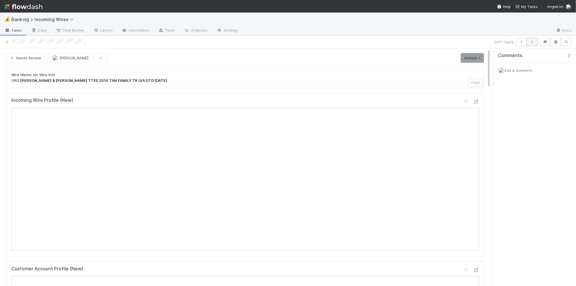
click at [532, 42] on icon "button" at bounding box center [532, 41] width 6 height 3
click at [531, 42] on icon "button" at bounding box center [532, 41] width 6 height 3
click at [532, 43] on icon "button" at bounding box center [532, 41] width 6 height 3
click at [535, 41] on button "button" at bounding box center [532, 42] width 11 height 8
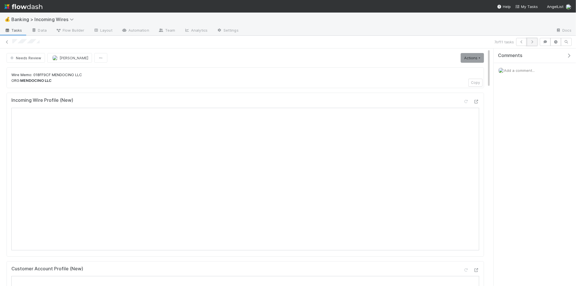
click at [533, 41] on icon "button" at bounding box center [532, 41] width 6 height 3
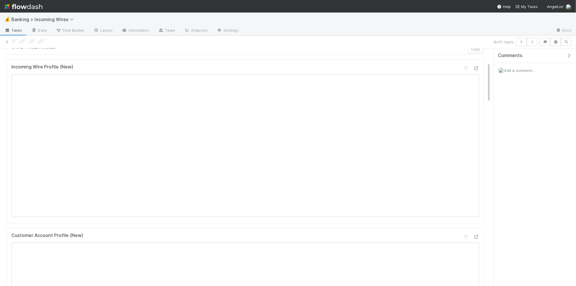
scroll to position [20, 0]
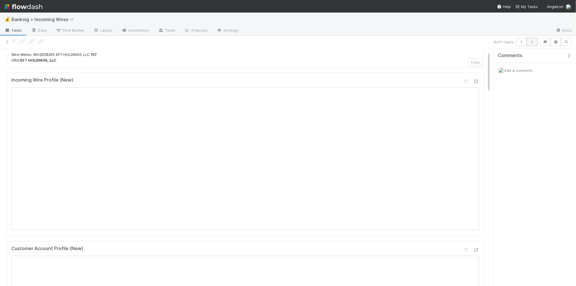
click at [535, 43] on icon "button" at bounding box center [532, 41] width 6 height 3
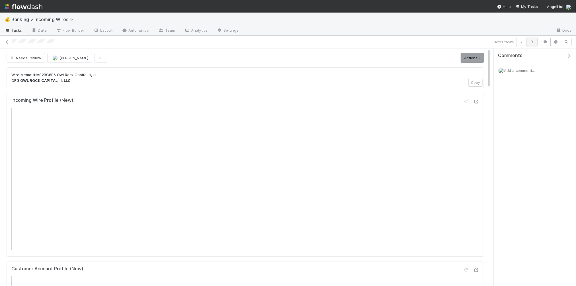
click at [533, 41] on icon "button" at bounding box center [532, 41] width 6 height 3
click at [533, 44] on button "button" at bounding box center [532, 42] width 11 height 8
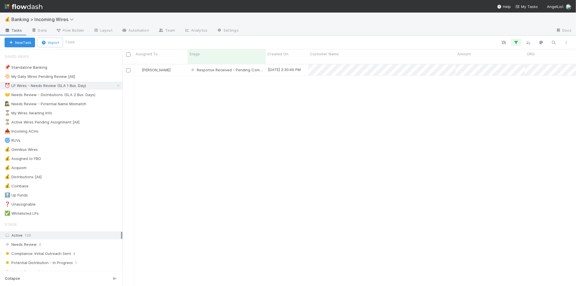
scroll to position [226, 453]
click at [61, 94] on div "🤝 Needs Review - Distributions (SLA 2 Bus. Days)" at bounding box center [50, 94] width 91 height 7
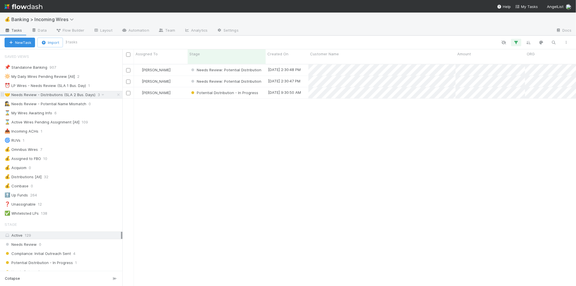
scroll to position [226, 453]
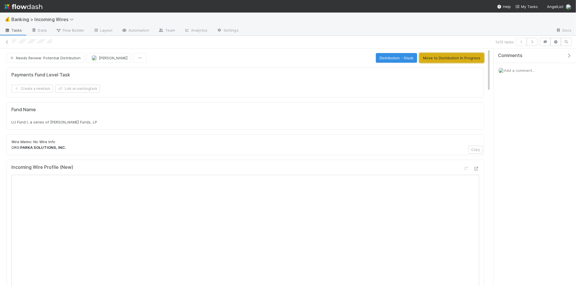
click at [449, 58] on button "Move to Distribution In Progress" at bounding box center [451, 58] width 65 height 10
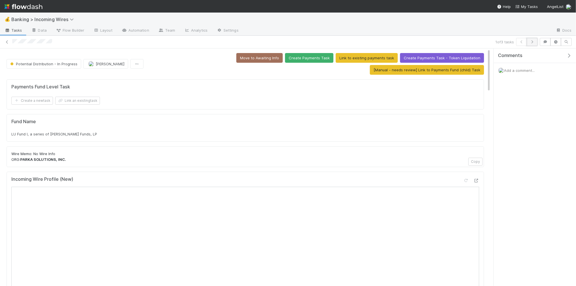
click at [535, 41] on button "button" at bounding box center [532, 42] width 11 height 8
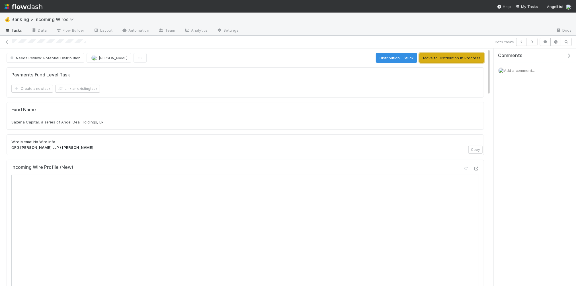
drag, startPoint x: 459, startPoint y: 60, endPoint x: 453, endPoint y: 62, distance: 6.3
click at [459, 60] on button "Move to Distribution In Progress" at bounding box center [451, 58] width 65 height 10
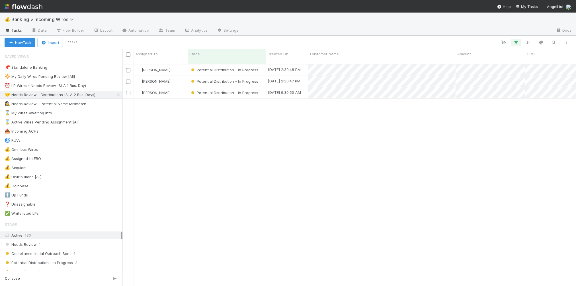
scroll to position [226, 453]
click at [58, 84] on div "⏰ LP Wires - Needs Review (SLA 1 Bus. Day)" at bounding box center [45, 85] width 81 height 7
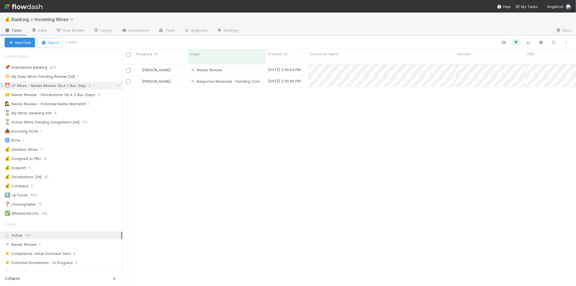
scroll to position [226, 453]
click at [44, 96] on div "🤝 Needs Review - Distributions (SLA 2 Bus. Days)" at bounding box center [50, 94] width 91 height 7
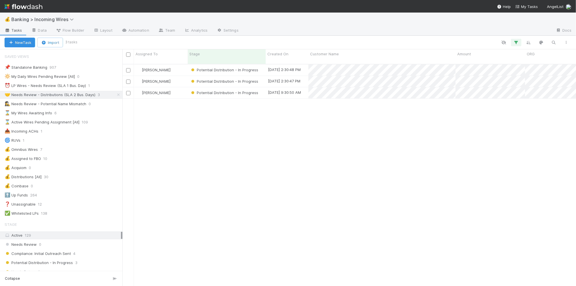
scroll to position [226, 453]
click at [53, 84] on div "⏰ LP Wires - Needs Review (SLA 1 Bus. Day)" at bounding box center [45, 85] width 81 height 7
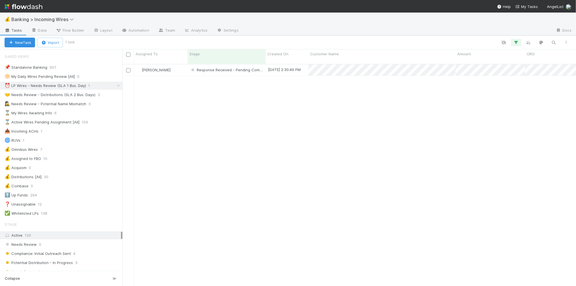
scroll to position [226, 453]
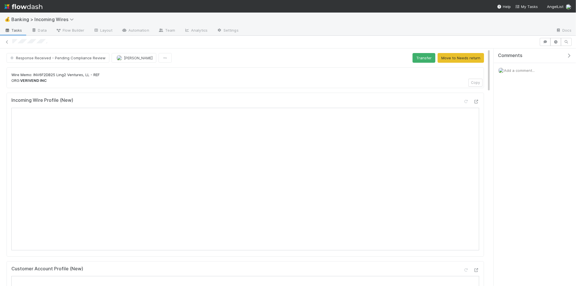
click at [523, 71] on span "Add a comment..." at bounding box center [519, 70] width 31 height 5
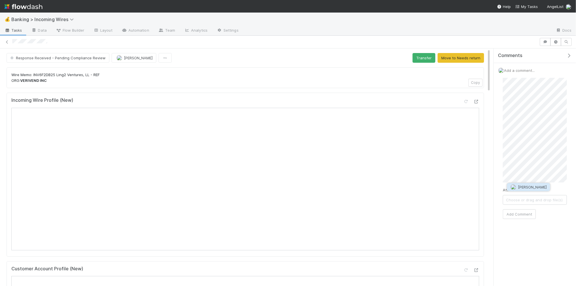
click at [529, 188] on span "[PERSON_NAME]" at bounding box center [532, 186] width 29 height 5
click at [513, 222] on button "Add Comment" at bounding box center [519, 223] width 33 height 10
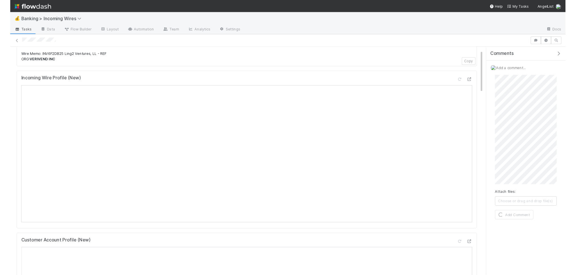
scroll to position [19, 0]
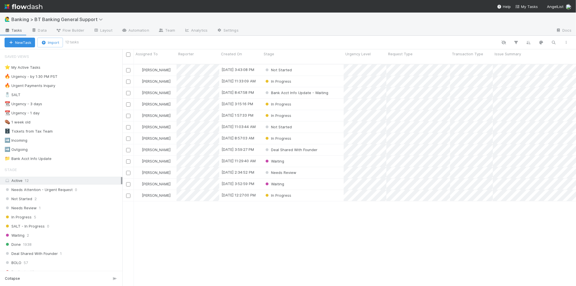
scroll to position [0, 0]
click at [69, 65] on div "⭐ My Active Tasks 2" at bounding box center [64, 67] width 118 height 7
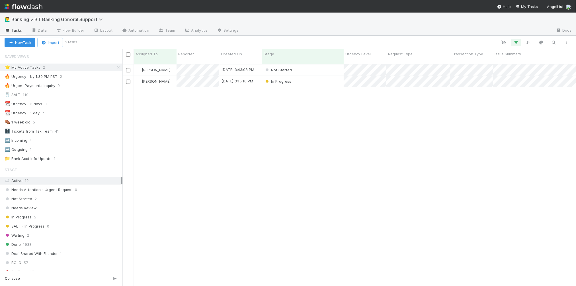
scroll to position [226, 453]
click at [309, 64] on div "Not Started" at bounding box center [303, 69] width 82 height 11
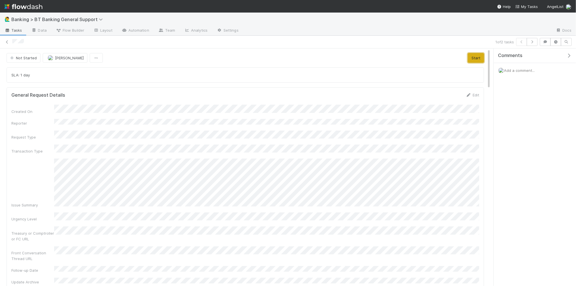
click at [473, 57] on button "Start" at bounding box center [476, 58] width 16 height 10
click at [530, 45] on button "button" at bounding box center [532, 42] width 11 height 8
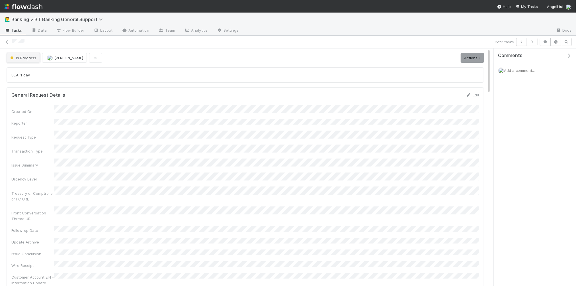
click at [20, 57] on span "In Progress" at bounding box center [22, 58] width 27 height 5
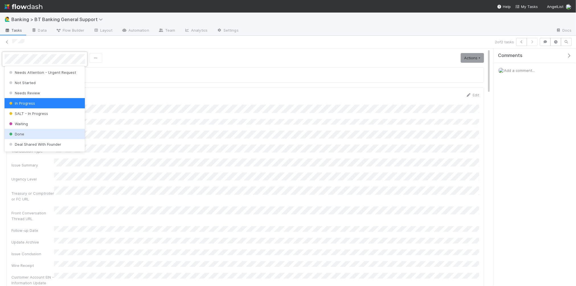
click at [27, 132] on div "Done" at bounding box center [45, 134] width 80 height 10
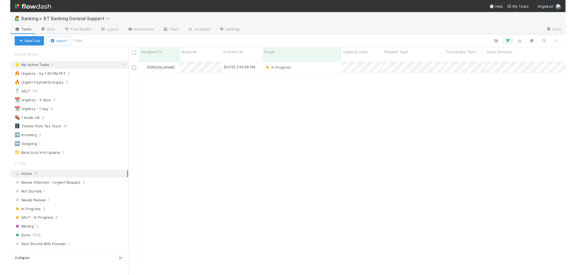
scroll to position [216, 453]
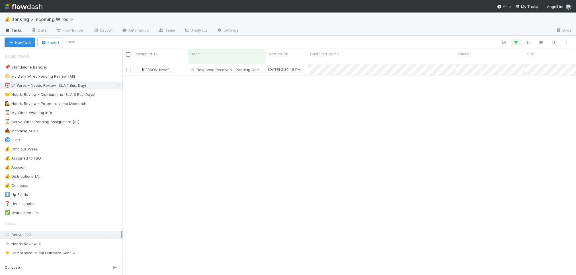
scroll to position [216, 453]
click at [117, 84] on icon at bounding box center [119, 86] width 6 height 4
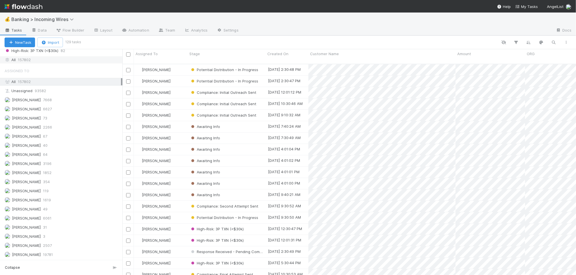
scroll to position [216, 453]
click at [52, 61] on div "All 157802" at bounding box center [63, 59] width 116 height 7
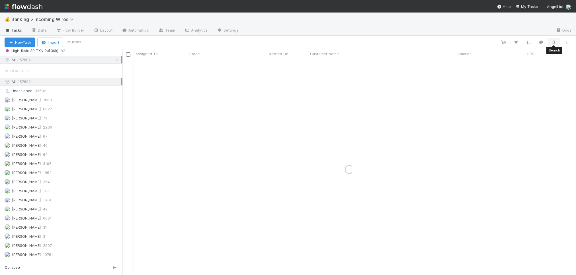
click at [553, 42] on icon "button" at bounding box center [554, 42] width 6 height 5
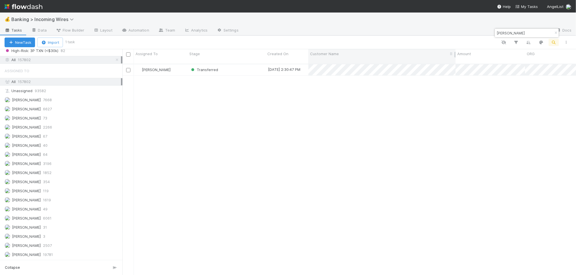
scroll to position [216, 453]
type input "[PERSON_NAME]"
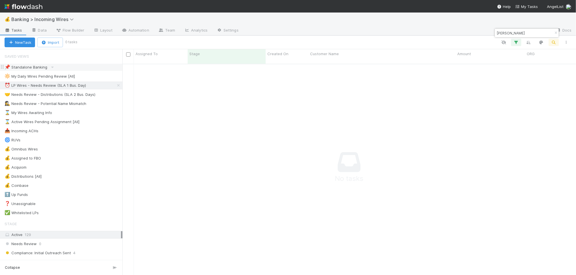
scroll to position [216, 453]
